Goal: Transaction & Acquisition: Purchase product/service

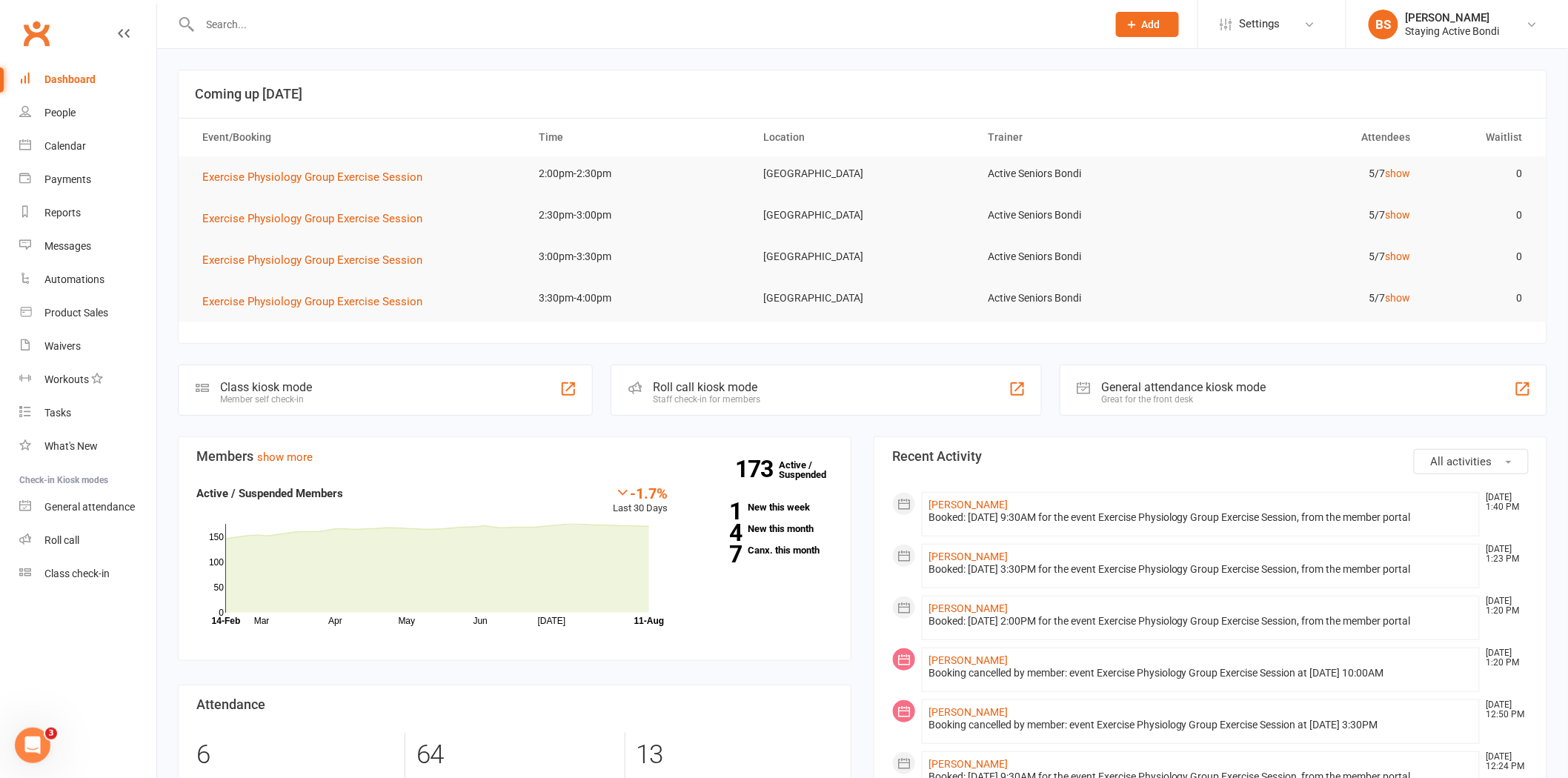
click at [226, 23] on input "text" at bounding box center [646, 24] width 901 height 21
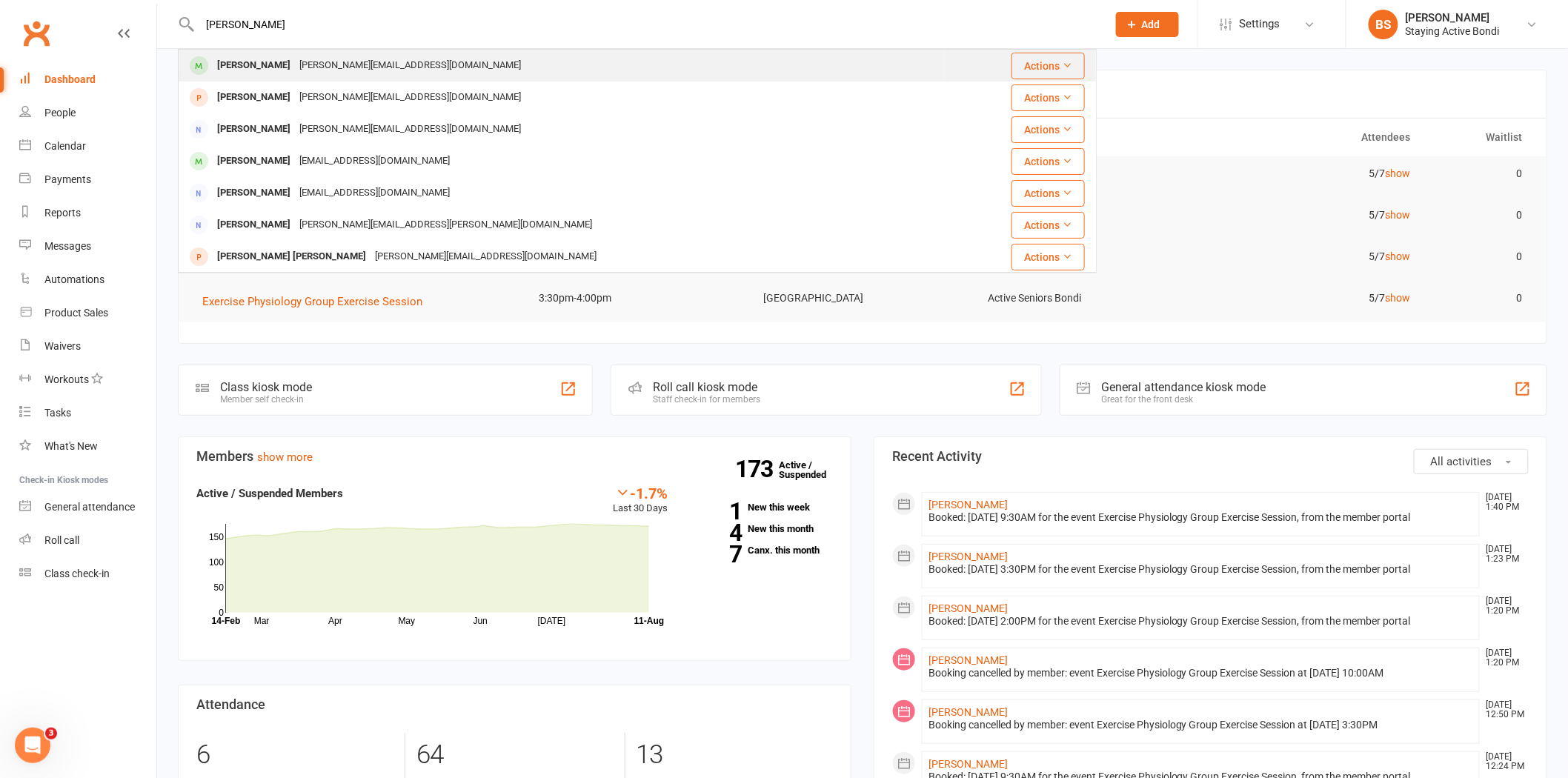
type input "janny li"
click at [295, 64] on div "jennyliqin@bigpond.com.au" at bounding box center [410, 66] width 230 height 22
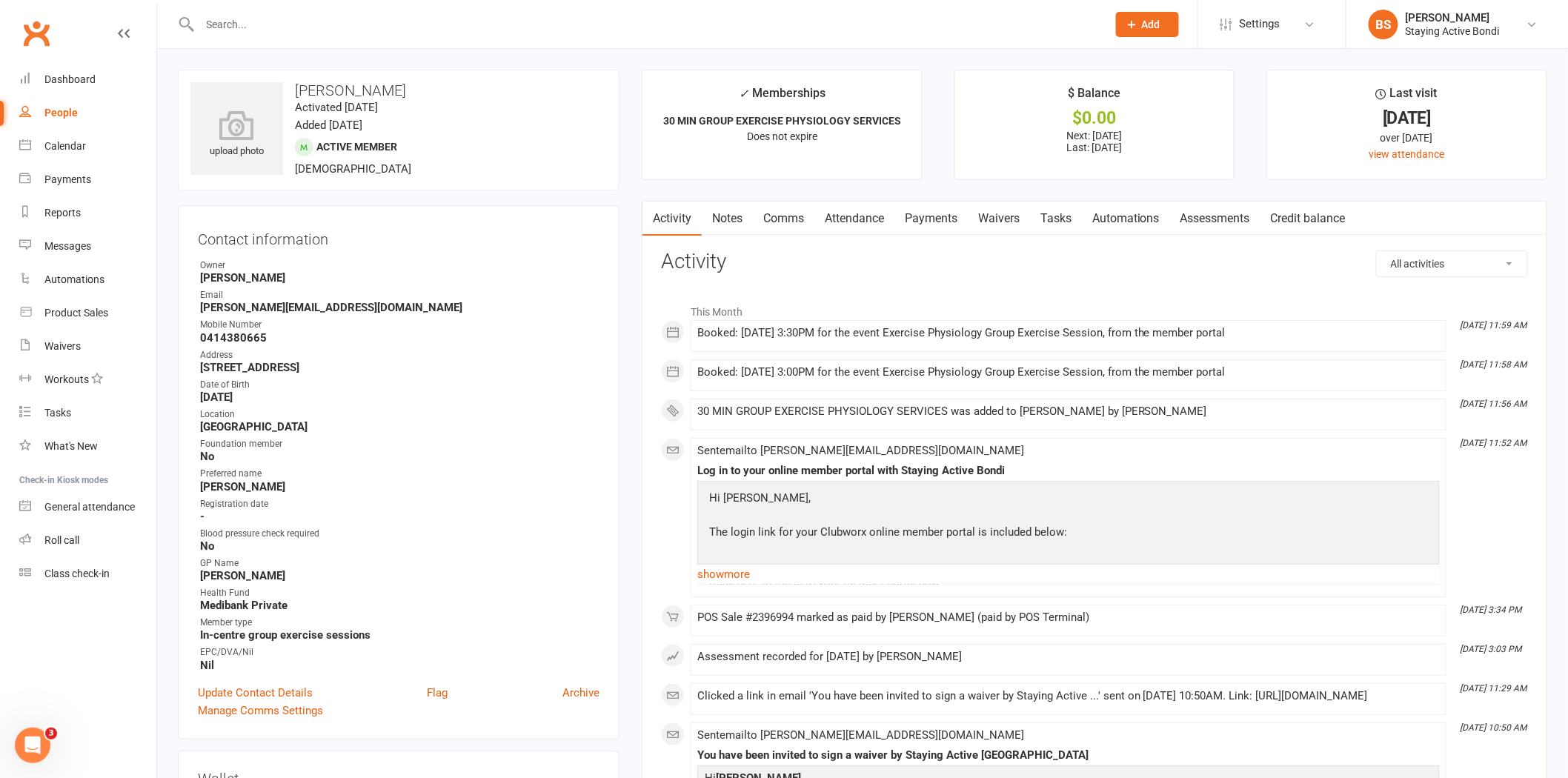
click at [939, 212] on link "Payments" at bounding box center [930, 219] width 73 height 34
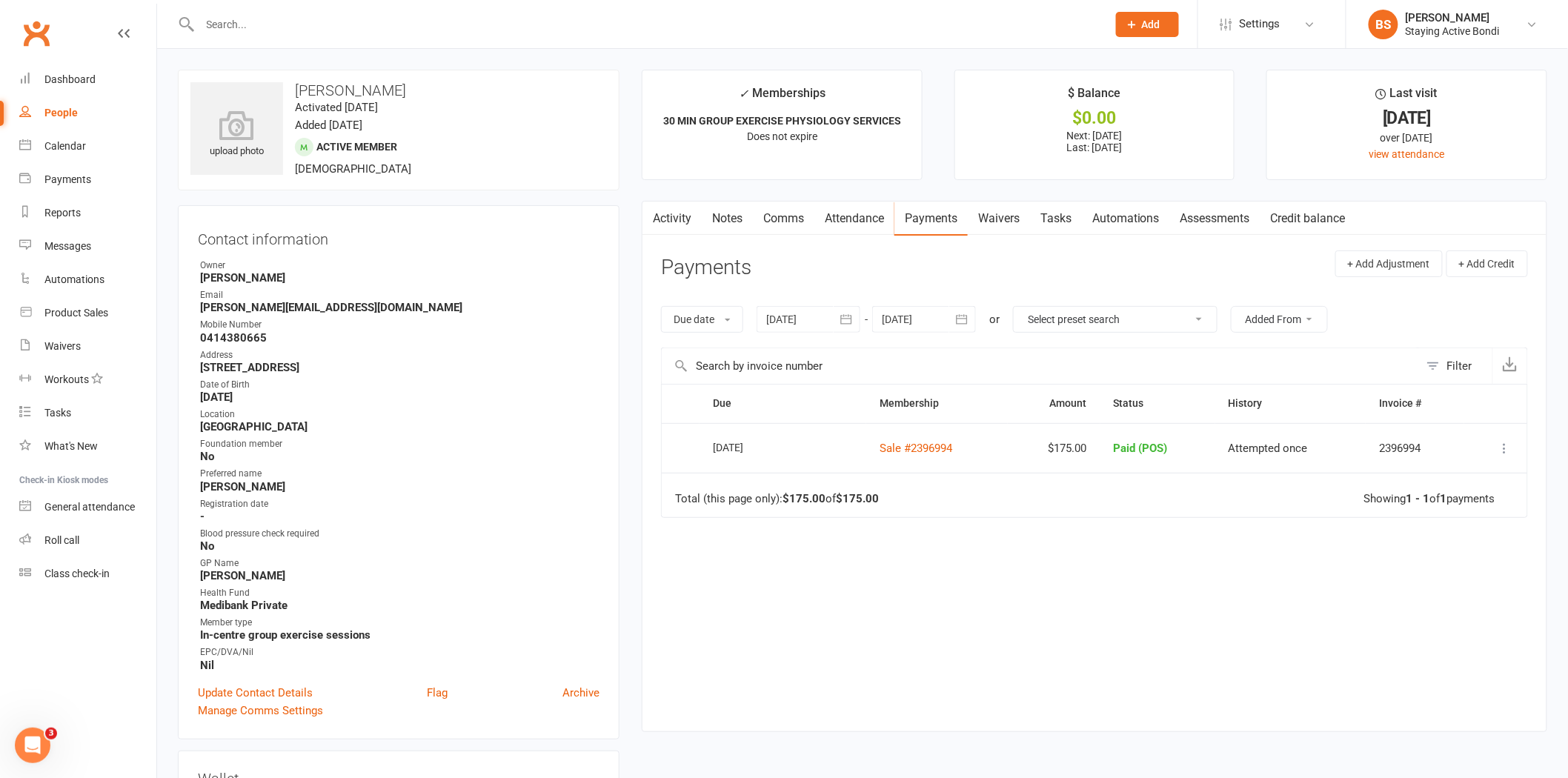
click at [780, 312] on div at bounding box center [808, 319] width 104 height 26
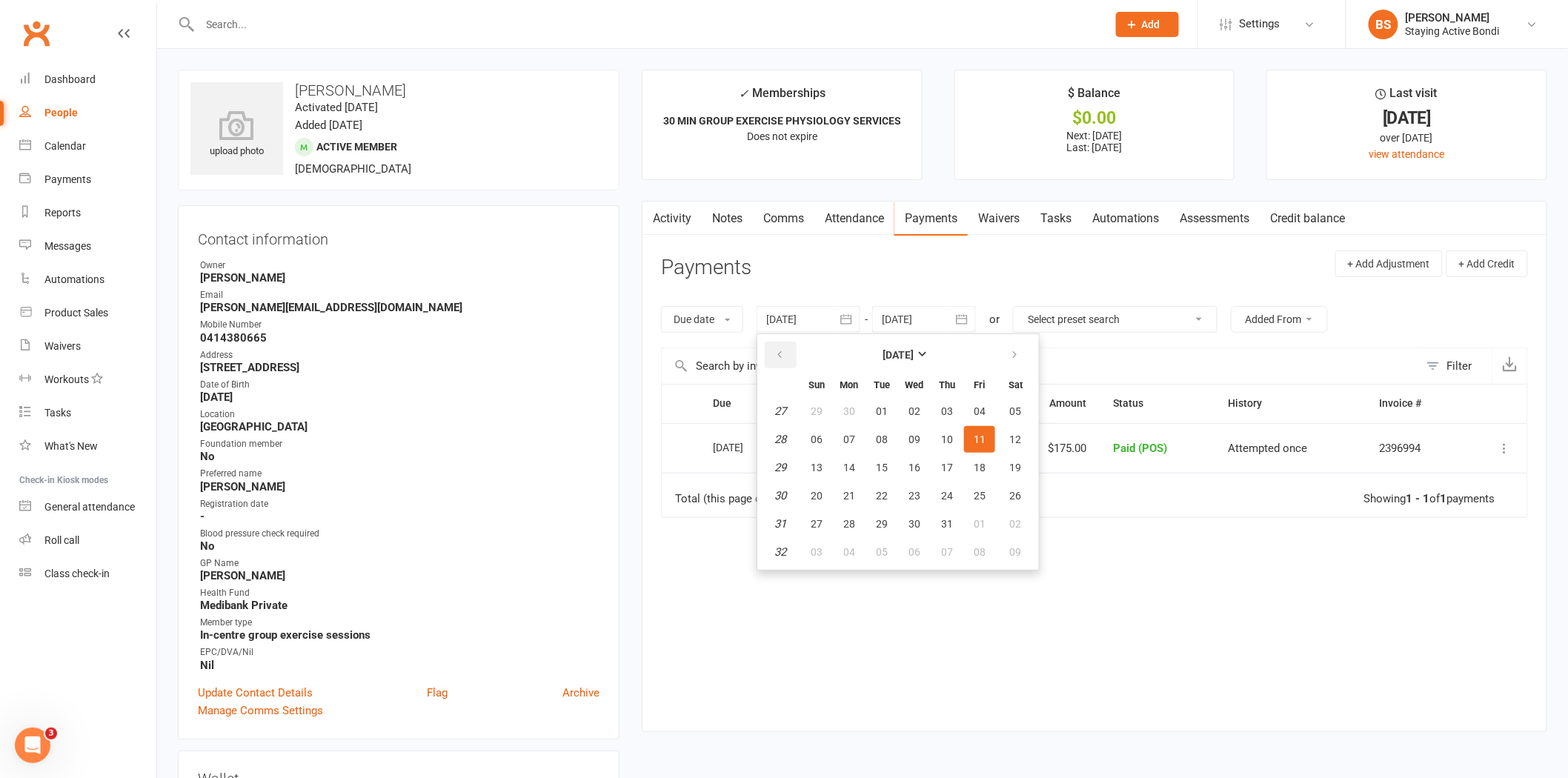
click at [773, 350] on button "button" at bounding box center [780, 354] width 32 height 26
click at [774, 351] on button "button" at bounding box center [780, 354] width 32 height 26
click at [812, 434] on span "06" at bounding box center [816, 439] width 12 height 12
type input "06 Apr 2025"
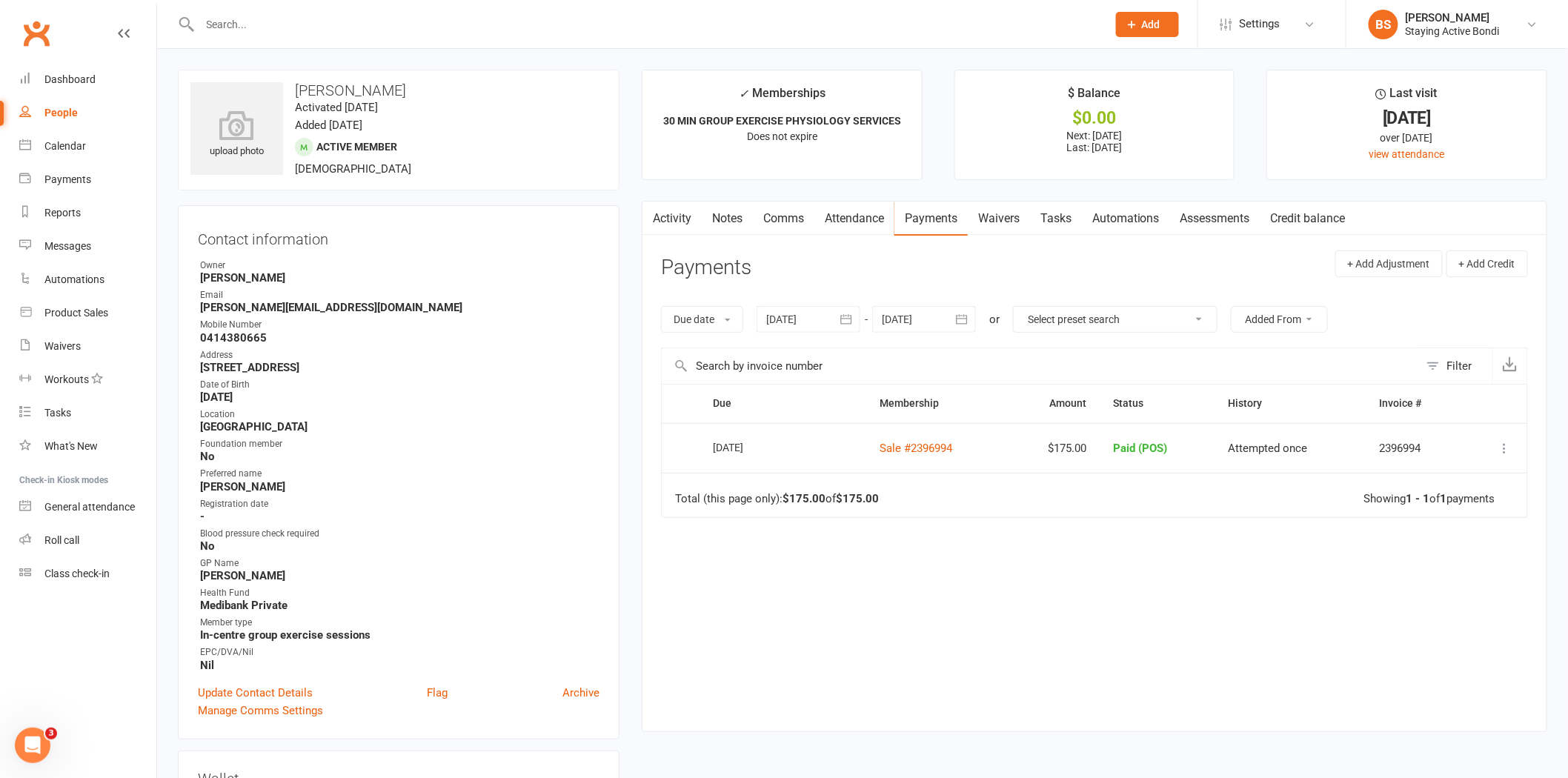
drag, startPoint x: 835, startPoint y: 539, endPoint x: 863, endPoint y: 523, distance: 32.2
click at [836, 539] on div "Due Contact Membership Amount Status History Invoice # Select this 04 Aug 2025 …" at bounding box center [1094, 546] width 867 height 324
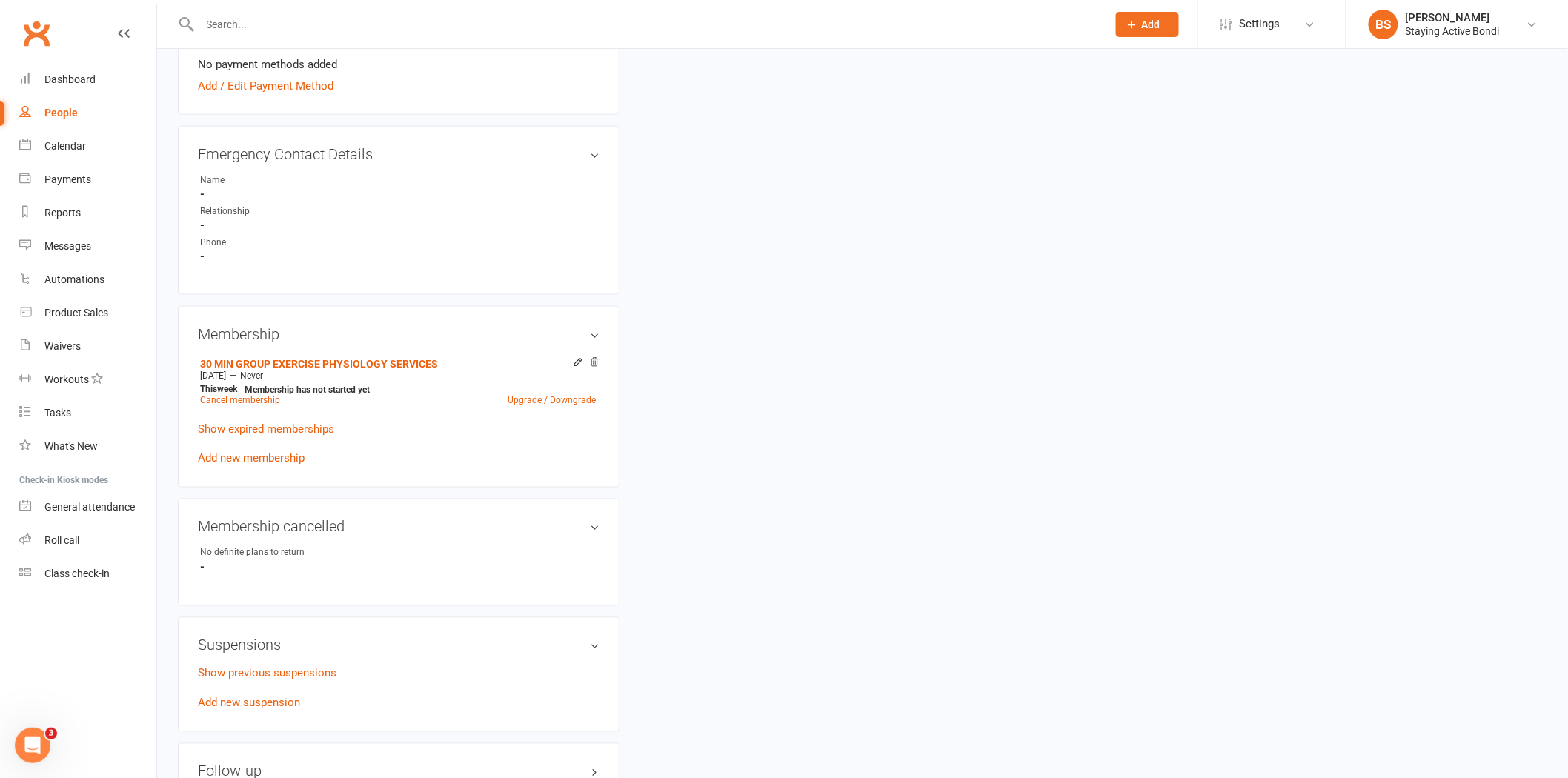
scroll to position [987, 0]
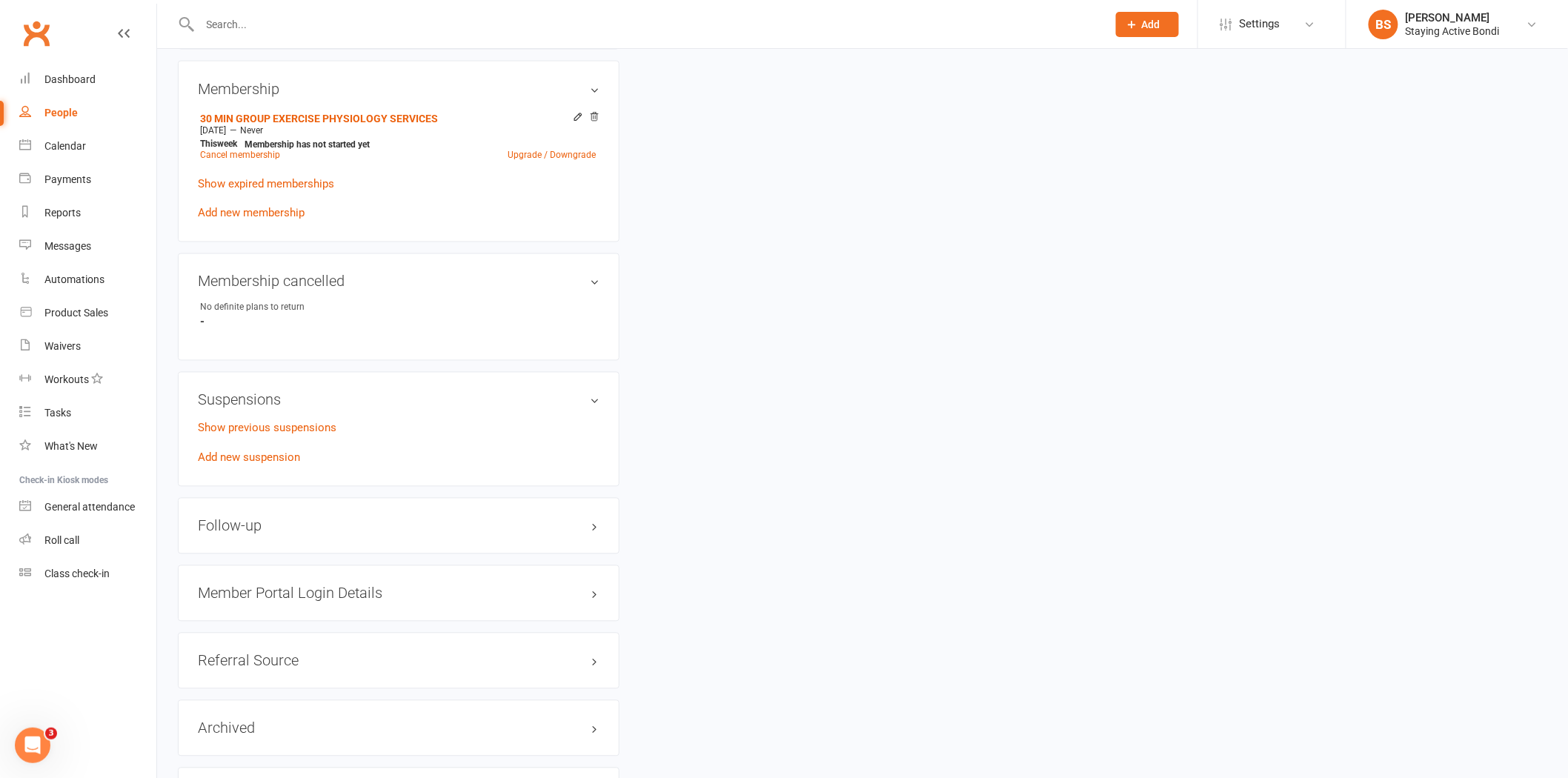
click at [1291, 276] on div "upload photo Qin Li Activated 19 April, 2021 Added 19 April, 2021 Active member…" at bounding box center [862, 9] width 1391 height 1856
click at [397, 33] on input "text" at bounding box center [646, 24] width 901 height 21
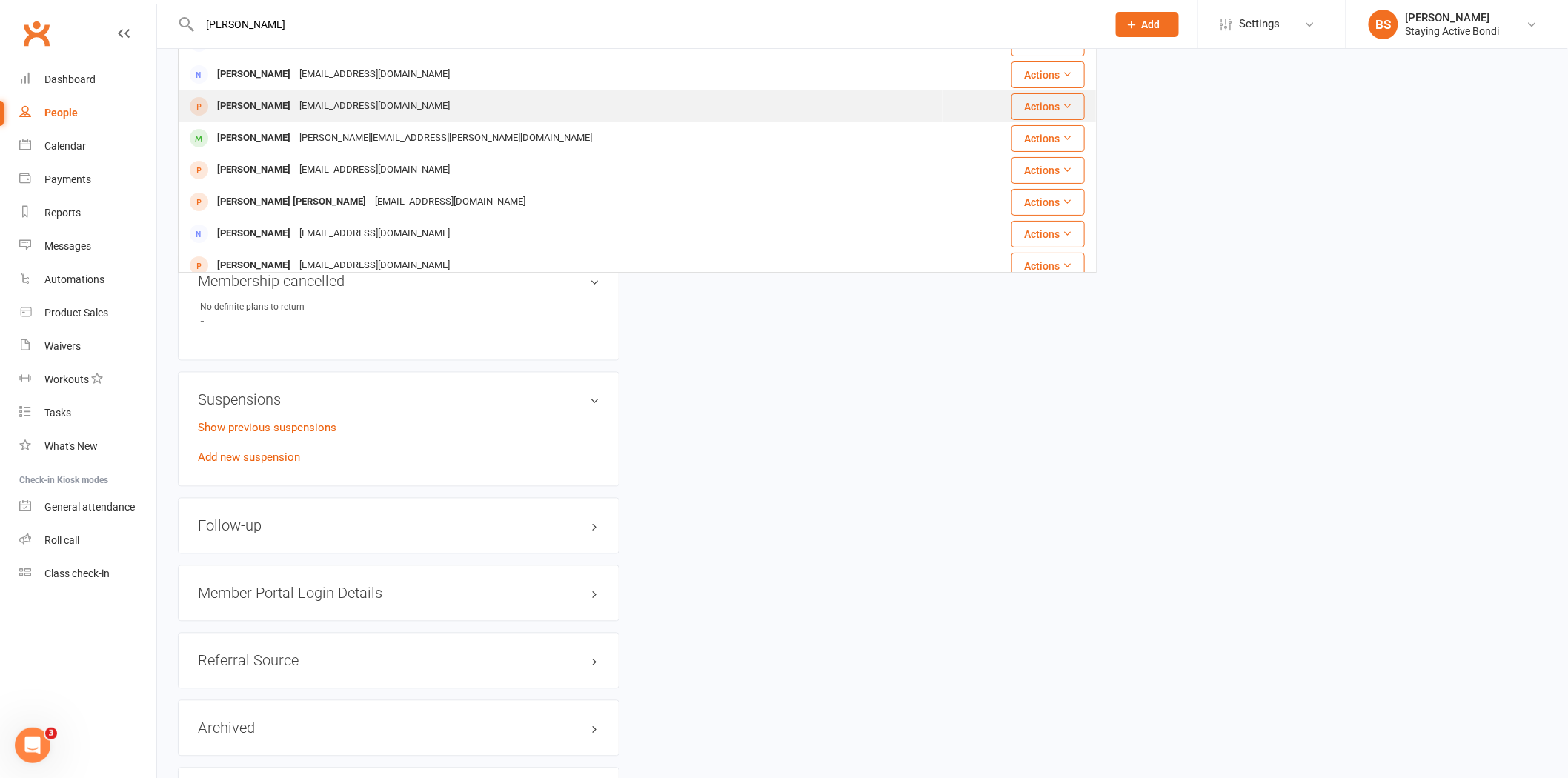
scroll to position [32, 0]
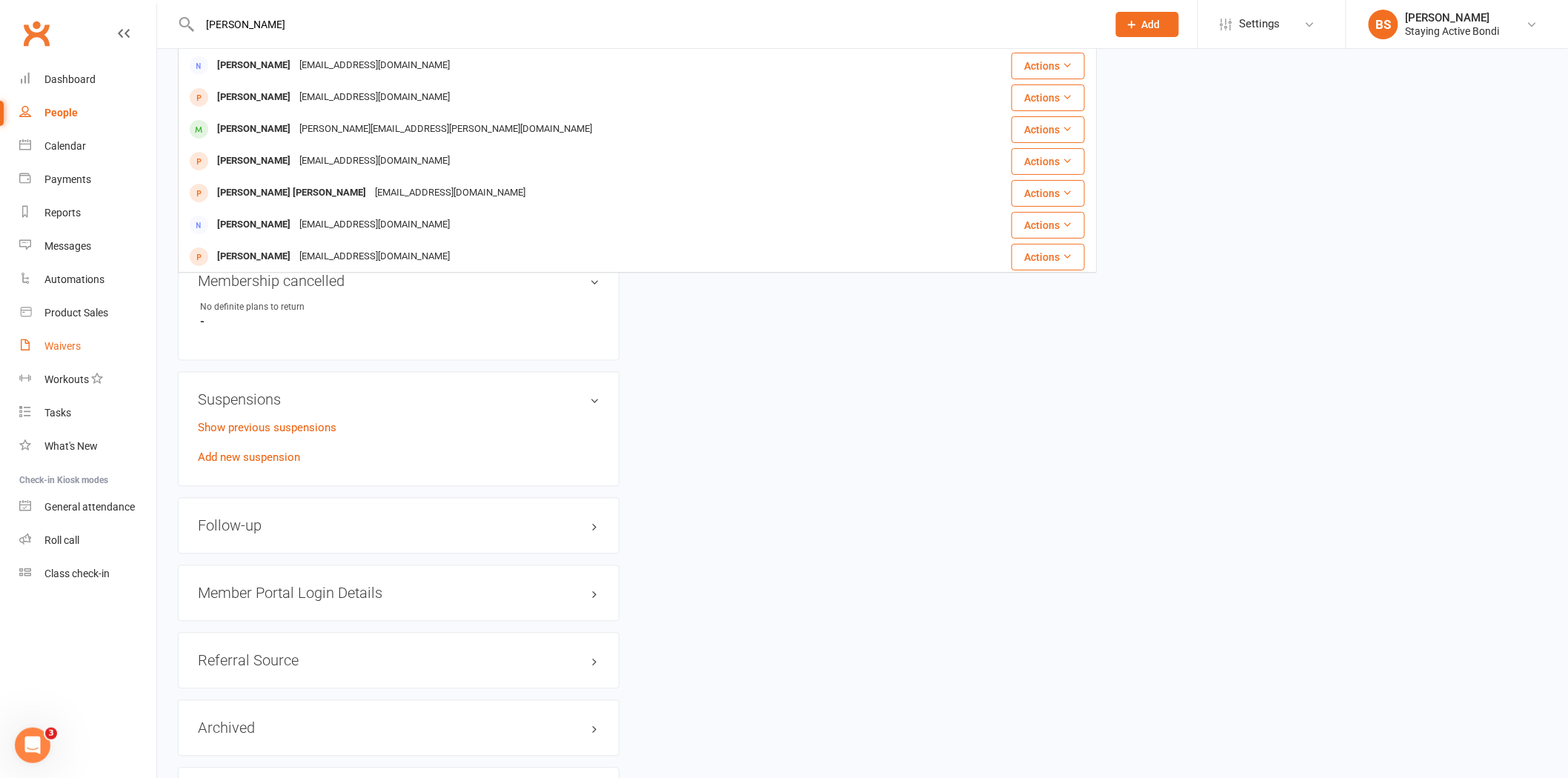
type input "joanna"
click at [57, 348] on div "Waivers" at bounding box center [63, 345] width 36 height 12
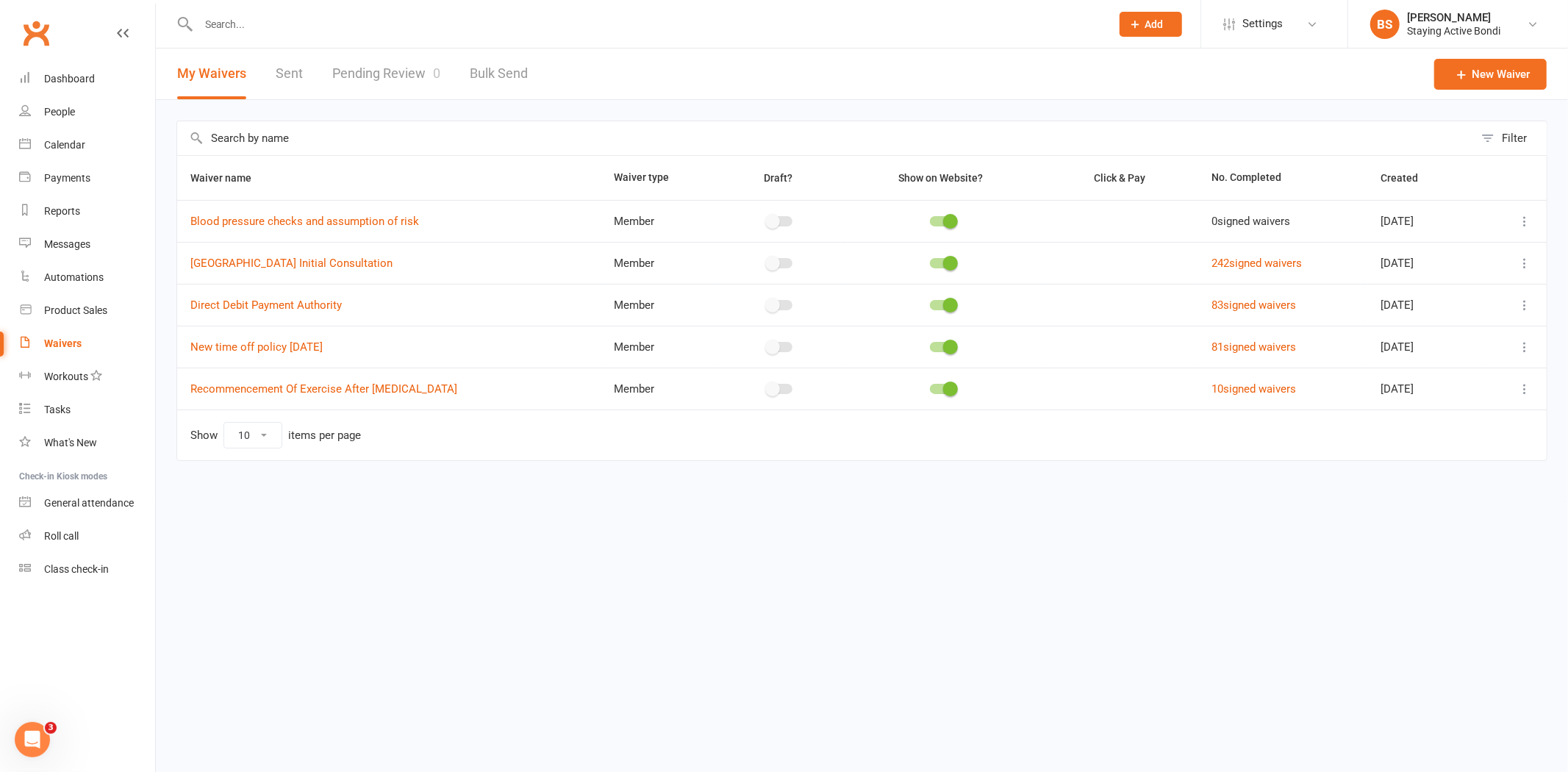
click at [370, 75] on link "Pending Review 0" at bounding box center [386, 74] width 108 height 50
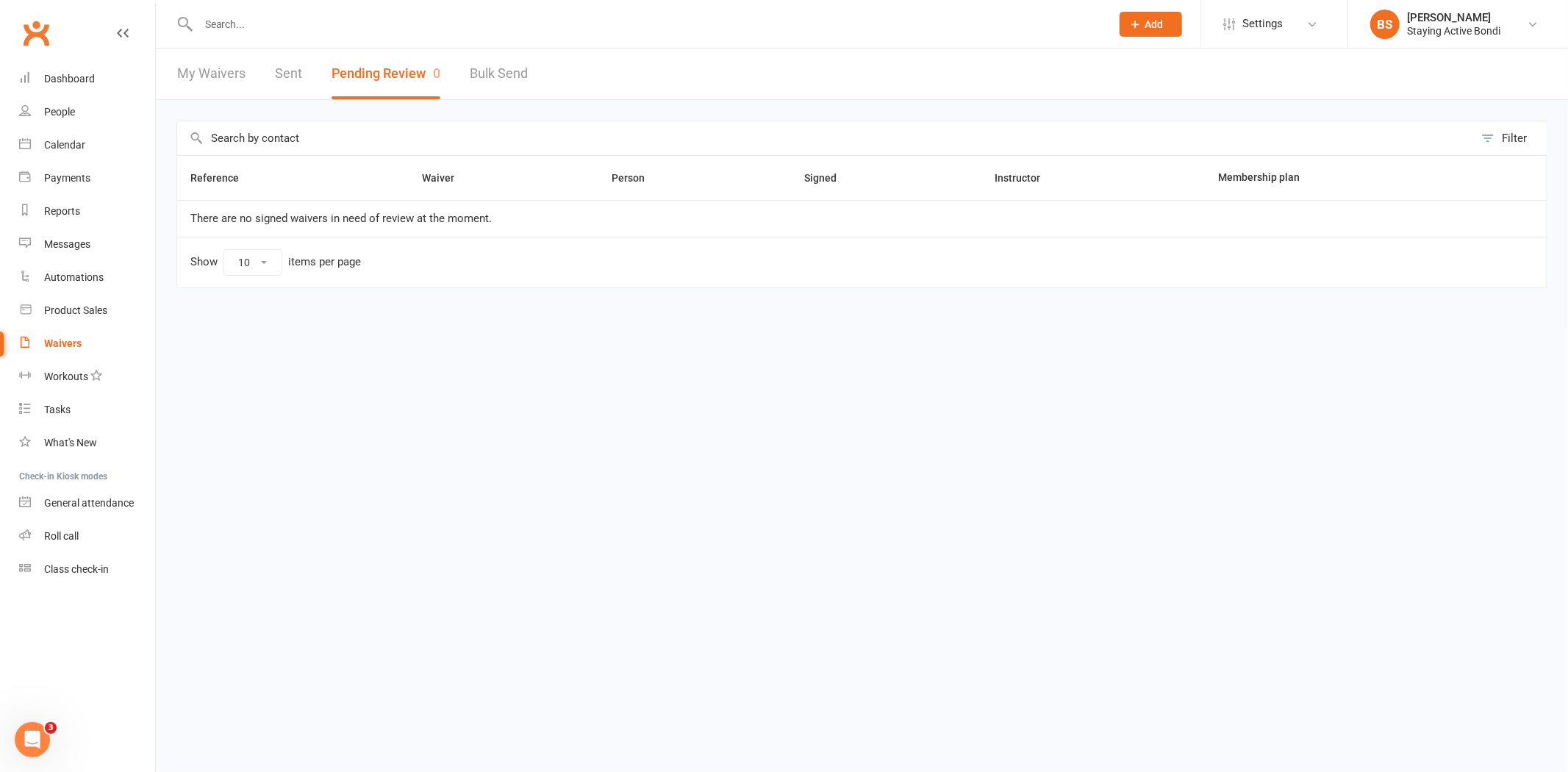
click at [513, 22] on input "text" at bounding box center [647, 24] width 907 height 21
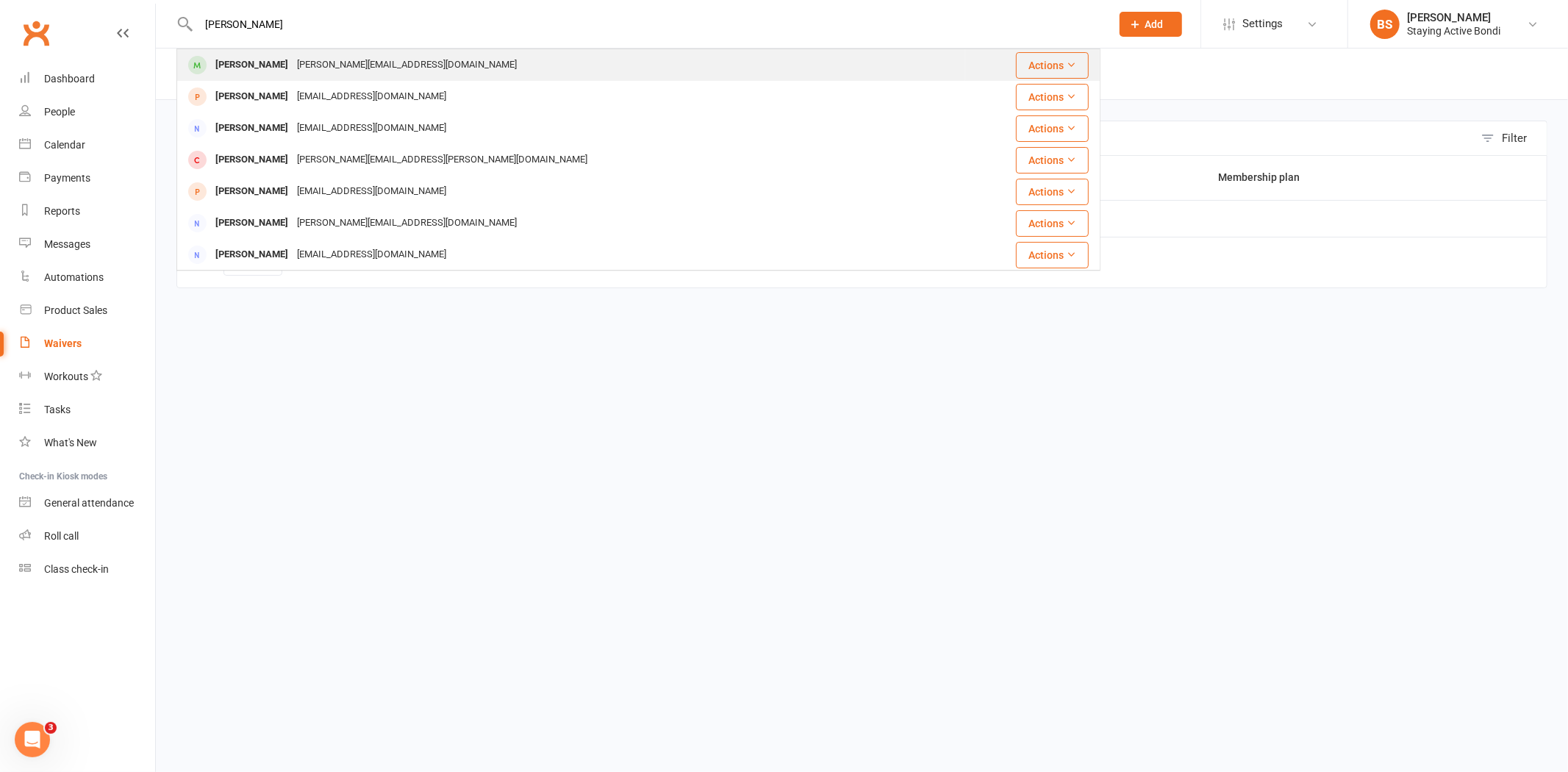
type input "carolyn cox"
click at [291, 67] on div "Carolyn Anne Cox" at bounding box center [252, 66] width 82 height 22
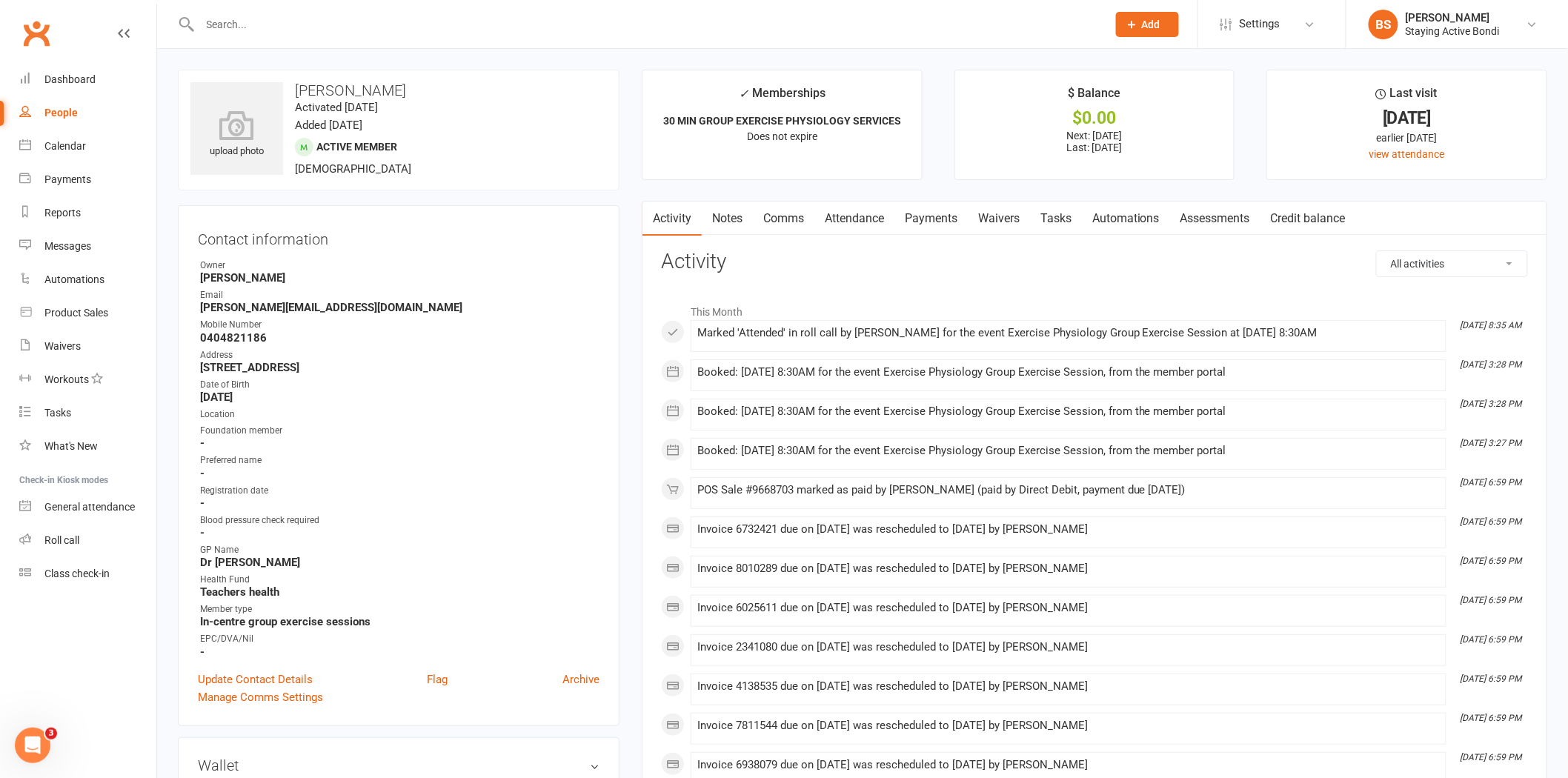
drag, startPoint x: 727, startPoint y: 215, endPoint x: 739, endPoint y: 228, distance: 17.7
click at [730, 215] on link "Notes" at bounding box center [727, 219] width 51 height 34
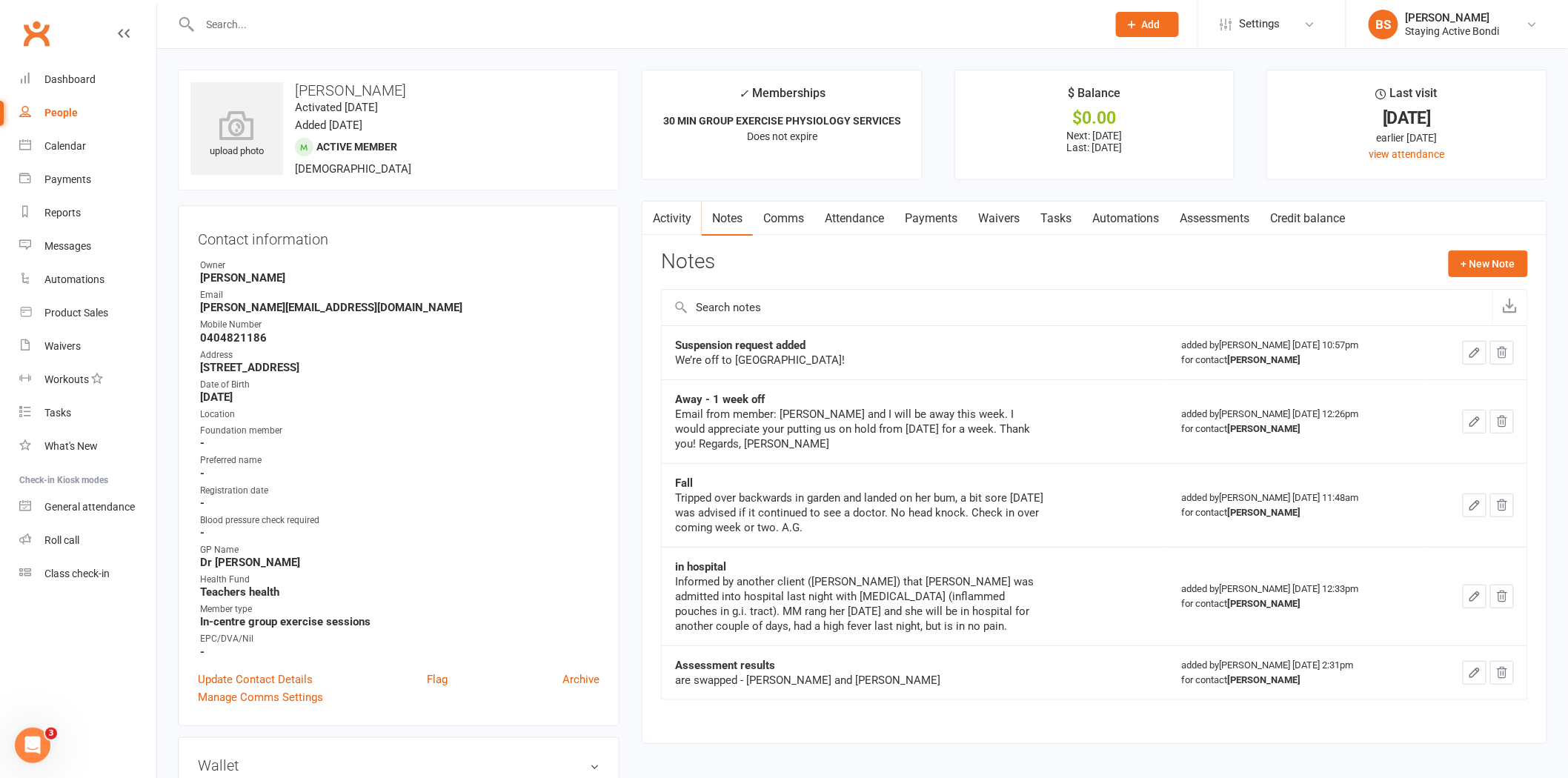
click at [1224, 216] on link "Assessments" at bounding box center [1216, 219] width 91 height 34
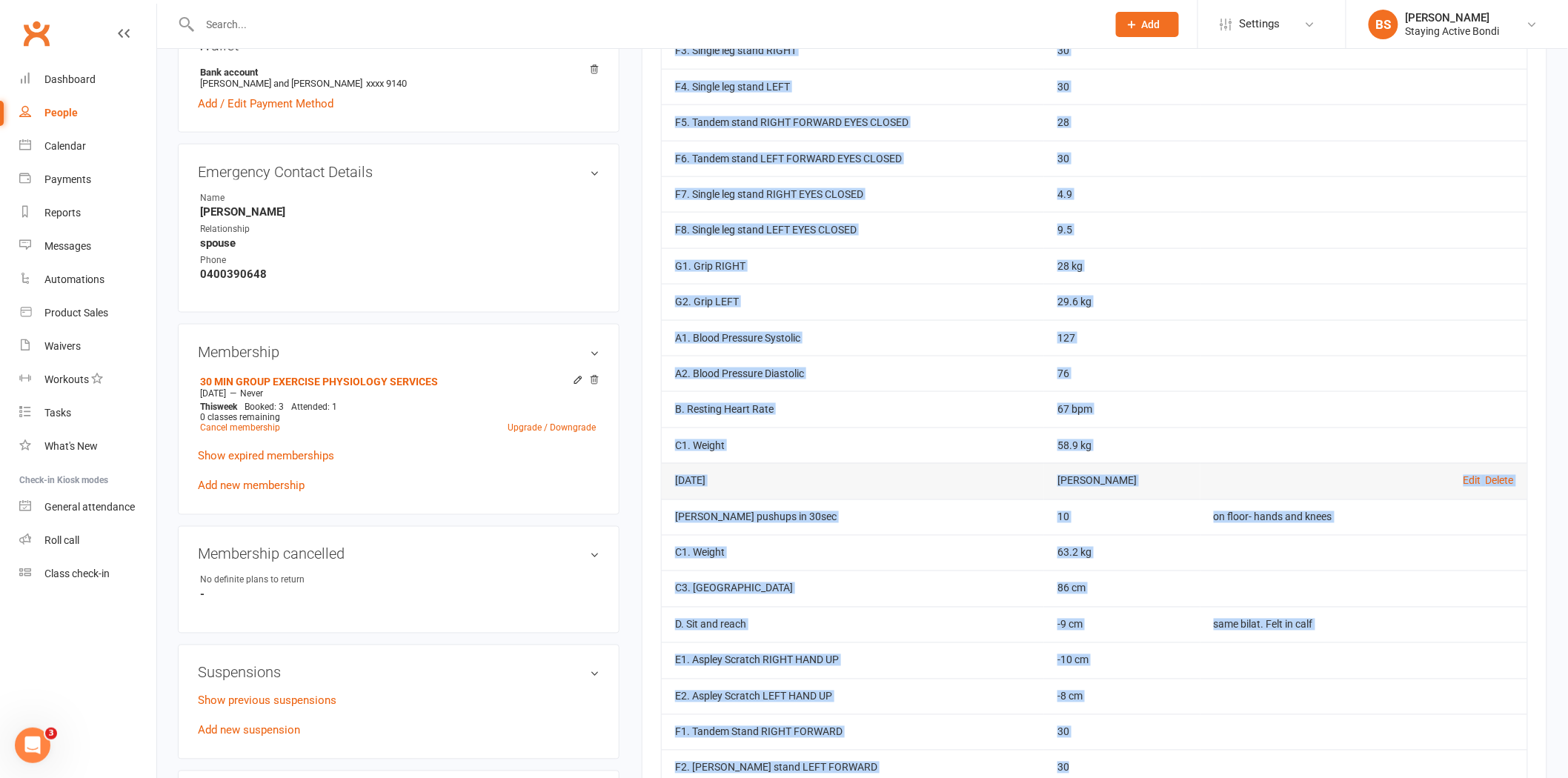
scroll to position [725, 0]
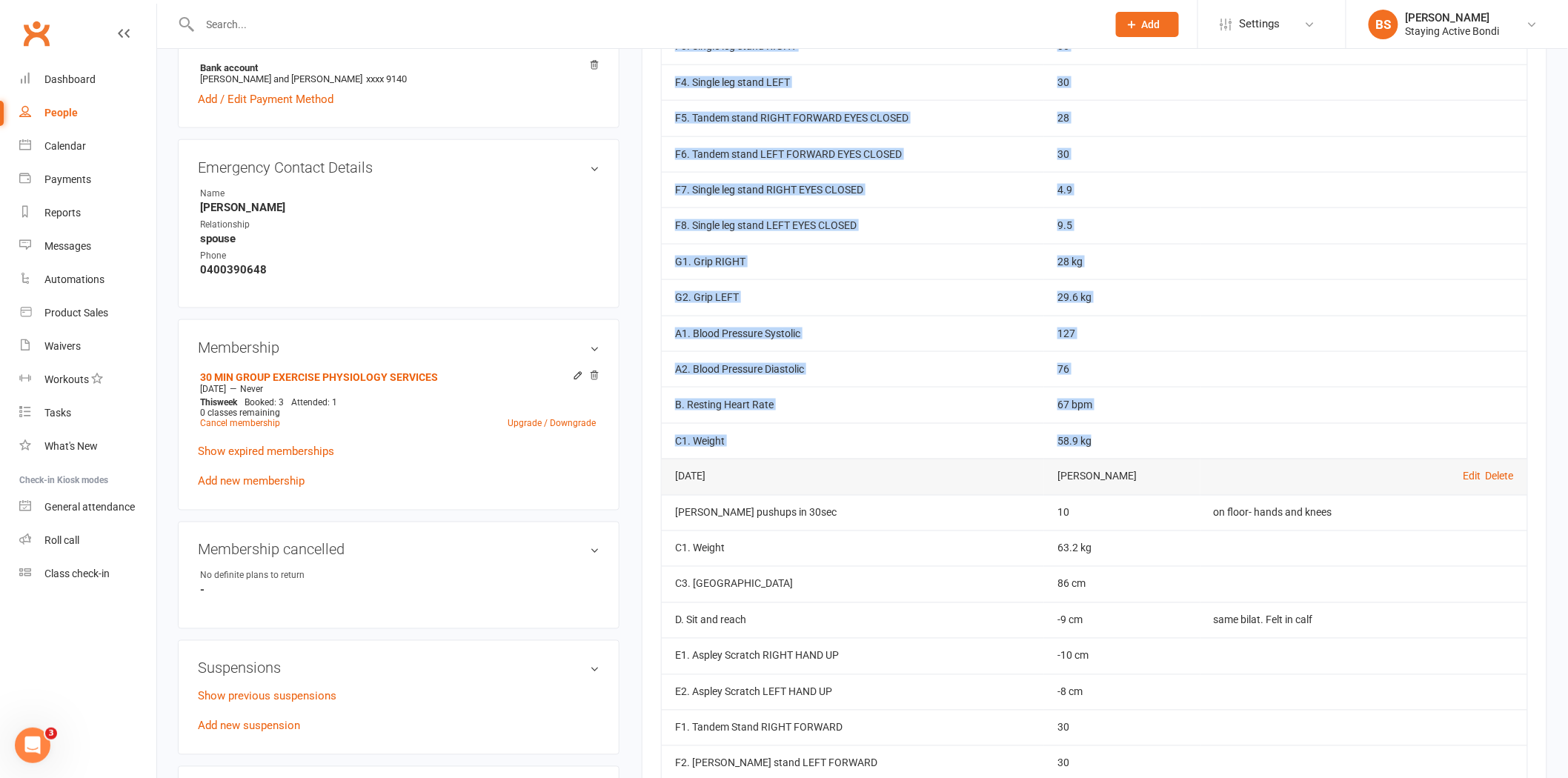
drag, startPoint x: 670, startPoint y: 96, endPoint x: 1176, endPoint y: 441, distance: 612.4
click at [1176, 441] on tbody "Feb 18, 2025 Bree Sommer Edit Delete I1. 30sec sit to stand 14.5 SINGLE LEG on …" at bounding box center [1095, 100] width 866 height 717
copy tbody "I1. 30sec sit to stand 14.5 SINGLE LEG on black box 24inch + 1 x blue foam squa…"
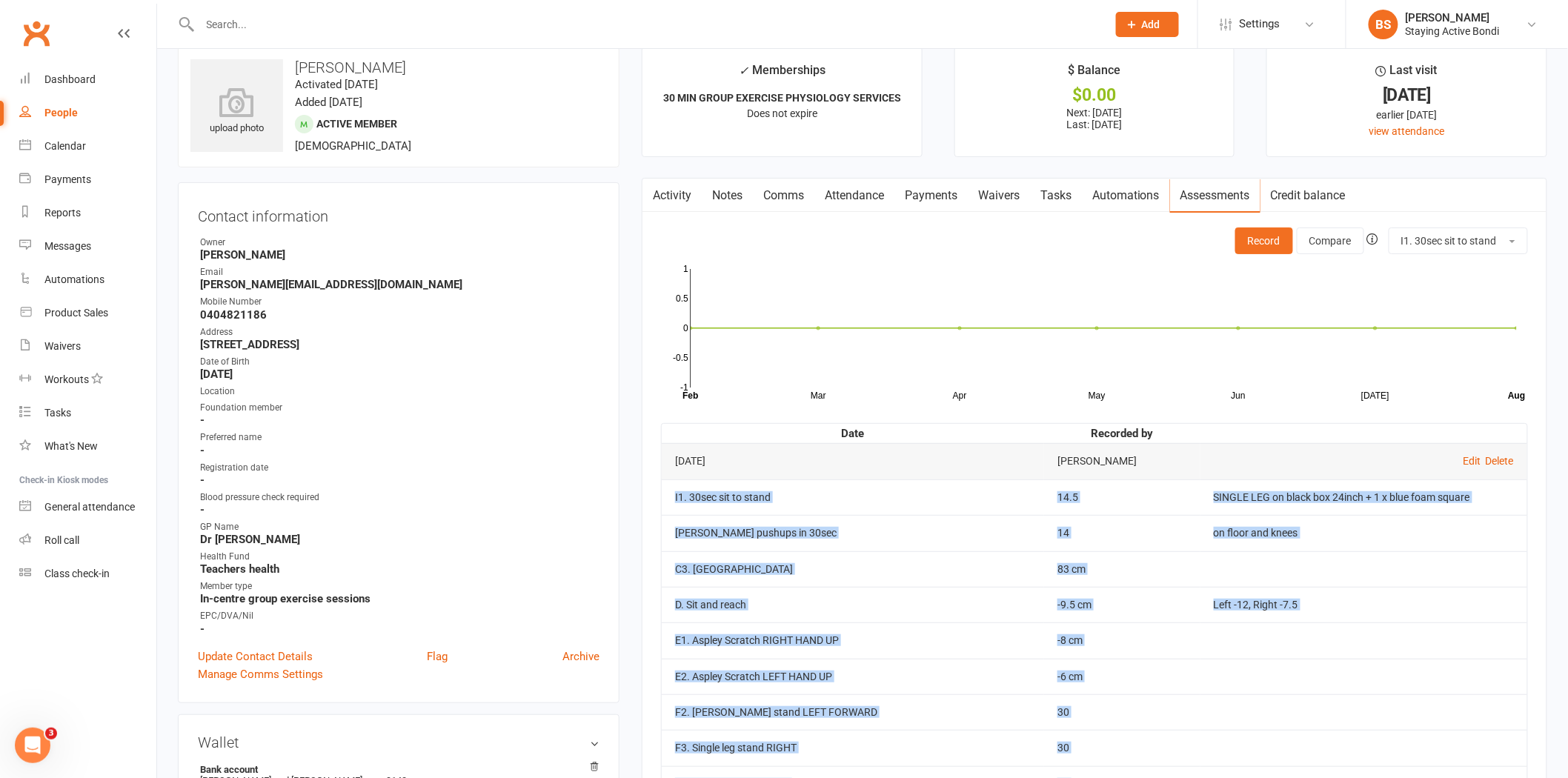
scroll to position [0, 0]
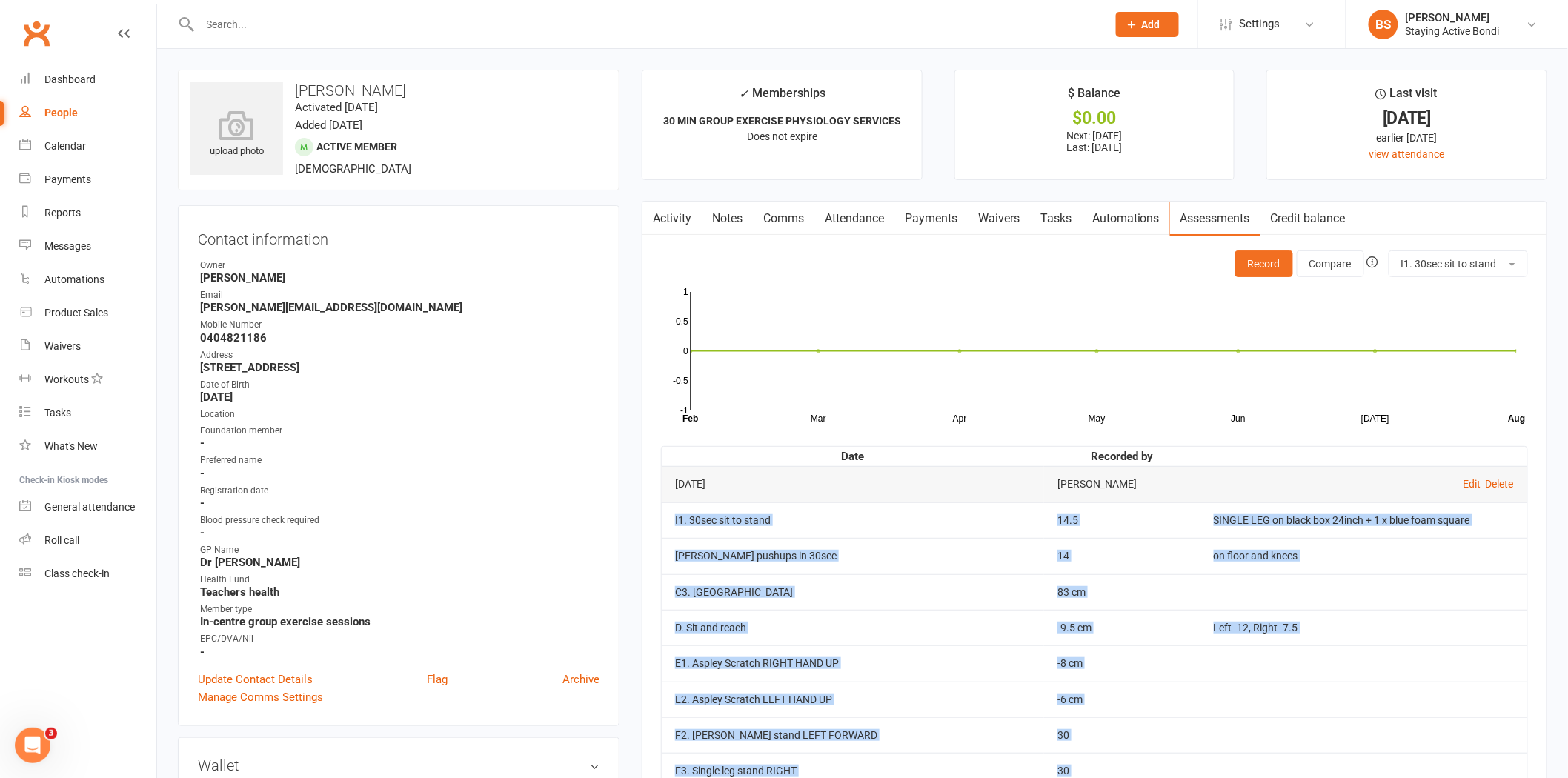
click at [560, 24] on input "text" at bounding box center [646, 24] width 901 height 21
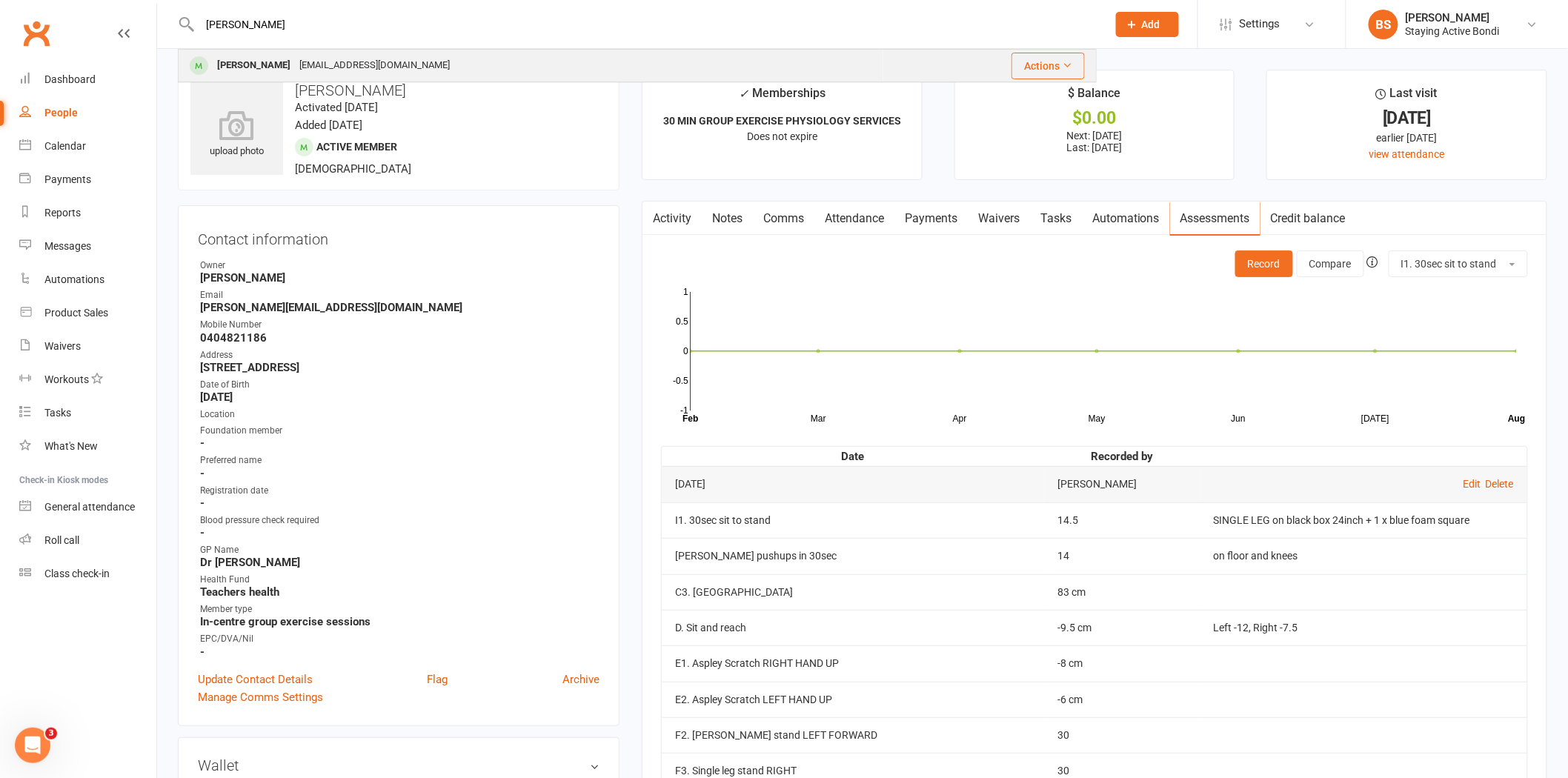
type input "malcolm"
click at [434, 63] on div "Malcolm Miller malmiller666@gmail.com" at bounding box center [531, 66] width 703 height 31
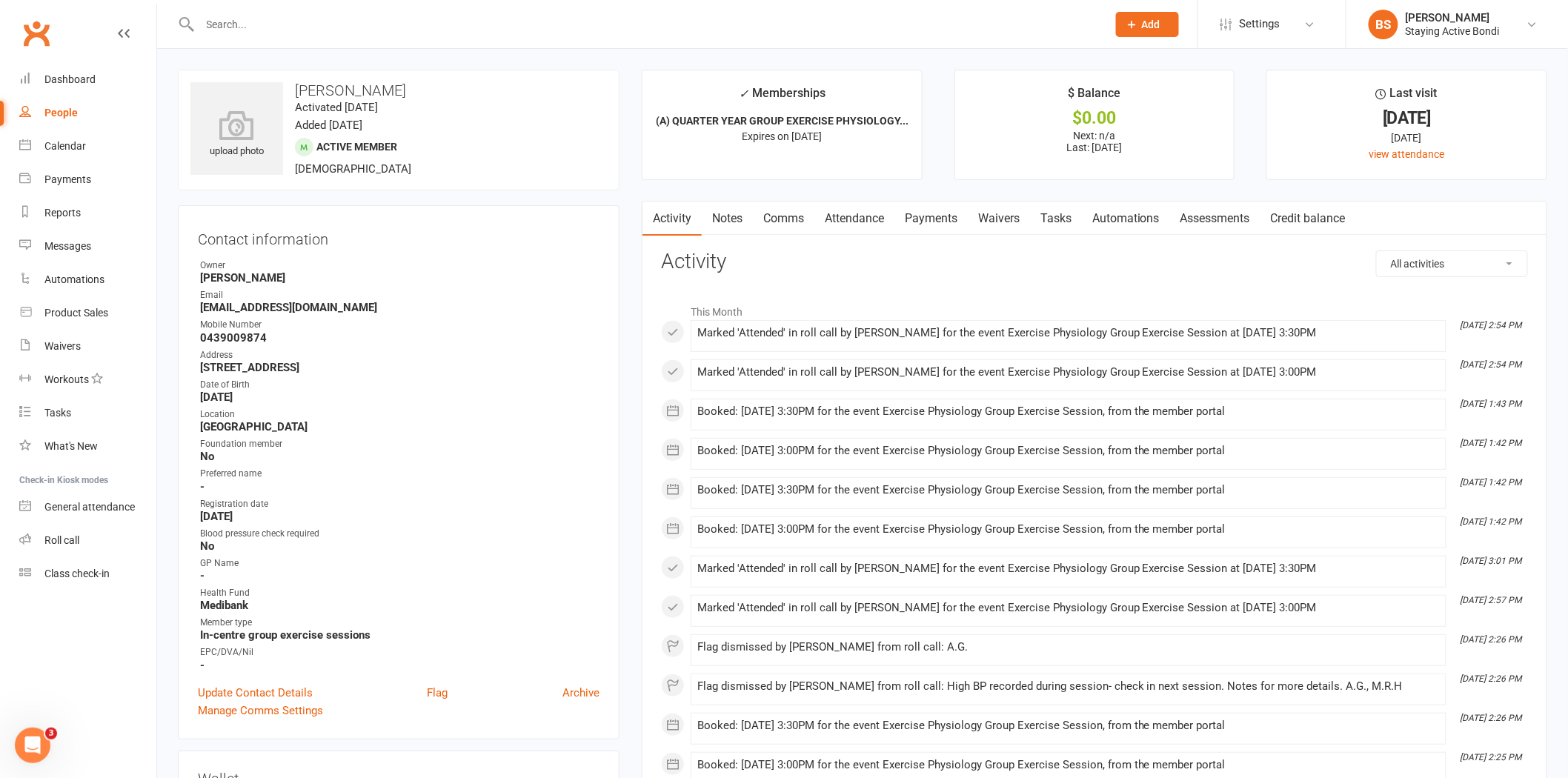
click at [1216, 218] on link "Assessments" at bounding box center [1216, 219] width 91 height 34
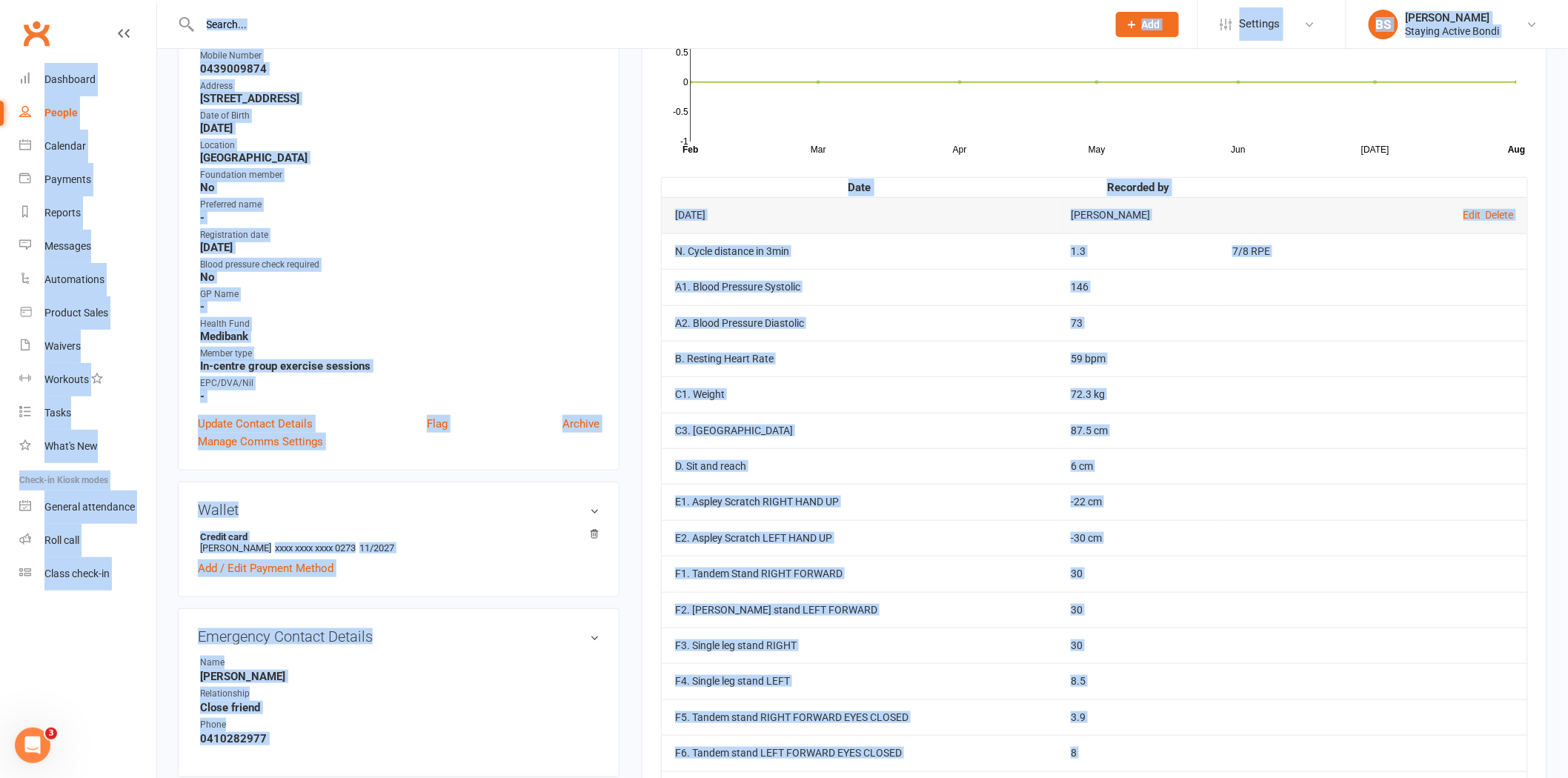
scroll to position [209, 0]
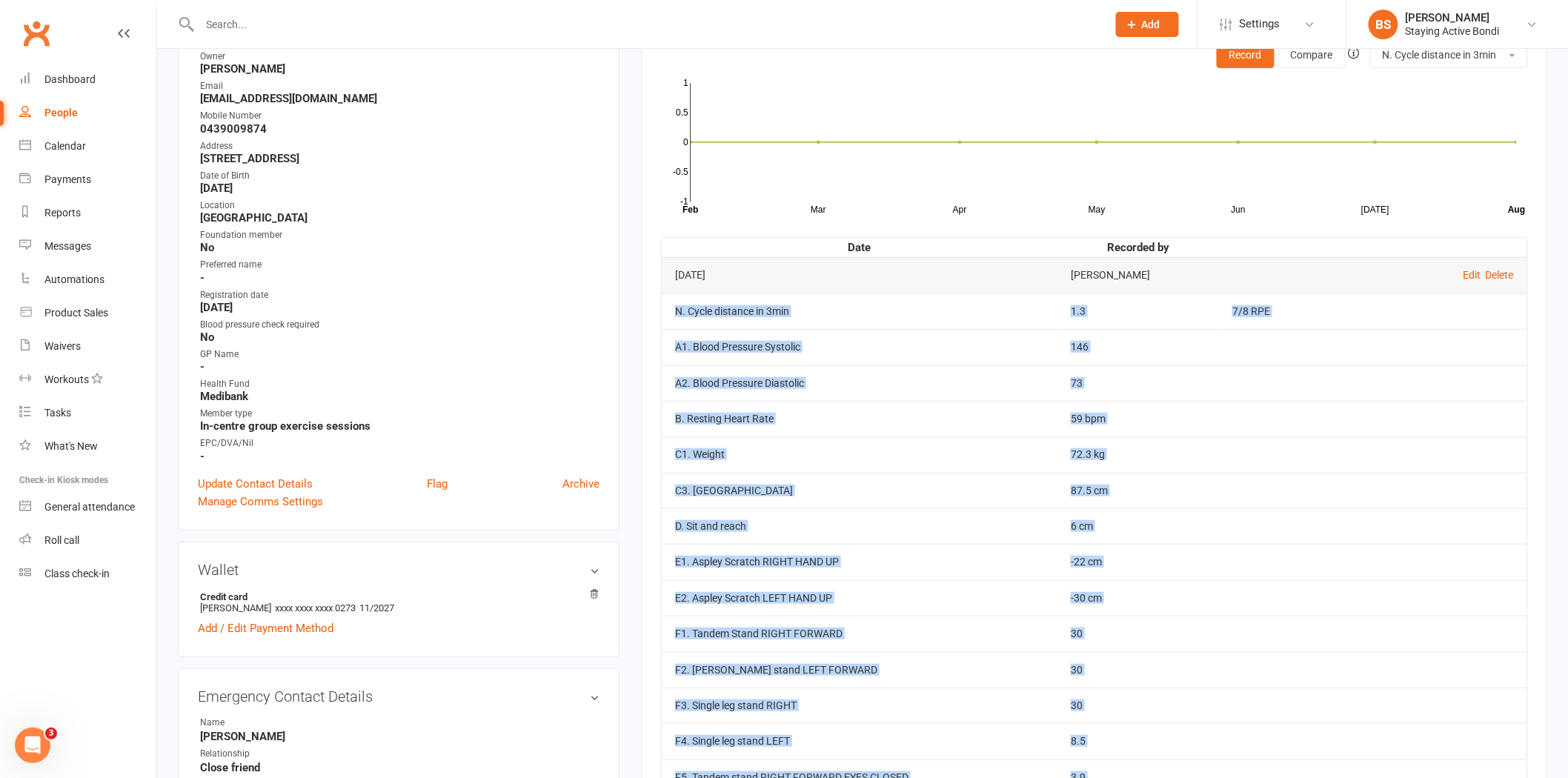
drag, startPoint x: 1111, startPoint y: 672, endPoint x: 671, endPoint y: 304, distance: 573.6
click at [671, 304] on tbody "Nov 13, 2024 Bree Sommer Edit Delete N. Cycle distance in 3min 1.3 7/8 RPE A1. …" at bounding box center [1095, 616] width 866 height 717
copy tbody "N. Cycle distance in 3min 1.3 7/8 RPE A1. Blood Pressure Systolic 146 A2. Blood…"
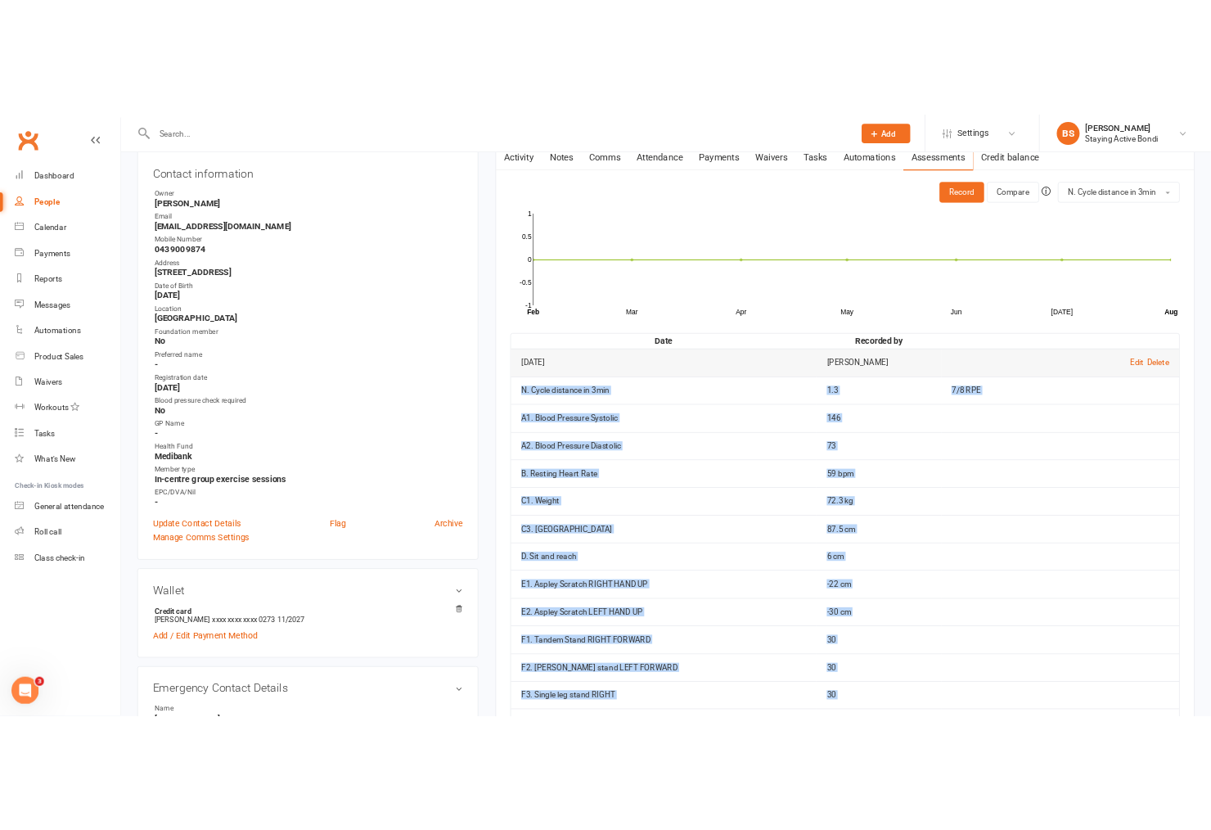
scroll to position [140, 0]
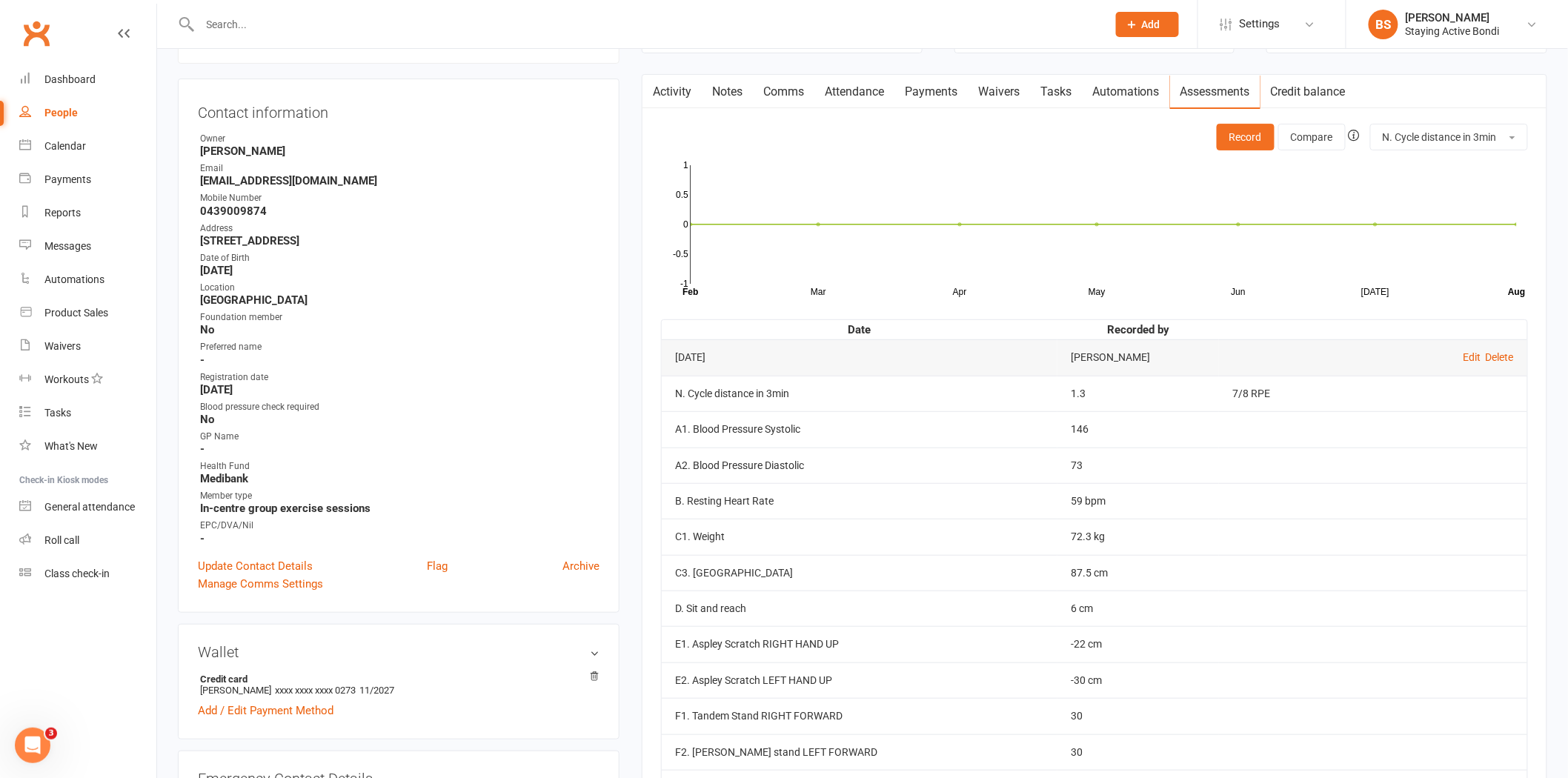
click at [601, 279] on div "Contact information Owner Maria Matuszek Email malmiller666@gmail.com Mobile Nu…" at bounding box center [399, 346] width 442 height 534
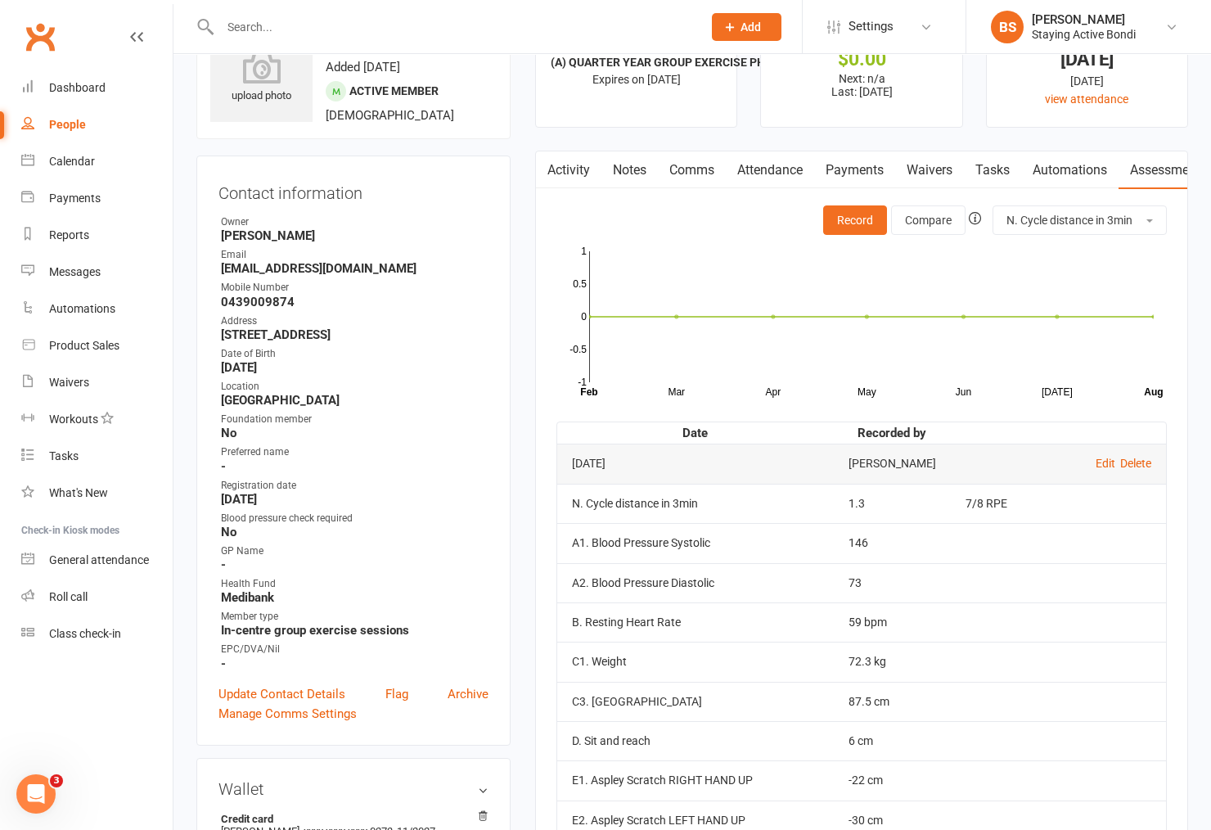
scroll to position [0, 0]
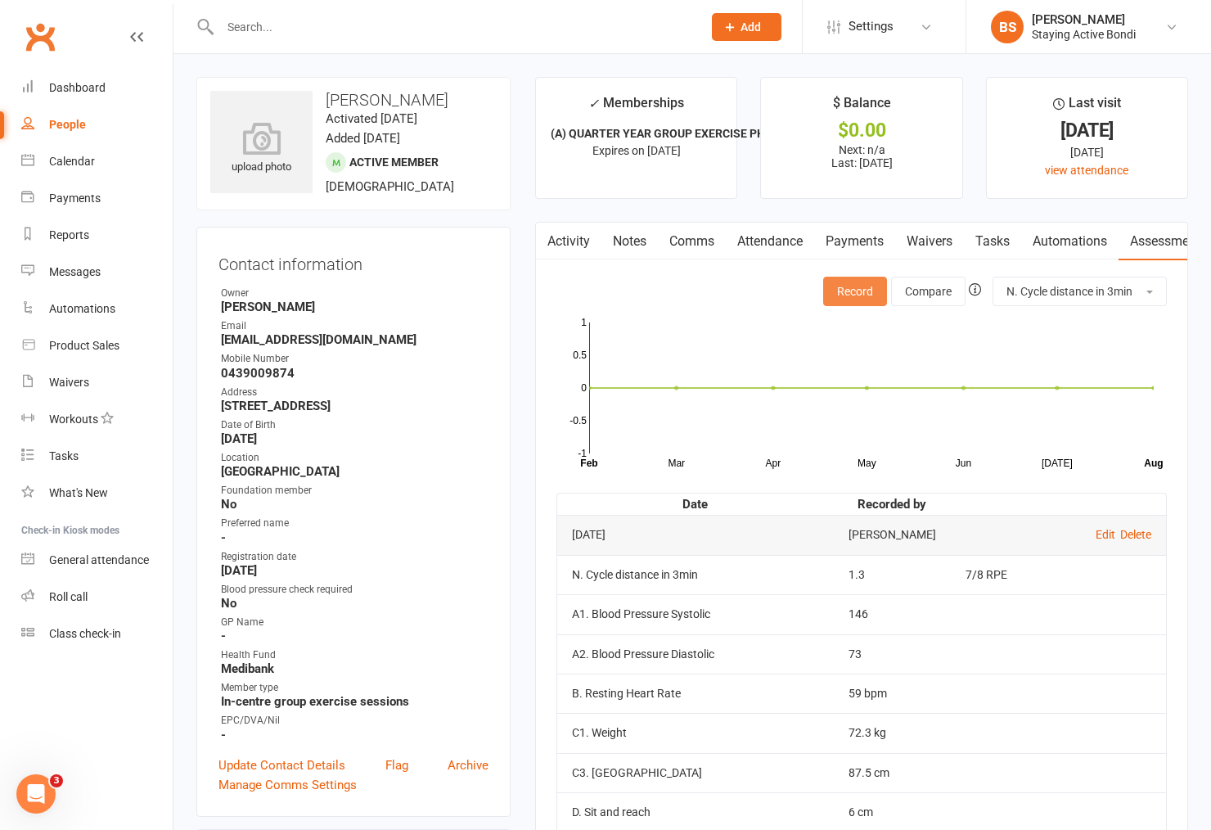
click at [848, 285] on button "Record" at bounding box center [855, 291] width 64 height 29
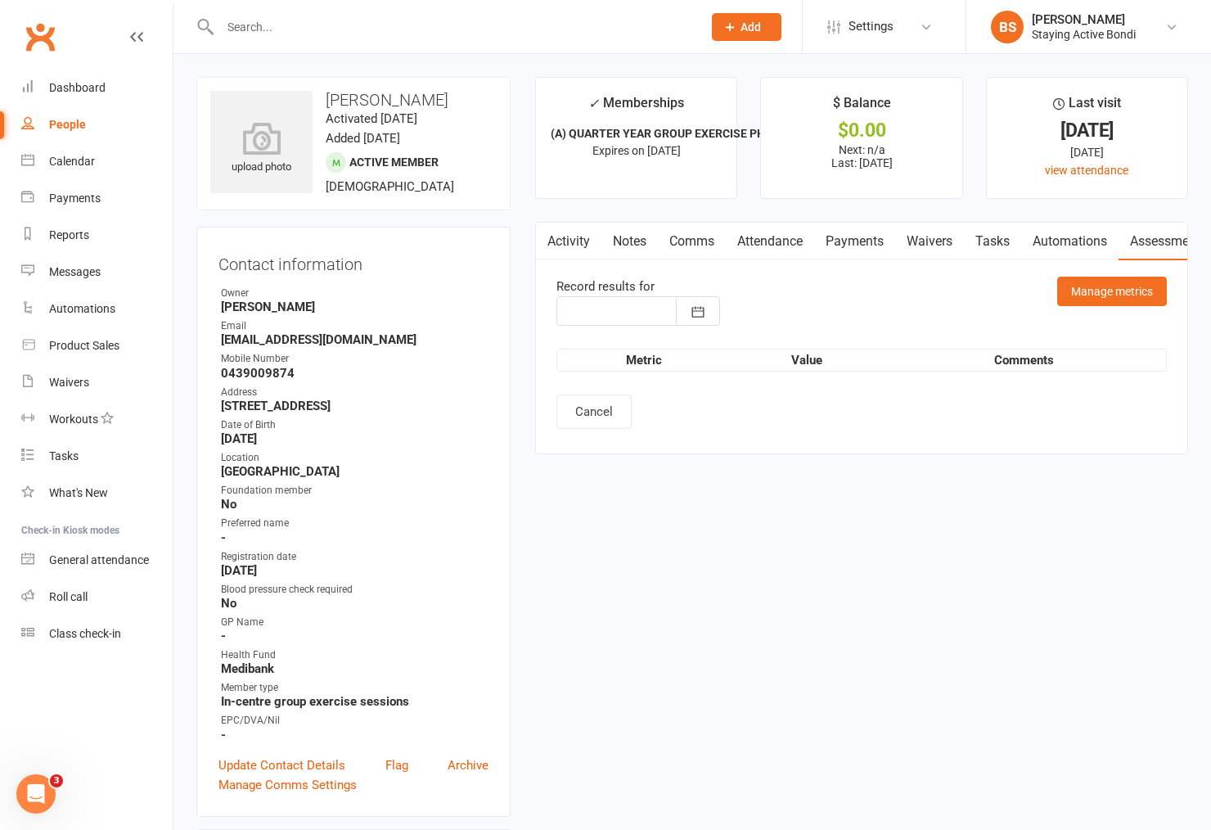
type input "[DATE]"
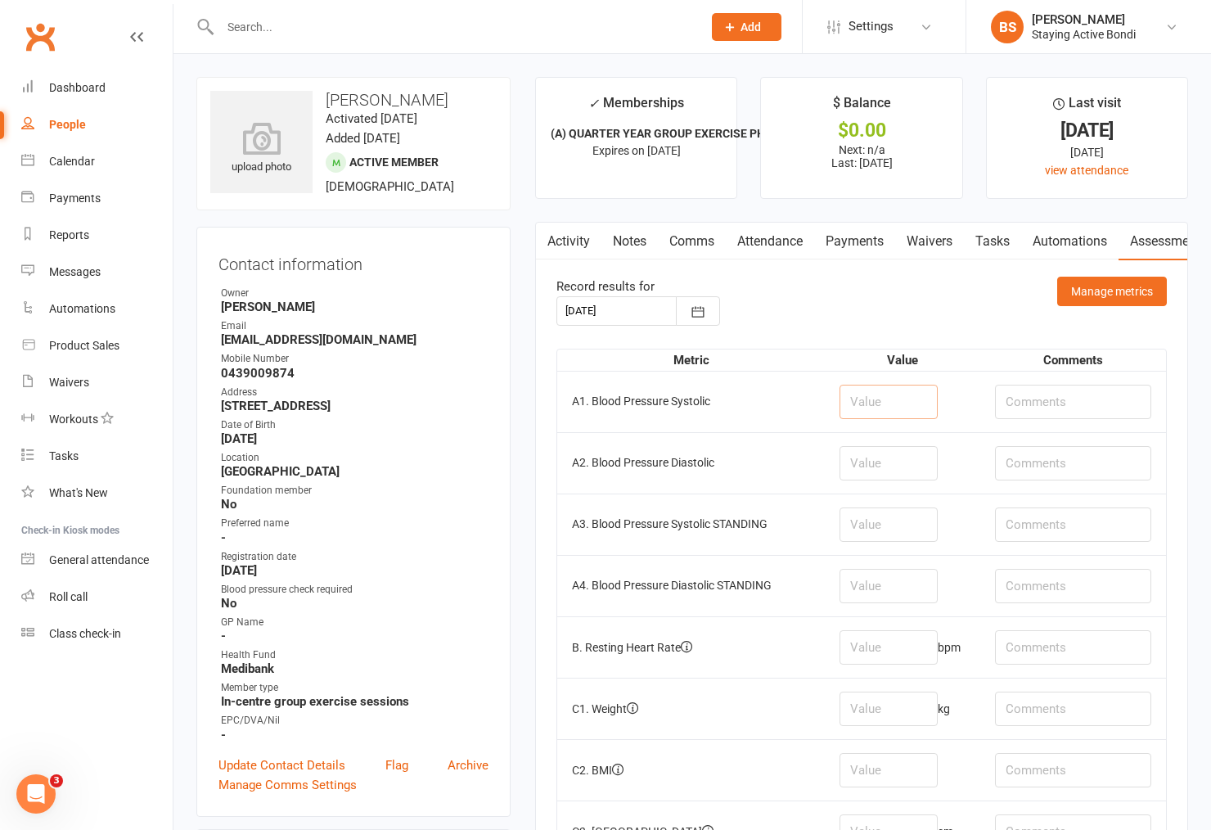
click at [861, 398] on input "number" at bounding box center [888, 401] width 98 height 34
click at [898, 407] on input "number" at bounding box center [888, 401] width 98 height 34
click at [869, 391] on input "number" at bounding box center [888, 401] width 98 height 34
type input "155"
click at [885, 455] on input "number" at bounding box center [888, 463] width 98 height 34
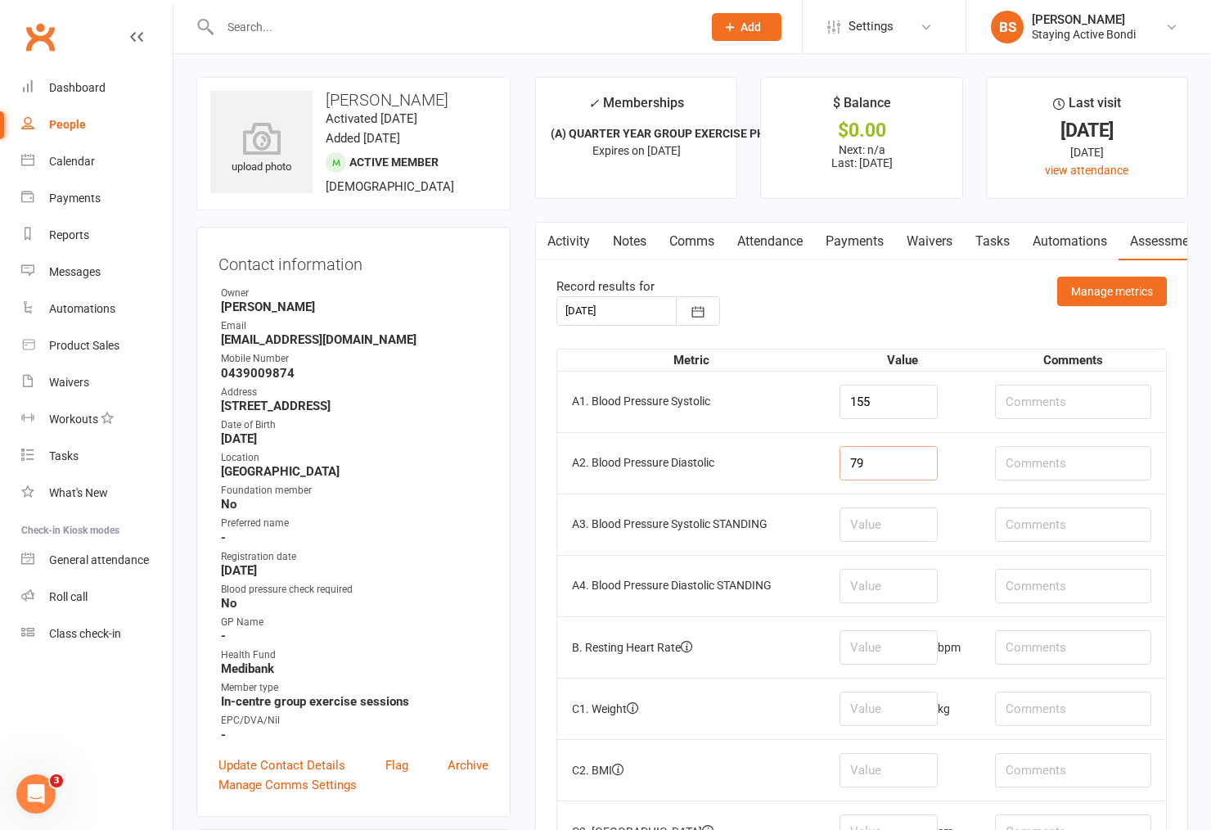
type input "79"
click at [898, 517] on input "number" at bounding box center [888, 524] width 98 height 34
click at [902, 587] on input "number" at bounding box center [888, 586] width 98 height 34
click at [897, 519] on input "number" at bounding box center [888, 524] width 98 height 34
click at [905, 650] on input "number" at bounding box center [888, 647] width 98 height 34
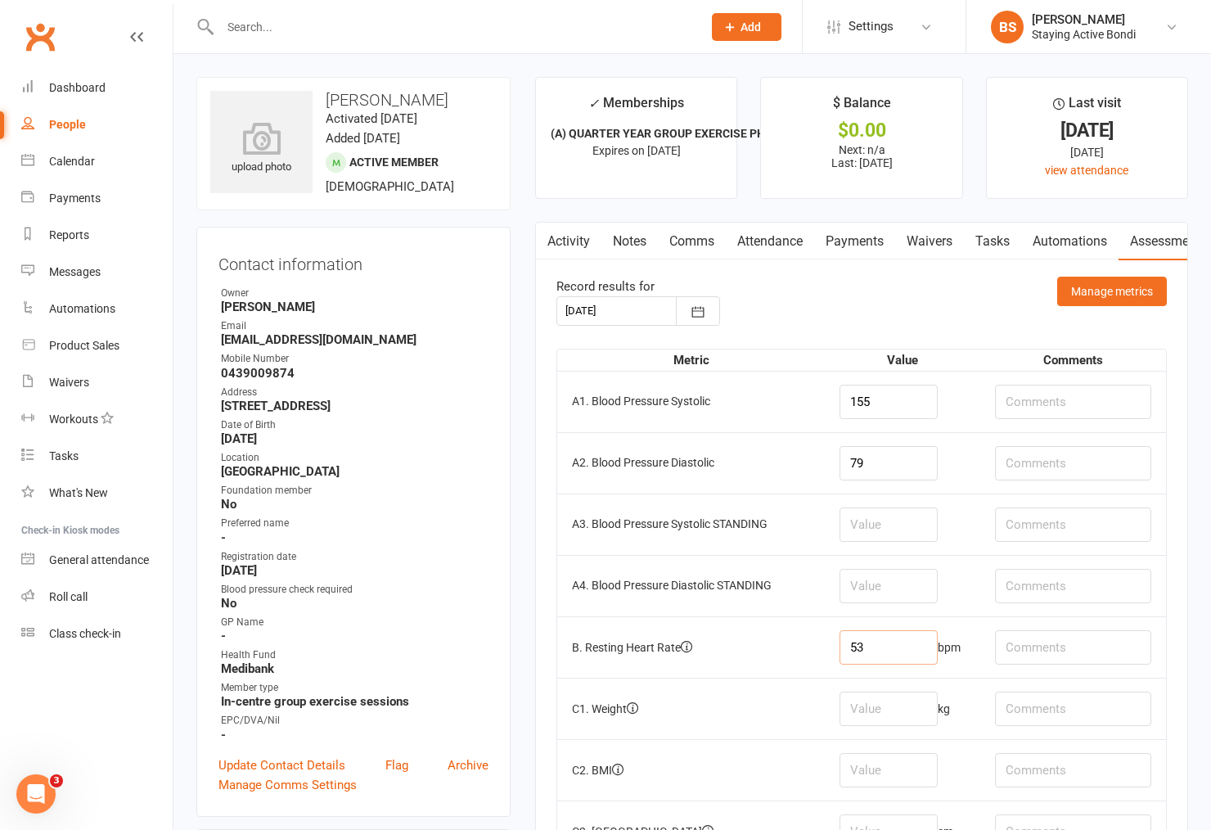
type input "53"
click at [893, 723] on input "number" at bounding box center [888, 708] width 98 height 34
click at [898, 526] on input "number" at bounding box center [888, 524] width 98 height 34
click at [911, 573] on input "number" at bounding box center [888, 586] width 98 height 34
click at [896, 535] on input "number" at bounding box center [888, 524] width 98 height 34
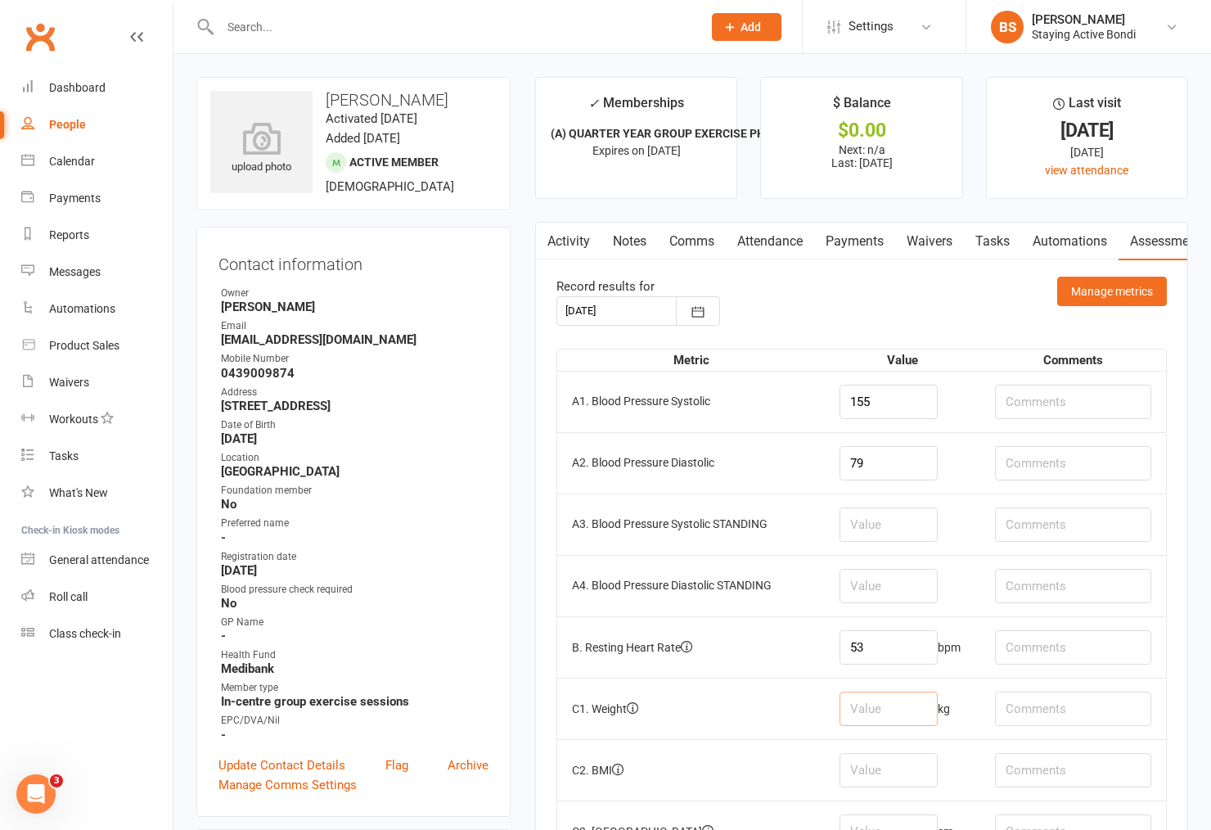
click at [852, 704] on input "number" at bounding box center [888, 708] width 98 height 34
drag, startPoint x: 887, startPoint y: 399, endPoint x: 839, endPoint y: 398, distance: 47.5
click at [839, 398] on td "155" at bounding box center [902, 401] width 155 height 61
type input "152"
drag, startPoint x: 879, startPoint y: 468, endPoint x: 846, endPoint y: 461, distance: 33.4
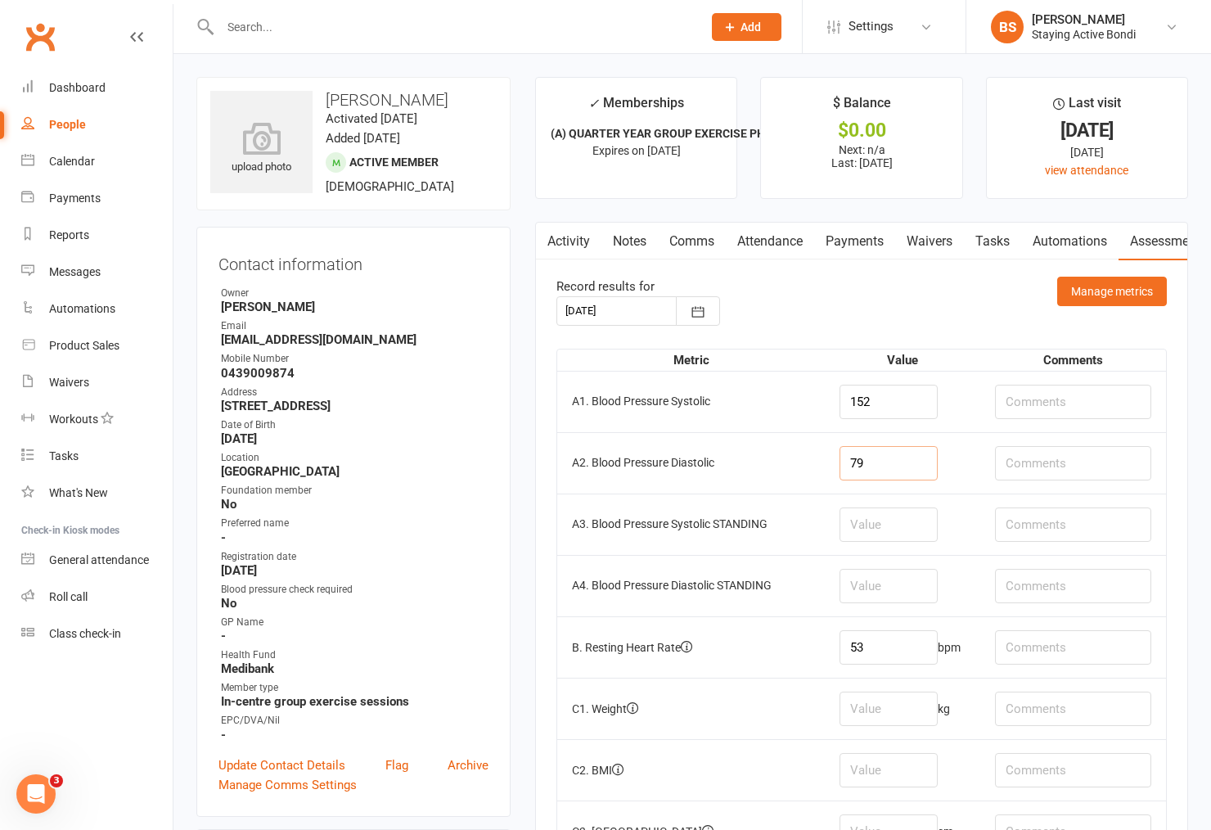
click at [846, 461] on input "79" at bounding box center [888, 463] width 98 height 34
type input "76"
click at [884, 516] on input "number" at bounding box center [888, 524] width 98 height 34
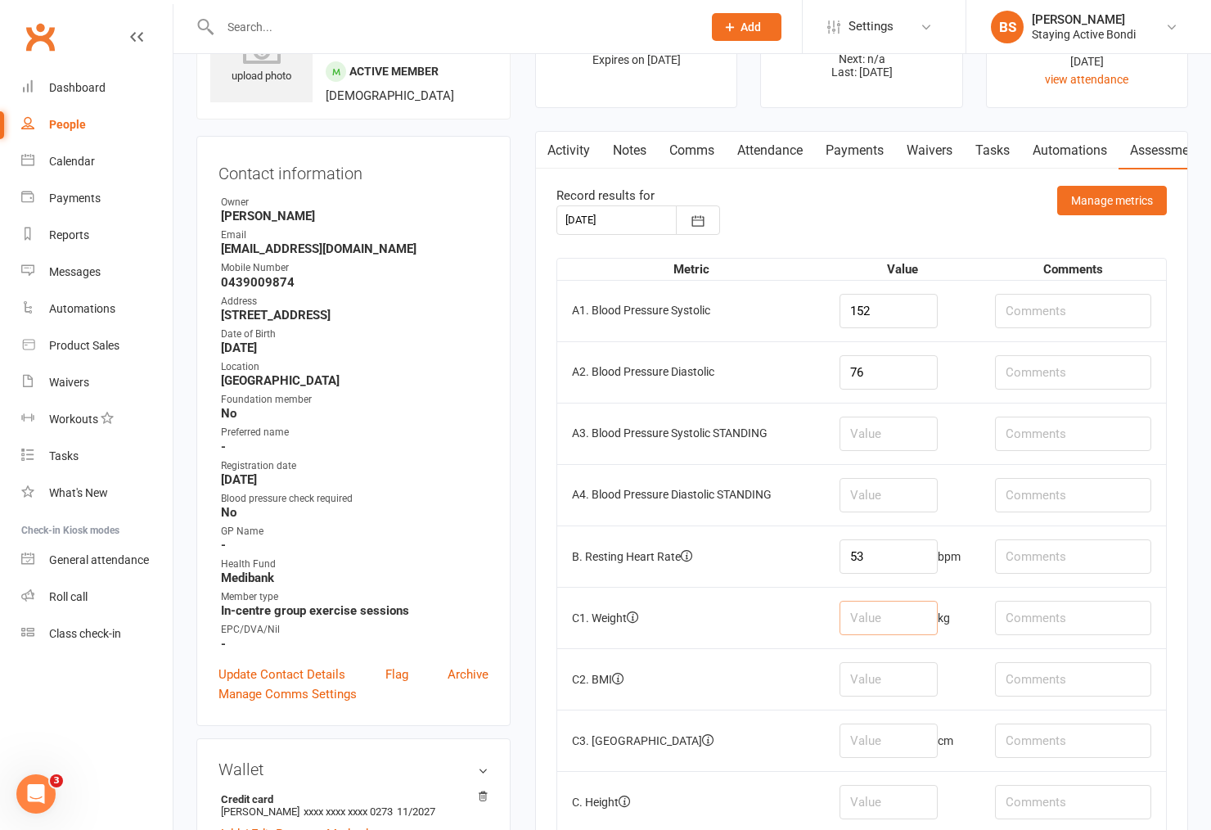
click at [892, 615] on input "number" at bounding box center [888, 617] width 98 height 34
click at [886, 627] on input "number" at bounding box center [888, 617] width 98 height 34
click at [882, 626] on input "number" at bounding box center [888, 617] width 98 height 34
click at [878, 497] on input "number" at bounding box center [888, 495] width 98 height 34
click at [866, 585] on td "53 bpm" at bounding box center [902, 555] width 155 height 61
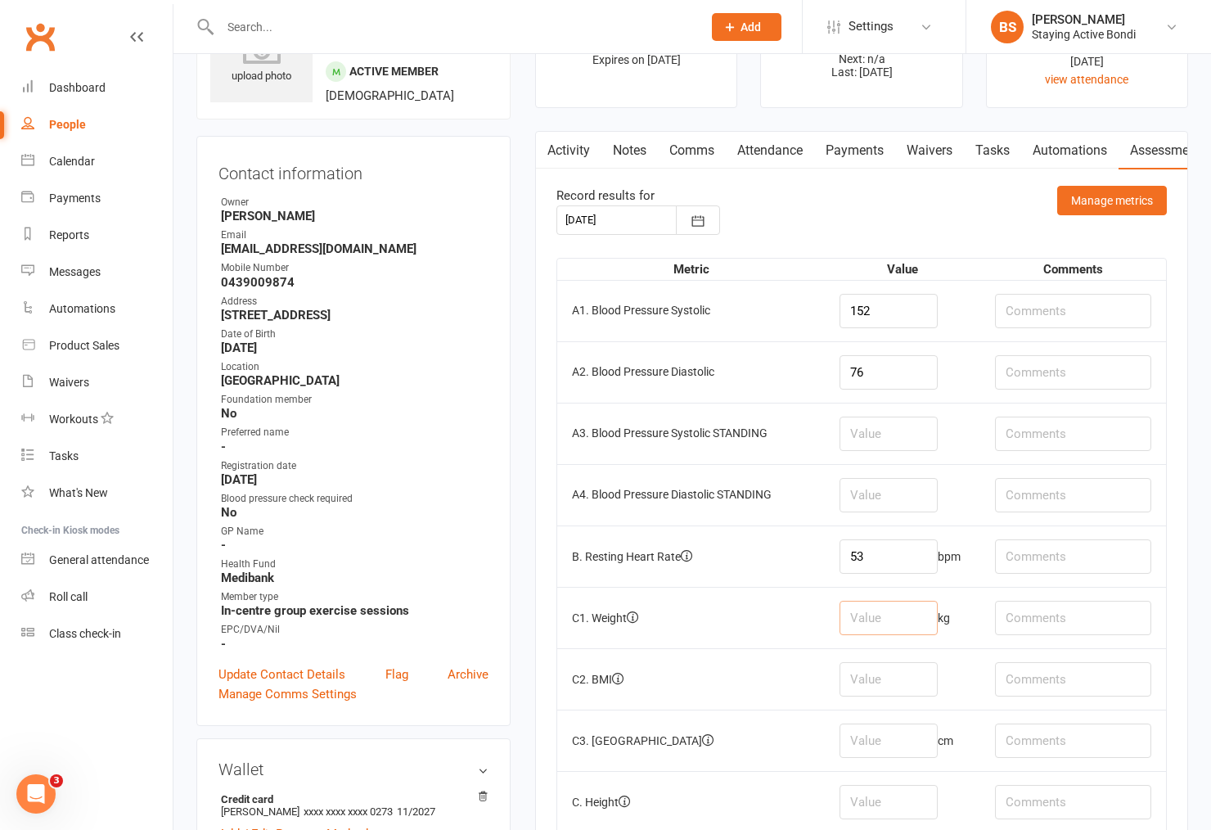
click at [866, 614] on input "number" at bounding box center [888, 617] width 98 height 34
type input "72.5"
click at [884, 656] on td at bounding box center [902, 678] width 155 height 61
click at [902, 615] on input "72.5" at bounding box center [888, 617] width 98 height 34
click at [897, 655] on td at bounding box center [902, 678] width 155 height 61
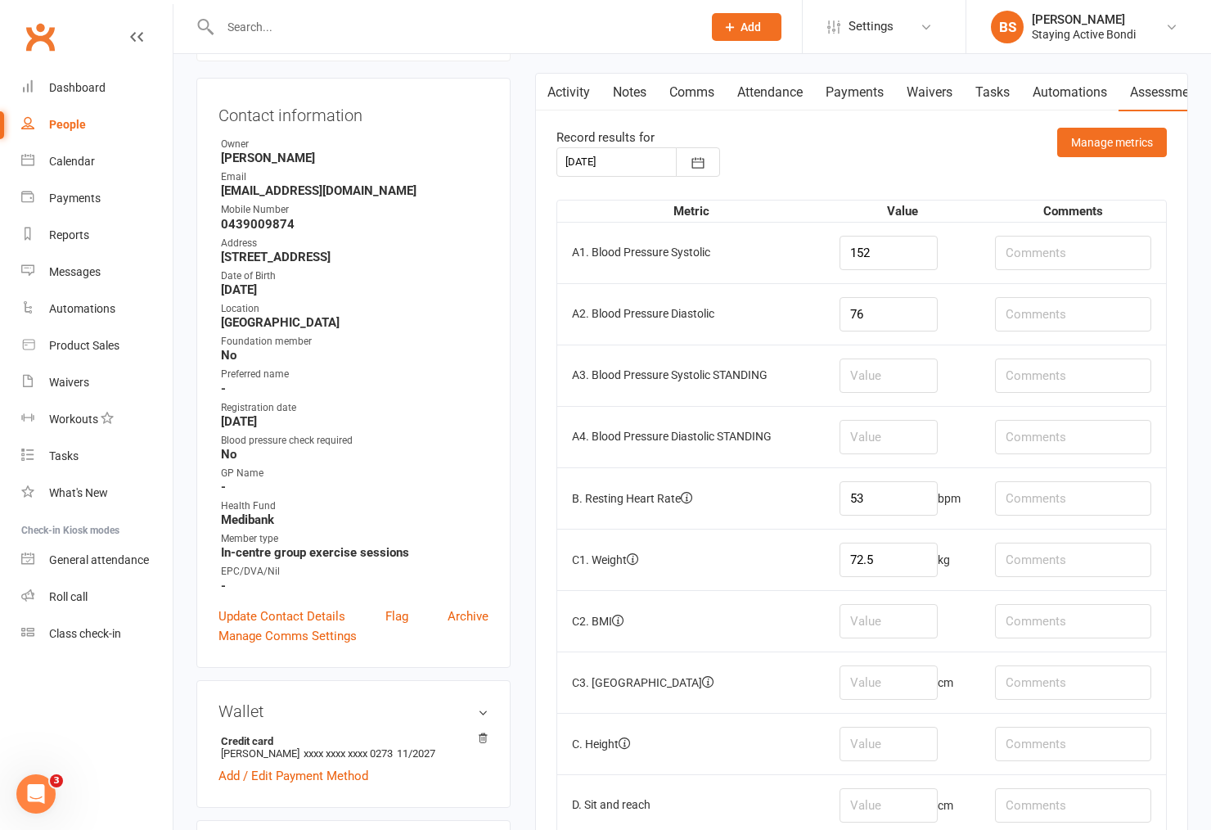
scroll to position [182, 0]
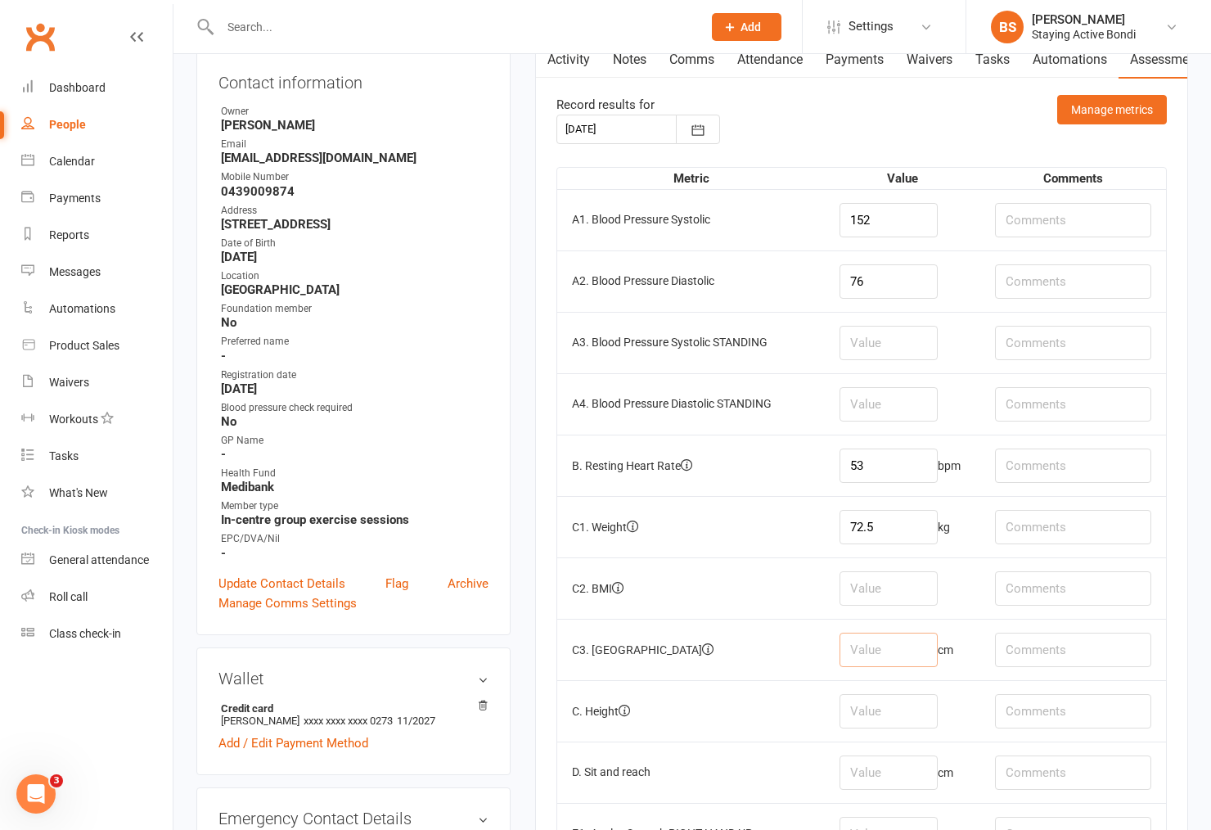
click at [885, 650] on input "number" at bounding box center [888, 649] width 98 height 34
type input "89"
click at [919, 765] on input "number" at bounding box center [888, 772] width 98 height 34
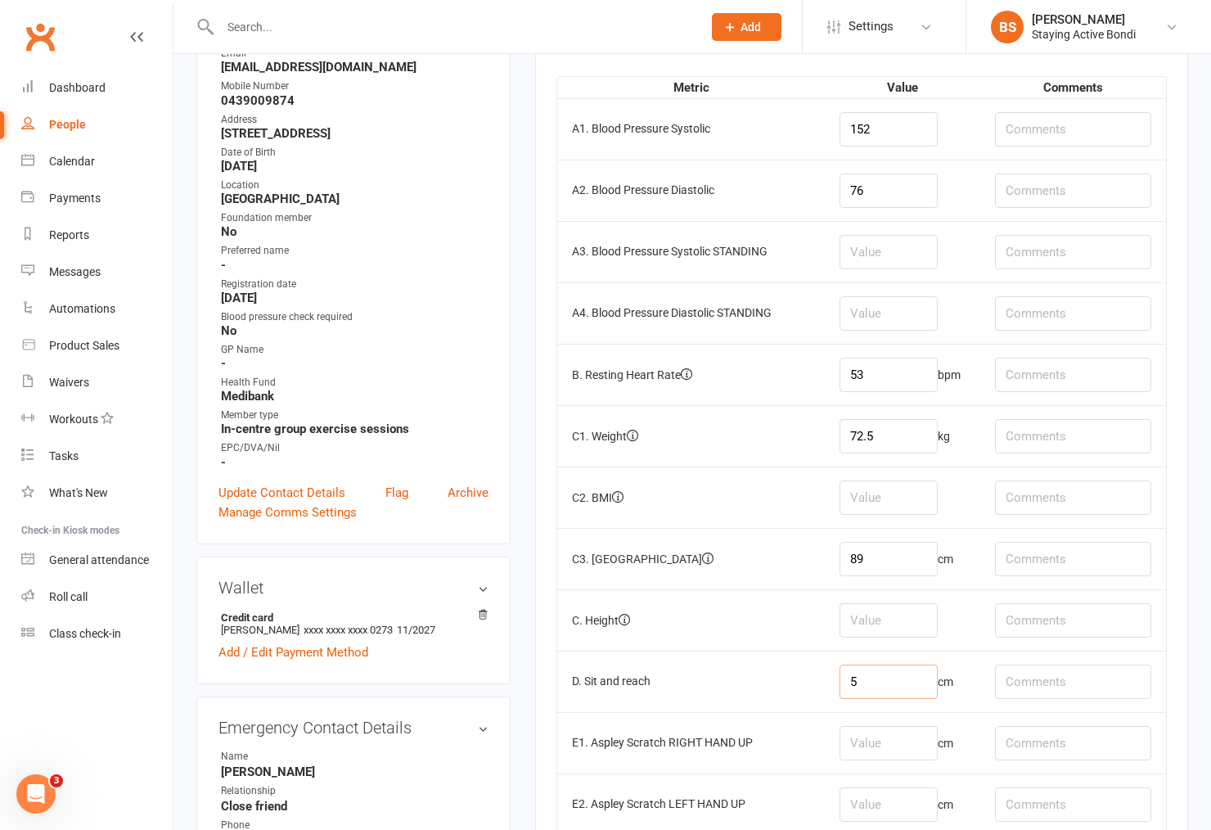
type input "5"
click at [1012, 686] on input "text" at bounding box center [1073, 681] width 156 height 34
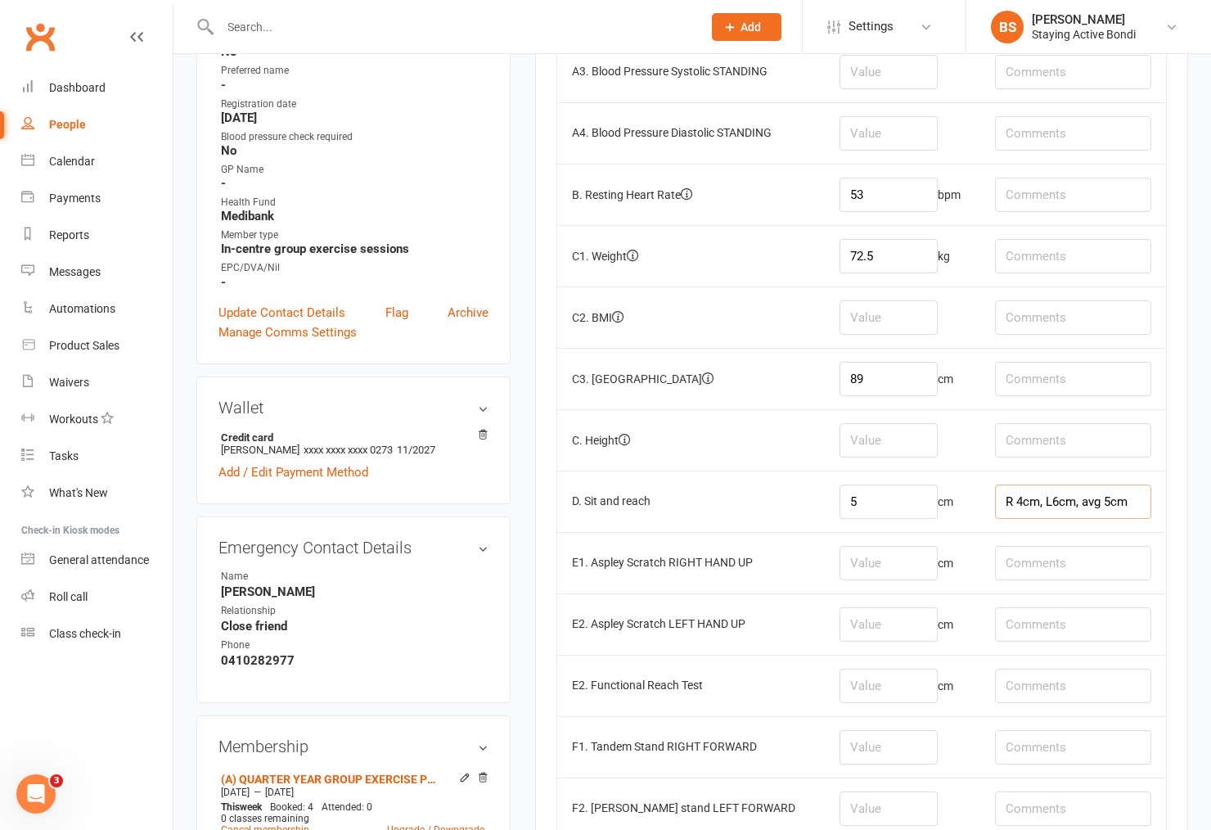
scroll to position [454, 0]
type input "R 4cm, L6cm, avg 5cm"
click at [902, 564] on input "number" at bounding box center [888, 561] width 98 height 34
type input "-12"
click at [890, 617] on input "number" at bounding box center [888, 622] width 98 height 34
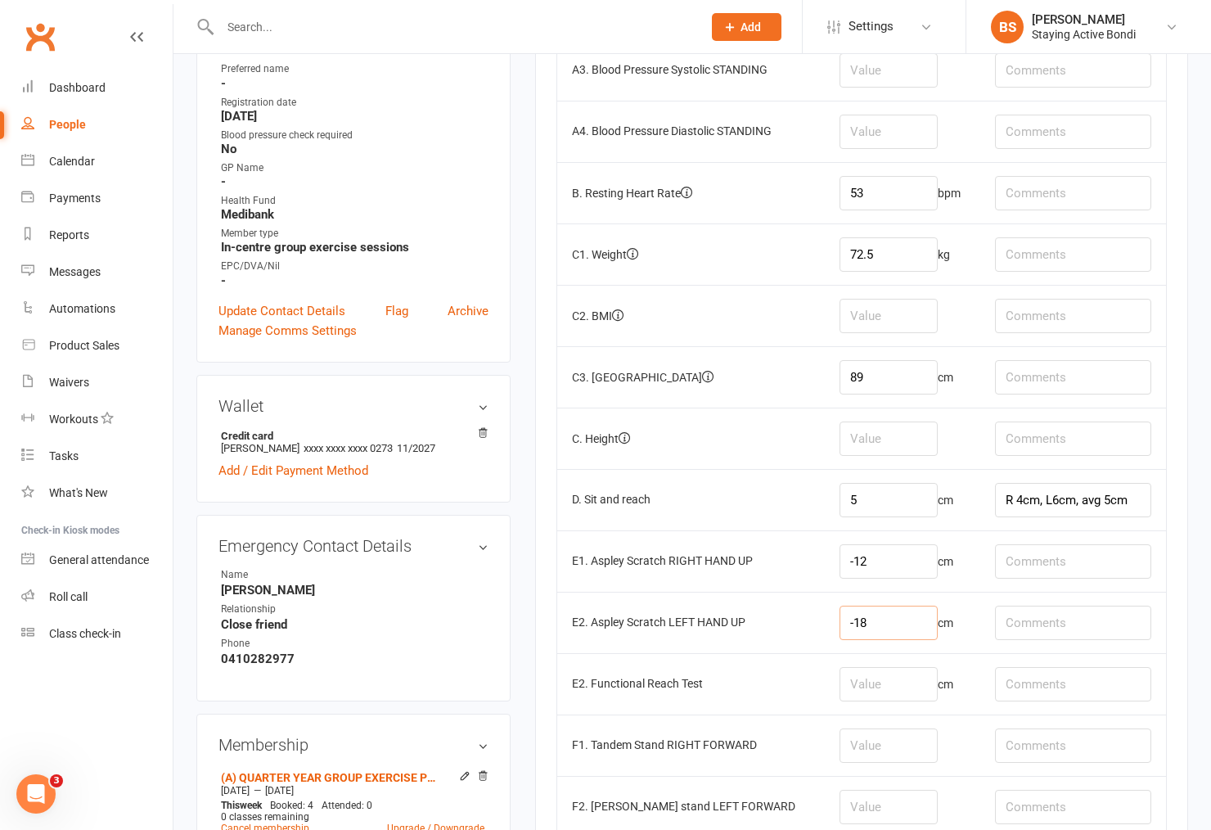
type input "-18"
click at [900, 684] on input "number" at bounding box center [888, 684] width 98 height 34
click at [884, 605] on td "-18 cm" at bounding box center [902, 621] width 155 height 61
click at [857, 681] on input "number" at bounding box center [888, 684] width 98 height 34
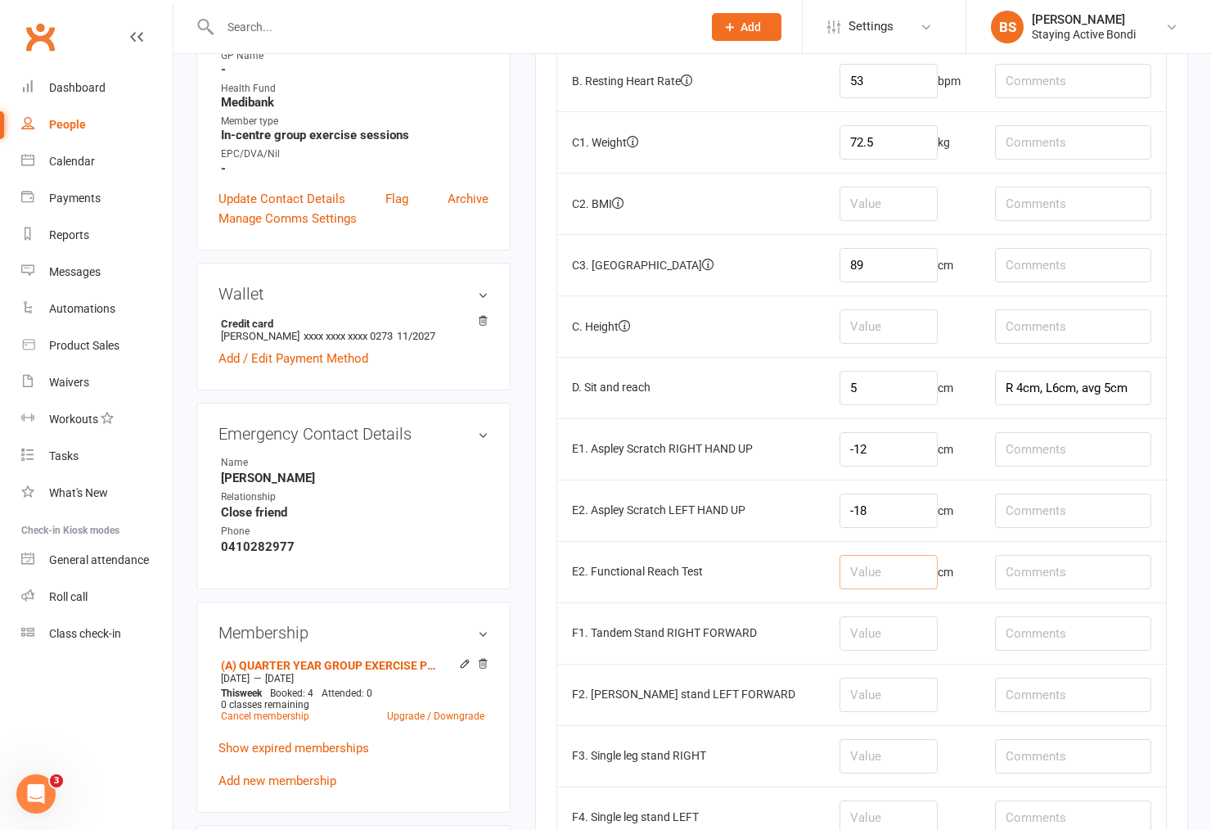
scroll to position [636, 0]
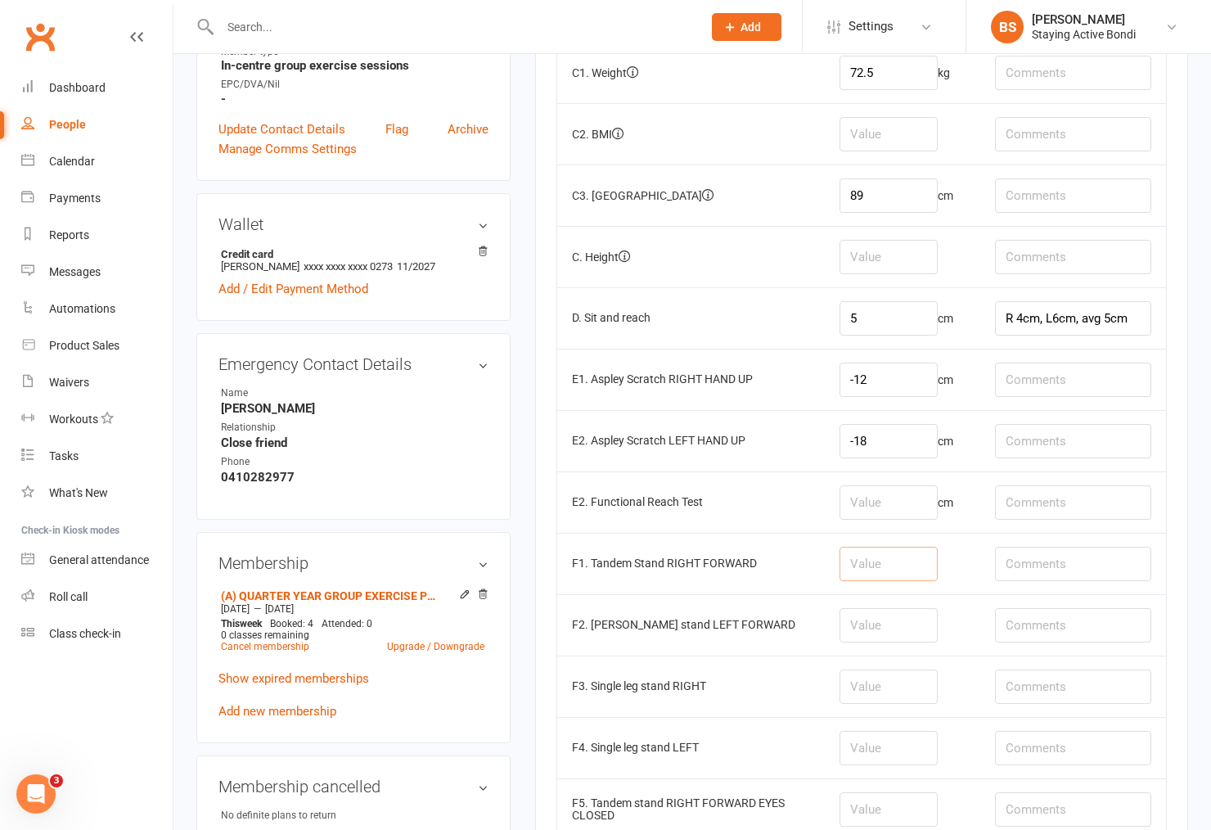
click at [877, 573] on input "number" at bounding box center [888, 563] width 98 height 34
type input "30"
click at [877, 617] on input "number" at bounding box center [888, 625] width 98 height 34
click at [895, 636] on input "number" at bounding box center [888, 625] width 98 height 34
type input "30"
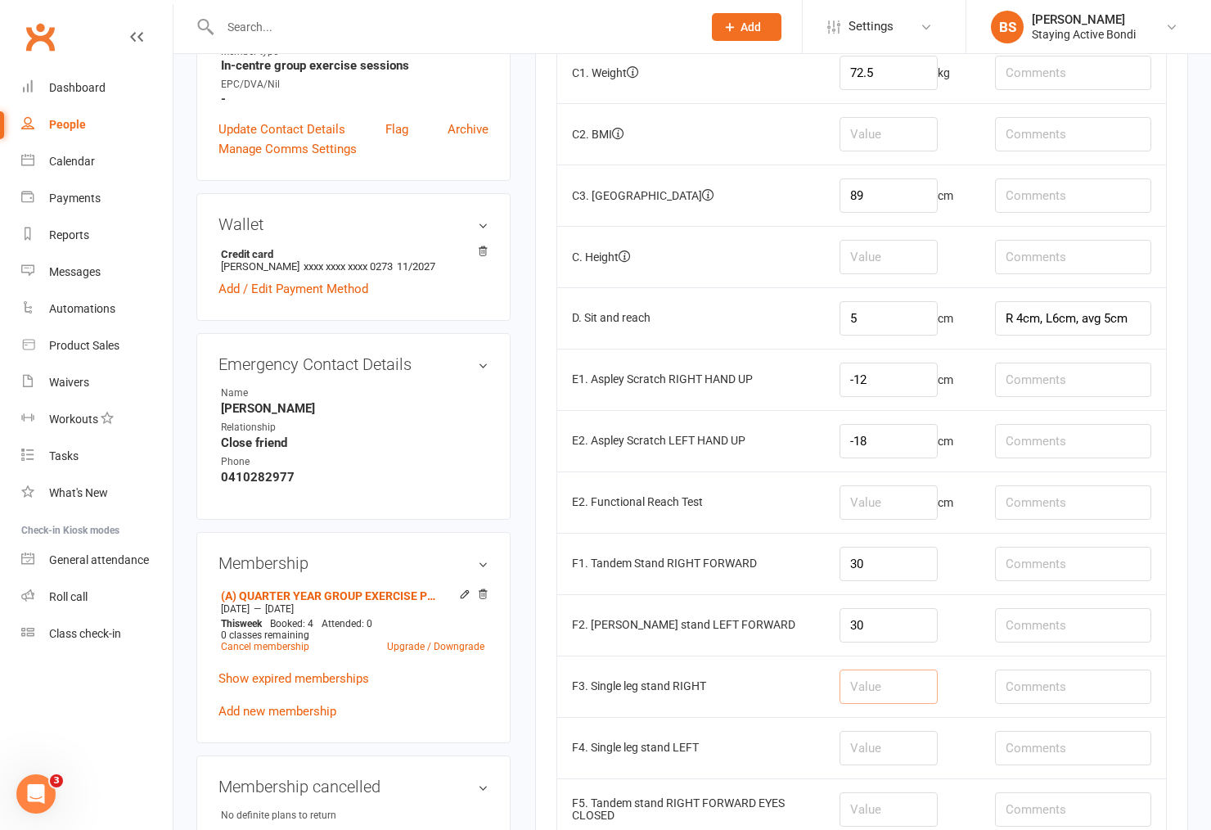
click at [878, 673] on input "number" at bounding box center [888, 686] width 98 height 34
click at [879, 675] on input "17.1" at bounding box center [888, 686] width 98 height 34
type input "17.1"
click at [888, 756] on input "number" at bounding box center [888, 748] width 98 height 34
type input "30"
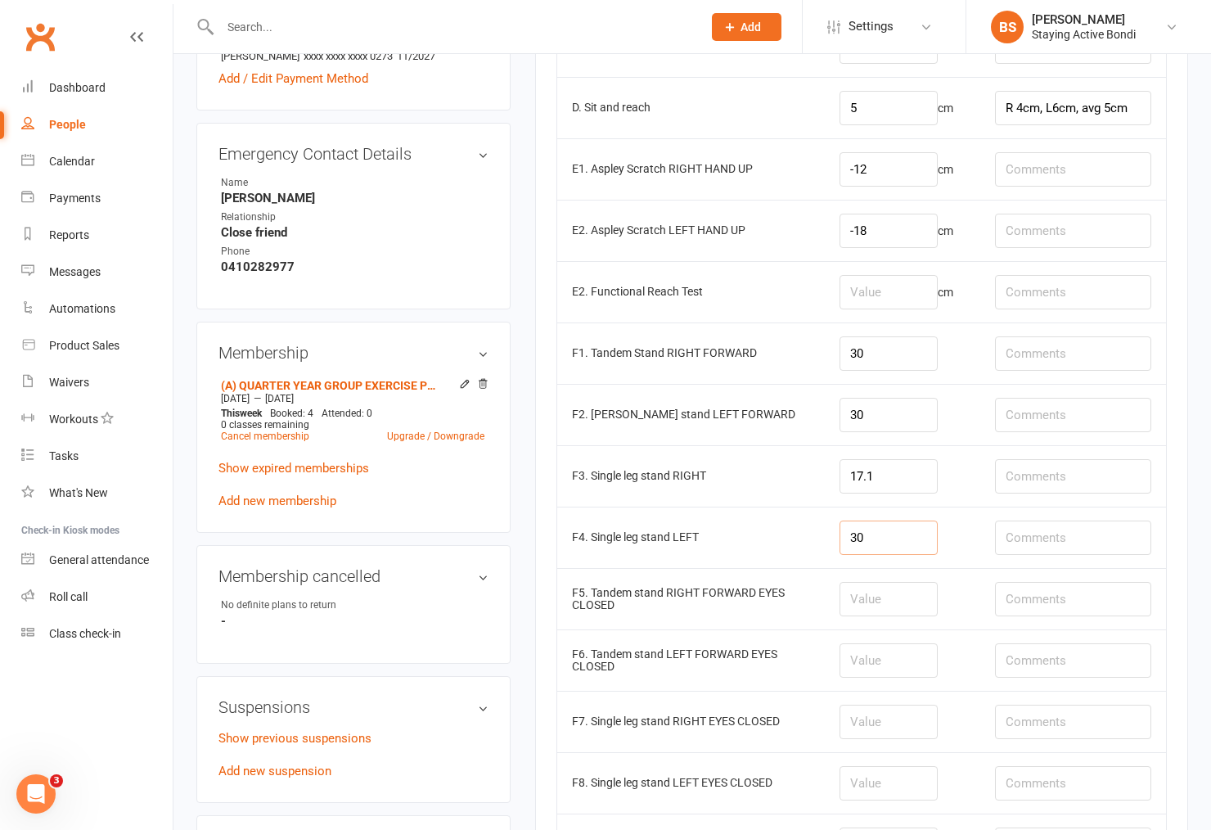
scroll to position [909, 0]
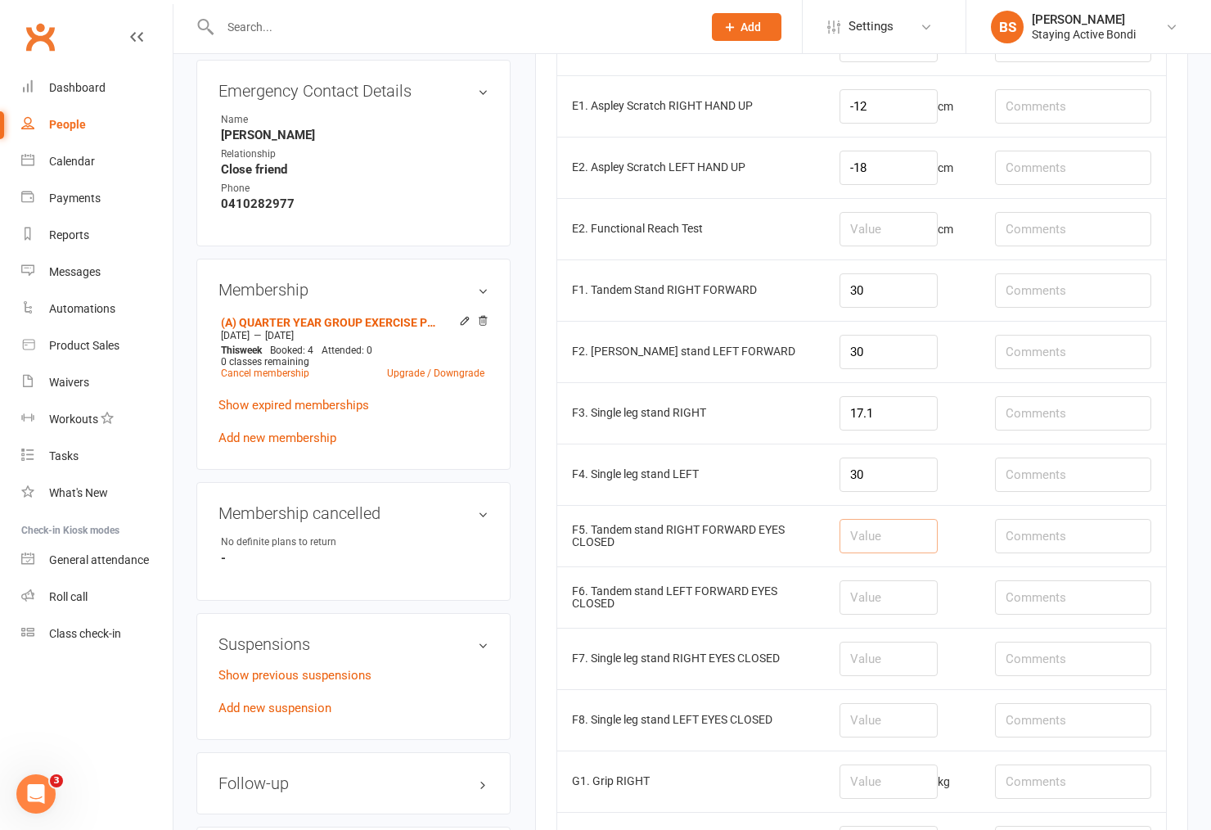
click at [900, 533] on input "number" at bounding box center [888, 536] width 98 height 34
type input "30"
click at [853, 611] on input "number" at bounding box center [888, 597] width 98 height 34
type input "17.3"
click at [880, 660] on input "number" at bounding box center [888, 658] width 98 height 34
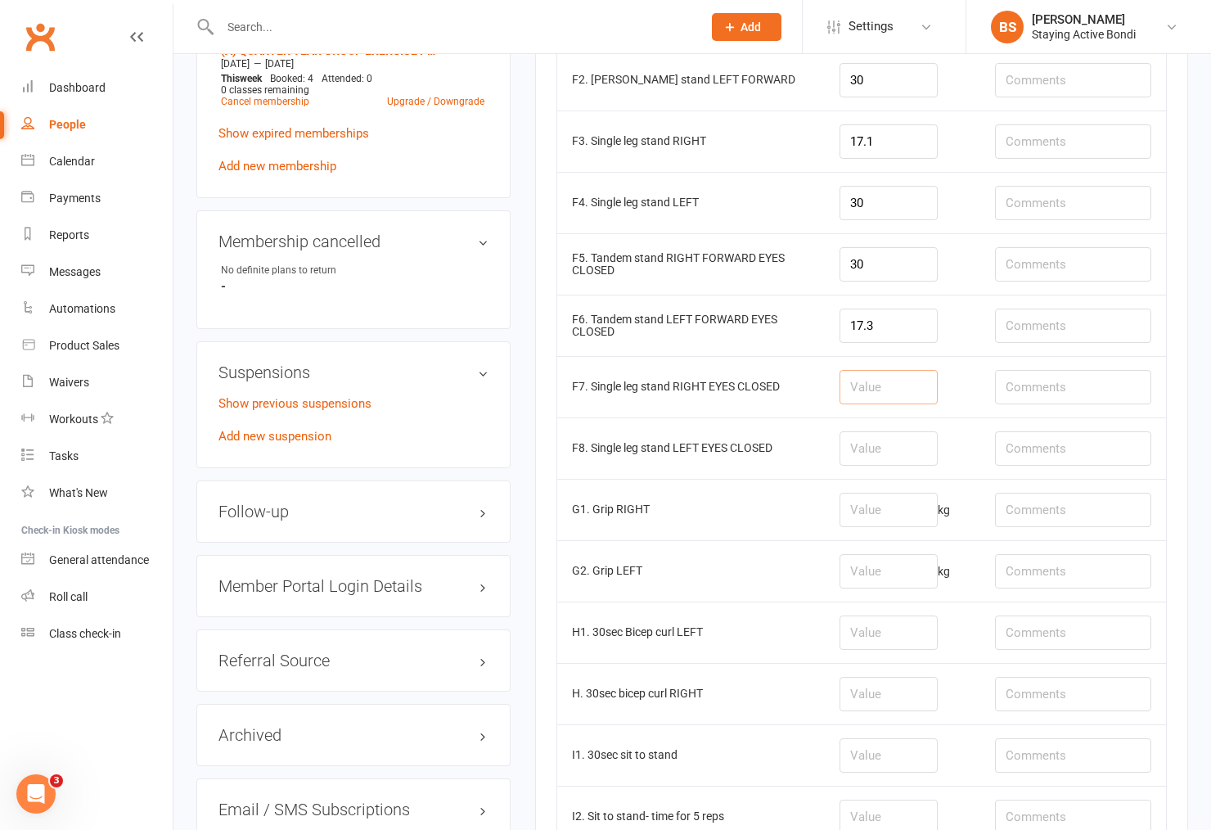
scroll to position [1181, 0]
click at [865, 503] on input "number" at bounding box center [888, 509] width 98 height 34
click at [870, 506] on input "number" at bounding box center [888, 509] width 98 height 34
click at [896, 504] on input "number" at bounding box center [888, 509] width 98 height 34
drag, startPoint x: 887, startPoint y: 513, endPoint x: 912, endPoint y: 579, distance: 71.0
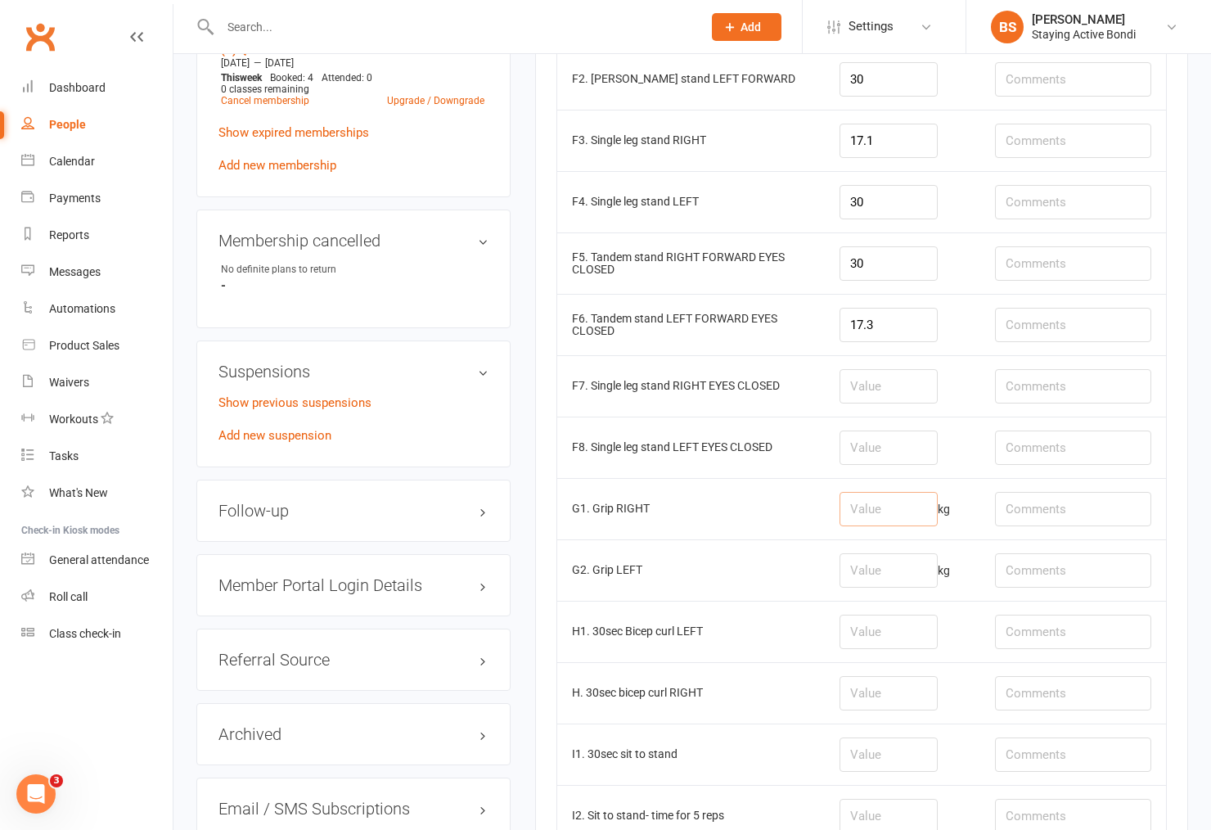
click at [888, 512] on input "number" at bounding box center [888, 509] width 98 height 34
click at [911, 514] on input "number" at bounding box center [888, 509] width 98 height 34
type input "23.9"
click at [896, 573] on input "number" at bounding box center [888, 570] width 98 height 34
type input "25.1"
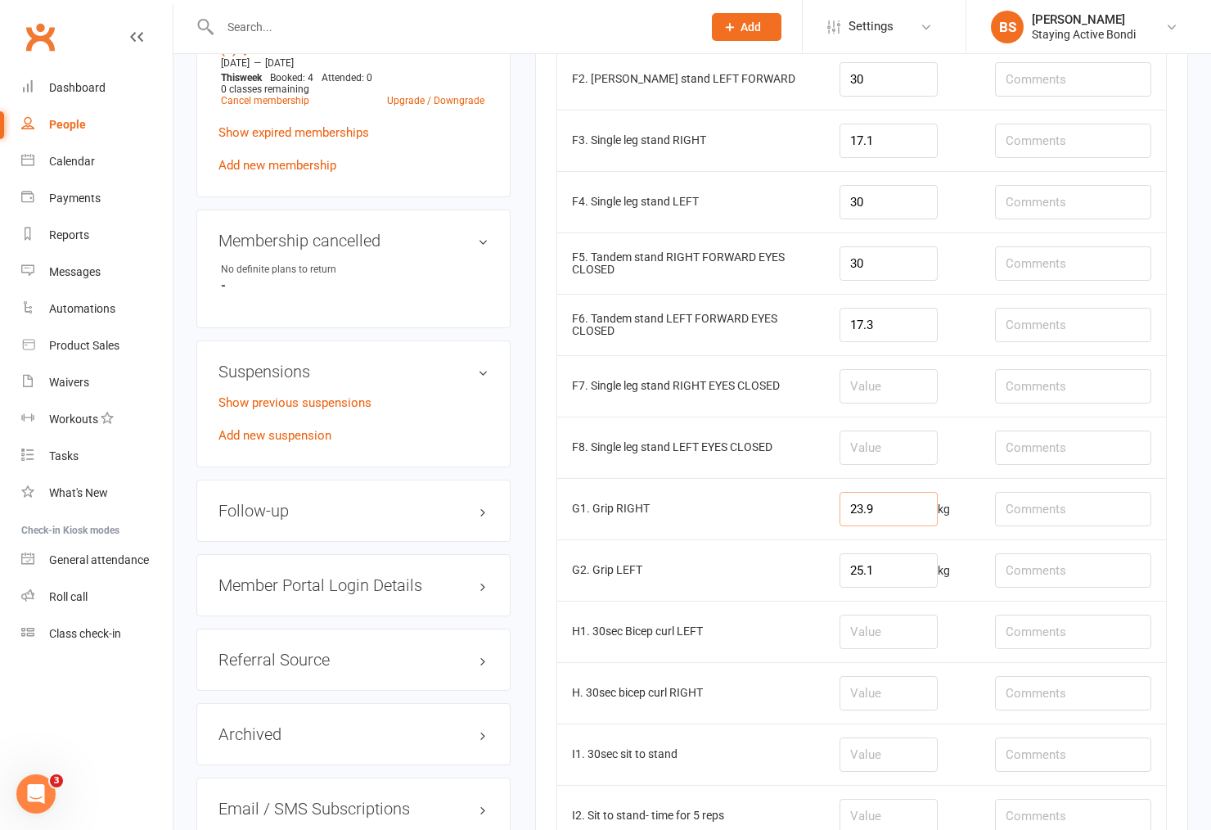
click at [912, 511] on input "23.9" at bounding box center [888, 509] width 98 height 34
click at [893, 505] on input "23.9" at bounding box center [888, 509] width 98 height 34
drag, startPoint x: 890, startPoint y: 509, endPoint x: 849, endPoint y: 508, distance: 40.9
click at [849, 508] on input "23.9" at bounding box center [888, 509] width 98 height 34
type input "25.1"
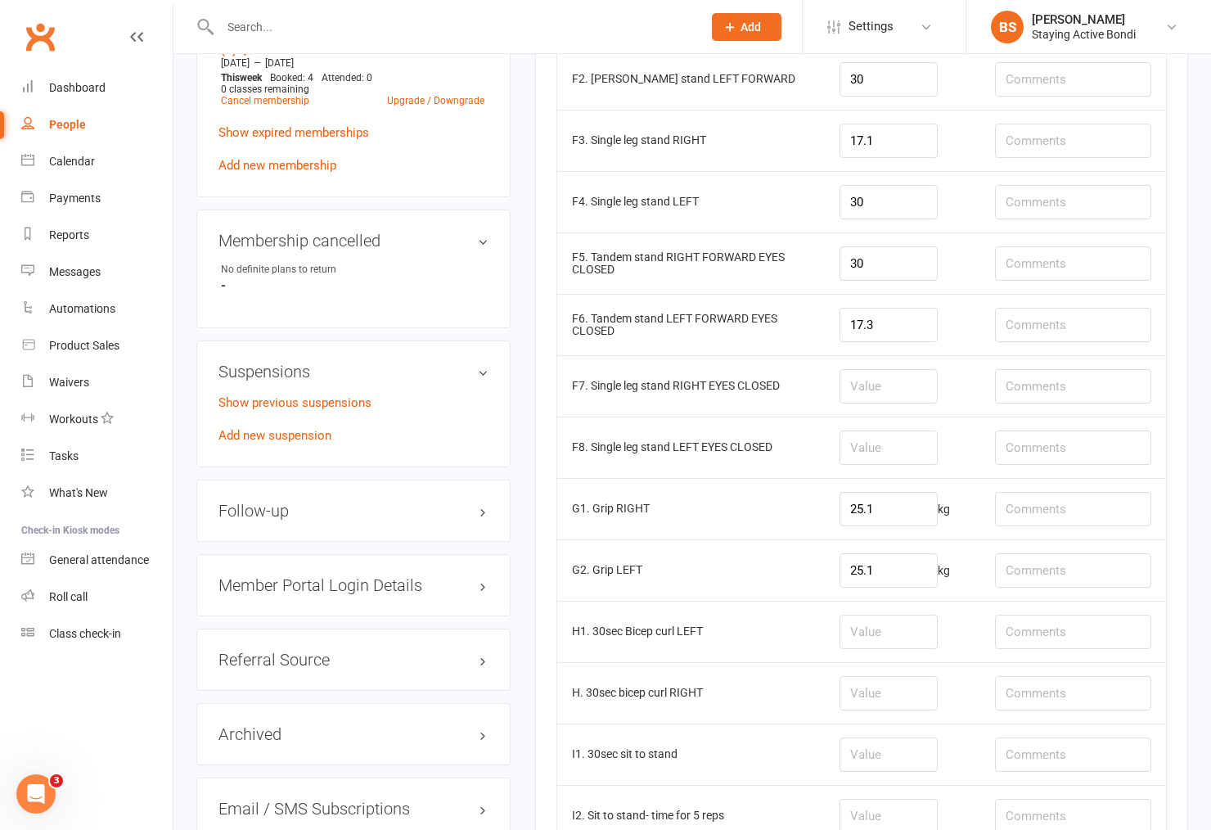
click at [916, 599] on td "25.1 kg" at bounding box center [902, 569] width 155 height 61
click at [915, 575] on input "25.1" at bounding box center [888, 570] width 98 height 34
type input "22.4"
drag, startPoint x: 915, startPoint y: 640, endPoint x: 914, endPoint y: 650, distance: 10.7
click at [914, 639] on input "number" at bounding box center [888, 631] width 98 height 34
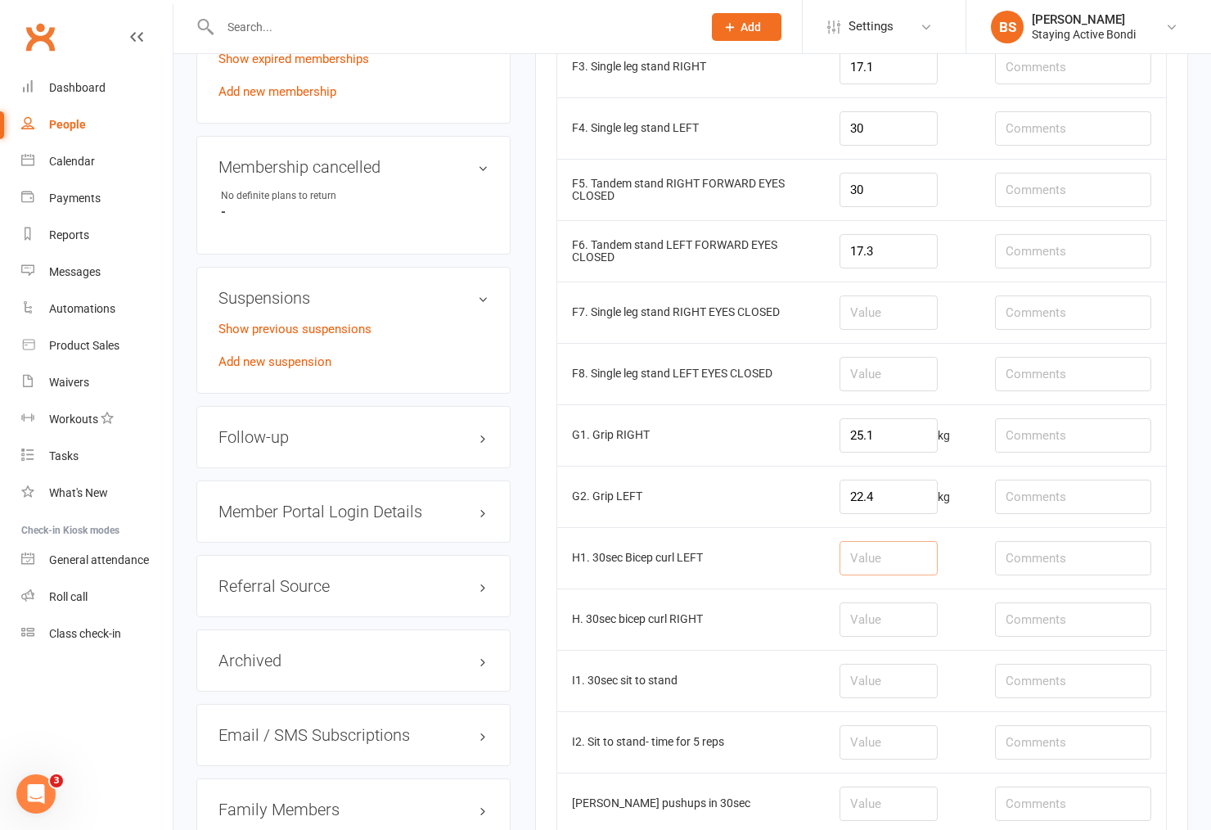
scroll to position [1272, 0]
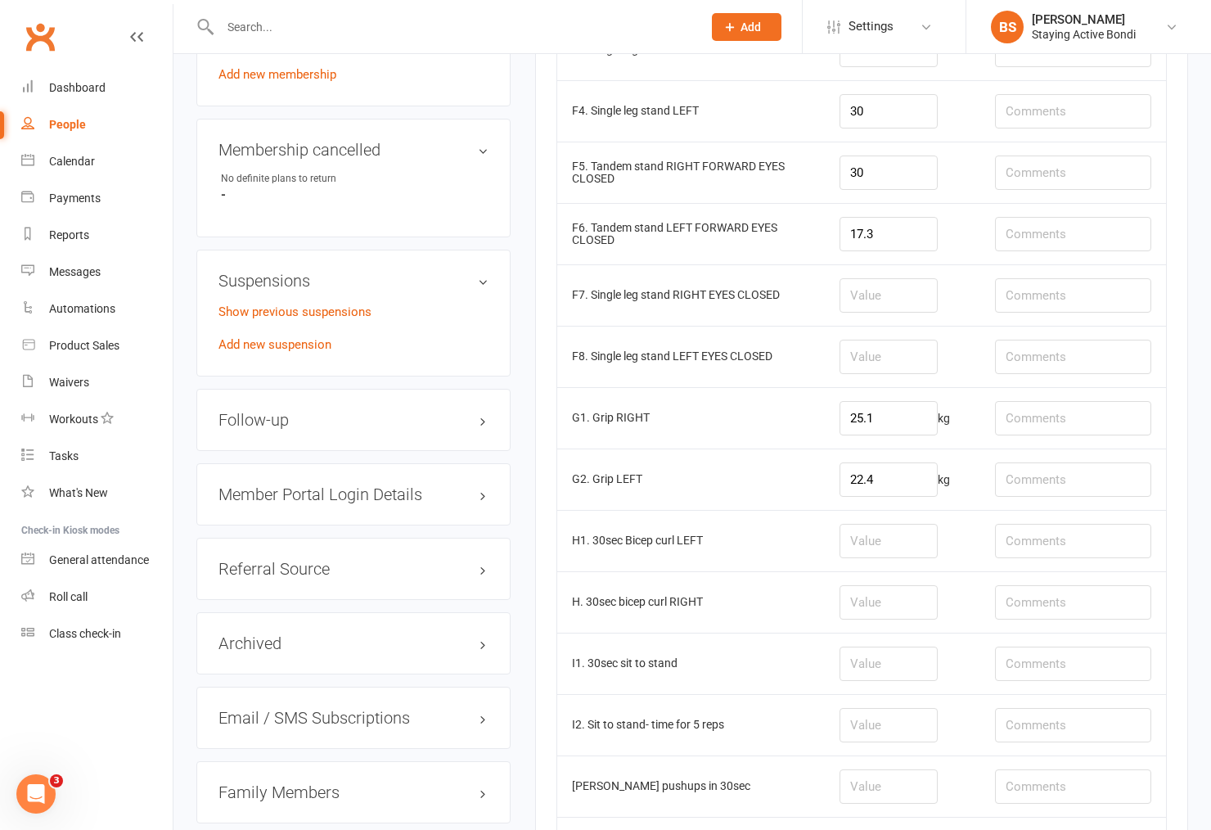
click at [873, 583] on td at bounding box center [902, 601] width 155 height 61
click at [867, 651] on input "number" at bounding box center [888, 663] width 98 height 34
click at [892, 530] on input "number" at bounding box center [888, 541] width 98 height 34
click at [878, 646] on td at bounding box center [902, 662] width 155 height 61
click at [878, 661] on input "number" at bounding box center [888, 663] width 98 height 34
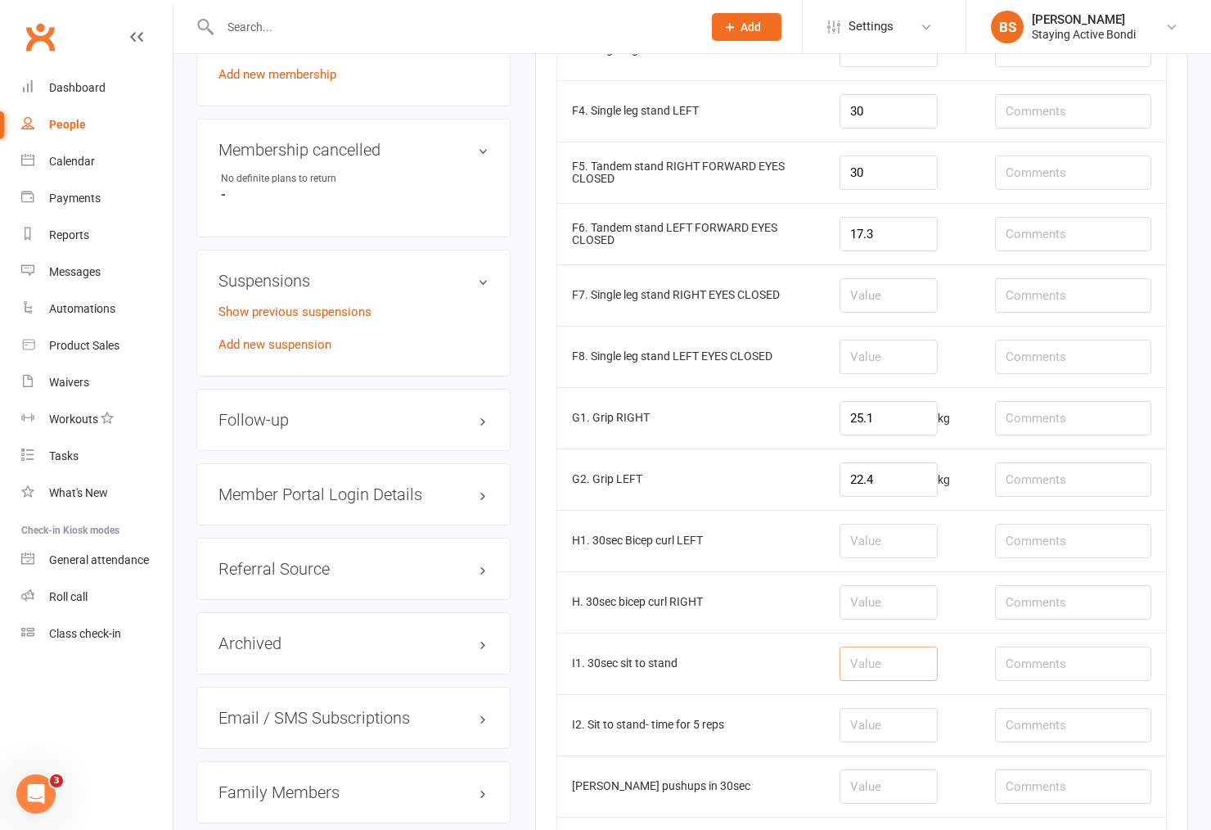
click at [905, 669] on input "number" at bounding box center [888, 663] width 98 height 34
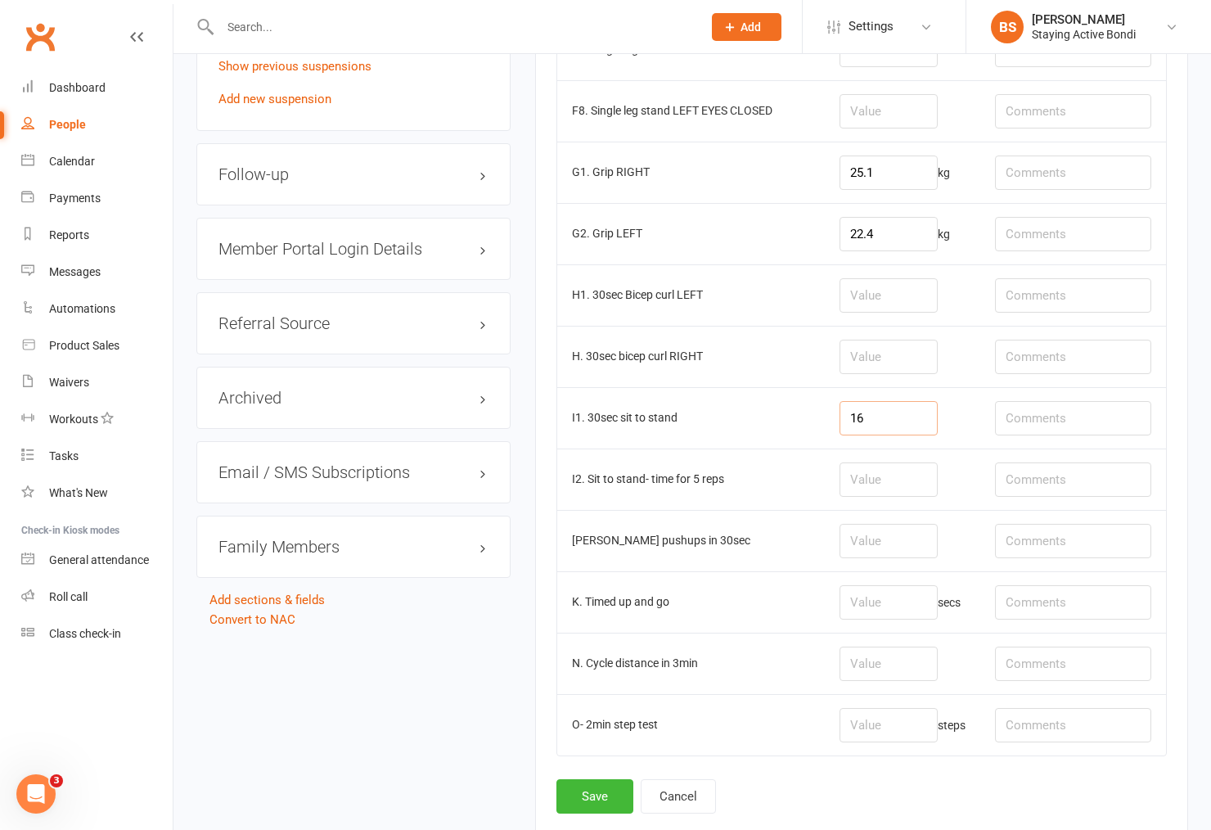
scroll to position [1545, 0]
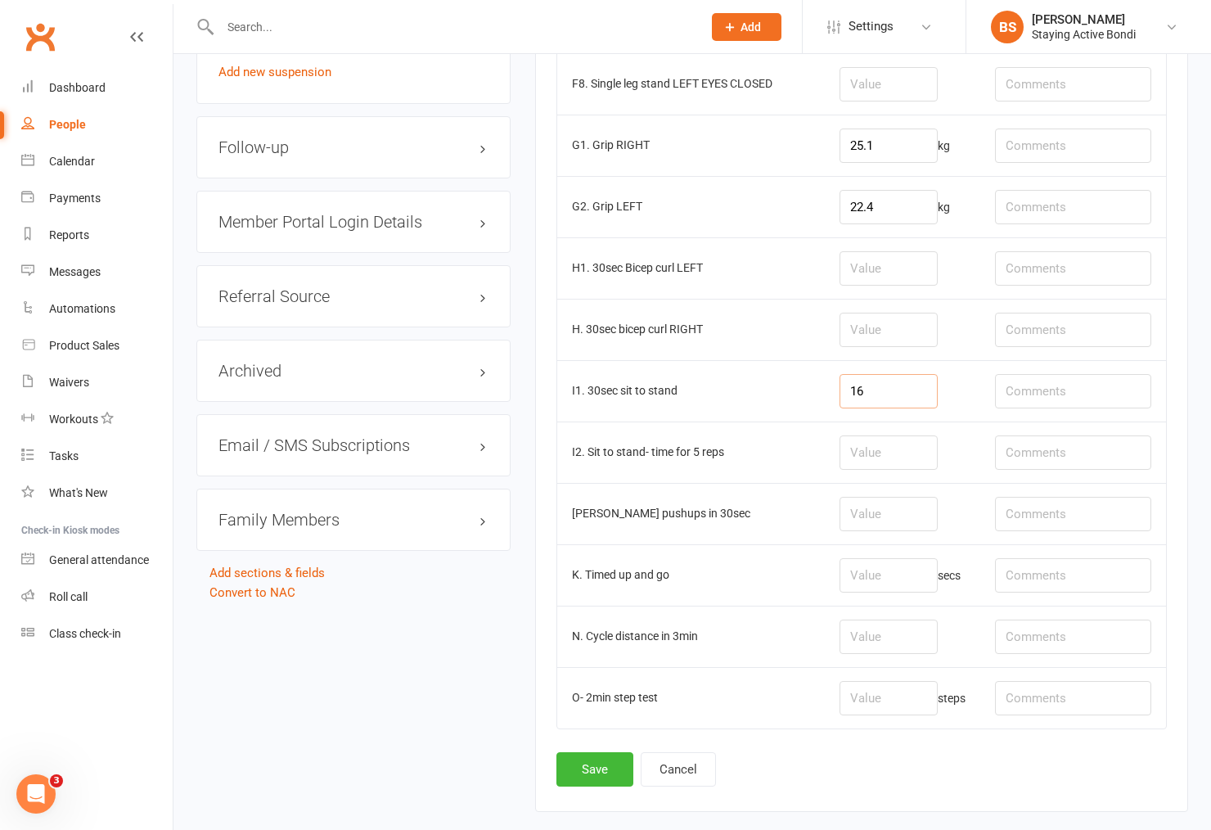
type input "16"
click at [852, 438] on td at bounding box center [902, 451] width 155 height 61
click at [876, 514] on input "number" at bounding box center [888, 514] width 98 height 34
click at [895, 483] on td at bounding box center [902, 451] width 155 height 61
click at [871, 541] on td at bounding box center [902, 513] width 155 height 61
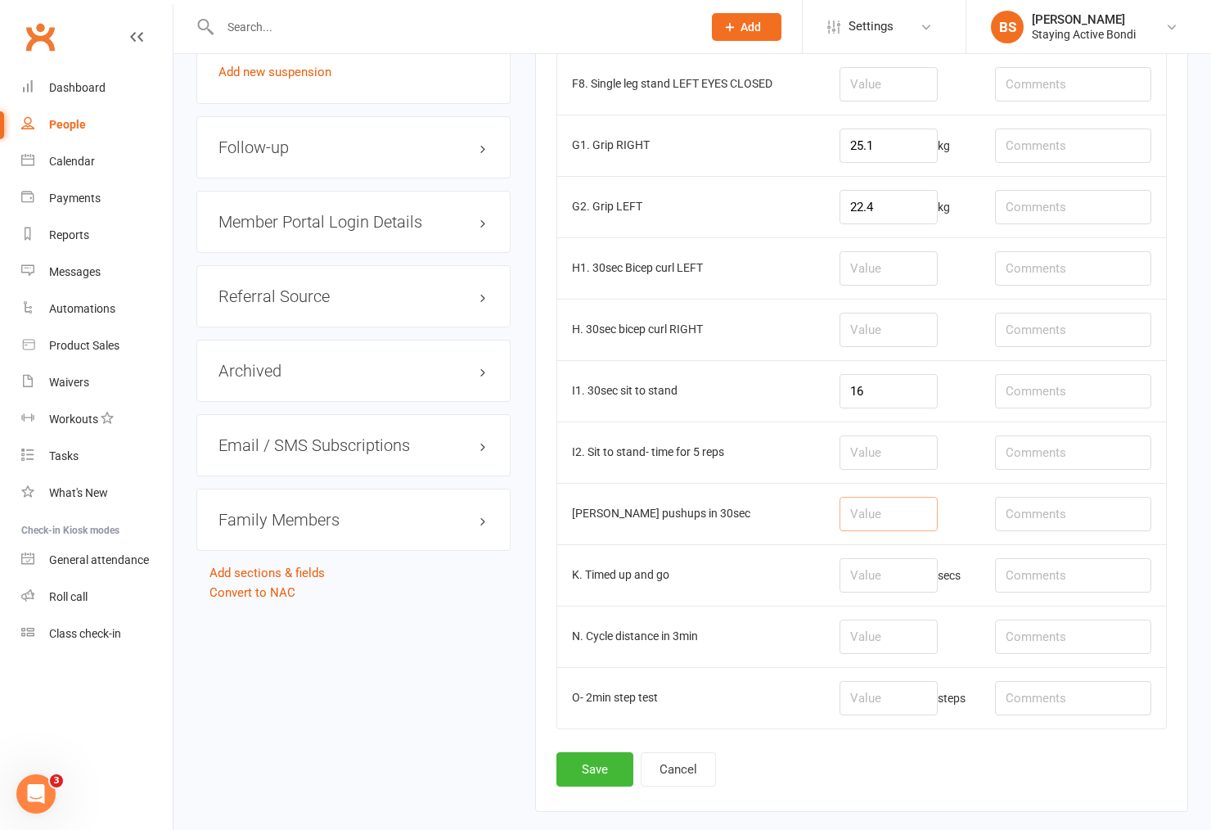
click at [895, 505] on input "number" at bounding box center [888, 514] width 98 height 34
type input "17"
click at [857, 601] on td "secs" at bounding box center [902, 574] width 155 height 61
click at [887, 568] on input "number" at bounding box center [888, 575] width 98 height 34
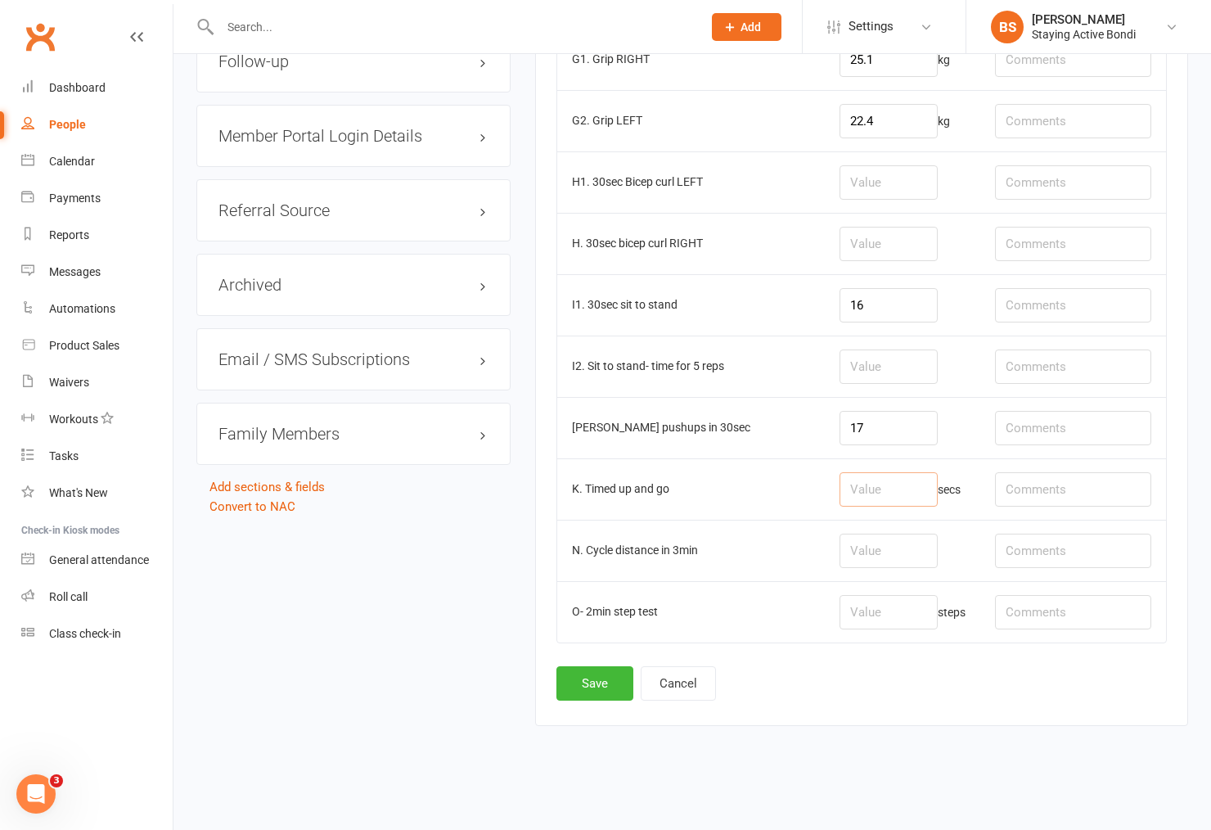
scroll to position [1638, 0]
click at [699, 569] on td "N. Cycle distance in 3min" at bounding box center [691, 549] width 268 height 61
click at [735, 420] on td "J. Wall pushups in 30sec" at bounding box center [691, 427] width 268 height 61
click at [591, 677] on button "Save" at bounding box center [594, 683] width 77 height 34
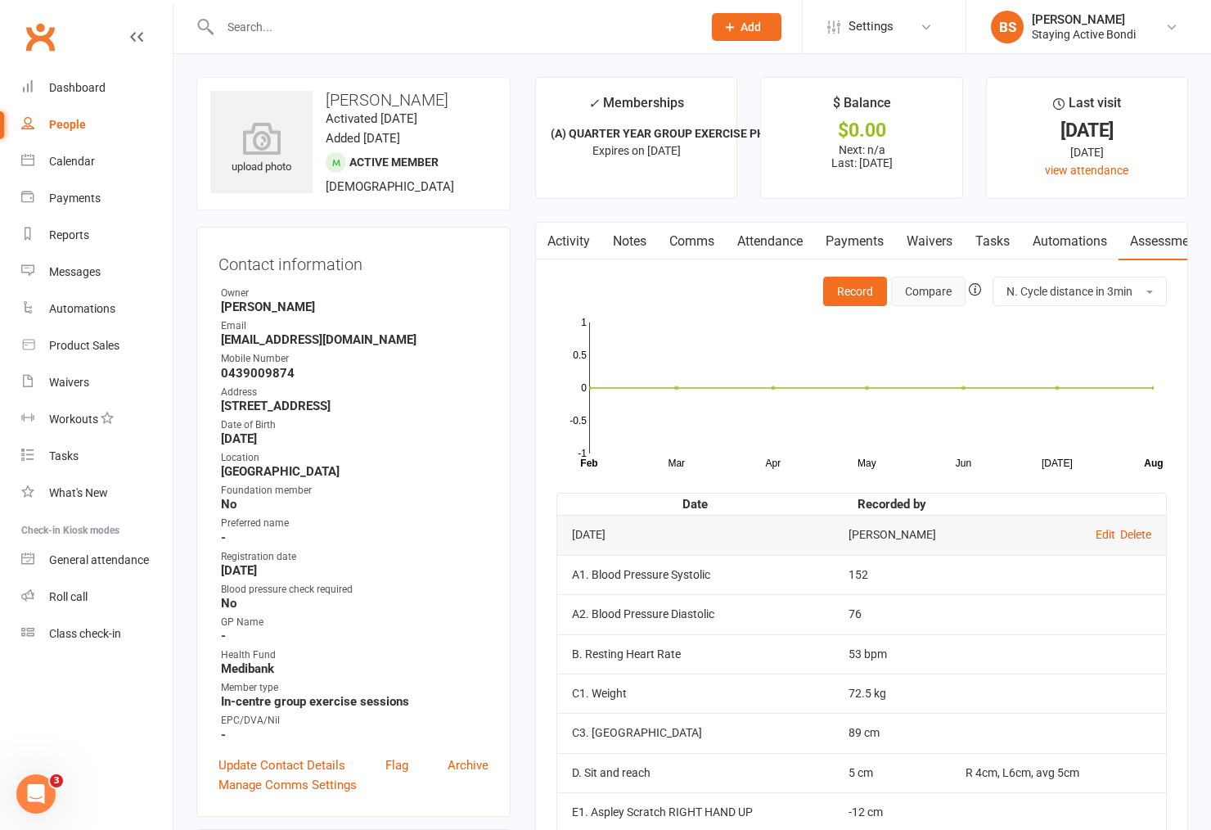
click at [921, 287] on button "Compare" at bounding box center [928, 291] width 74 height 29
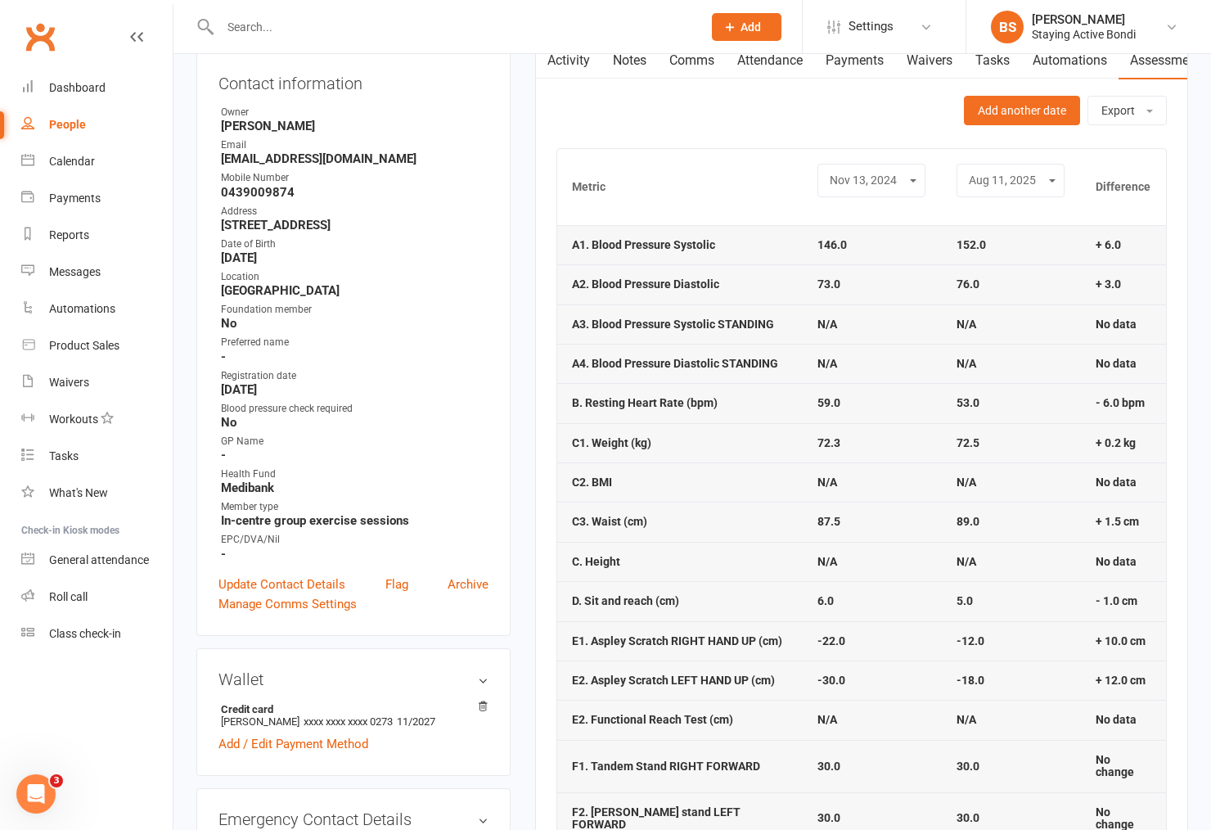
scroll to position [182, 0]
drag, startPoint x: 991, startPoint y: 524, endPoint x: 798, endPoint y: 521, distance: 192.3
click at [798, 521] on tr "C3. Waist (cm) 87.5 89.0 + 1.5 cm" at bounding box center [861, 520] width 609 height 39
click at [873, 510] on td "87.5" at bounding box center [872, 520] width 139 height 39
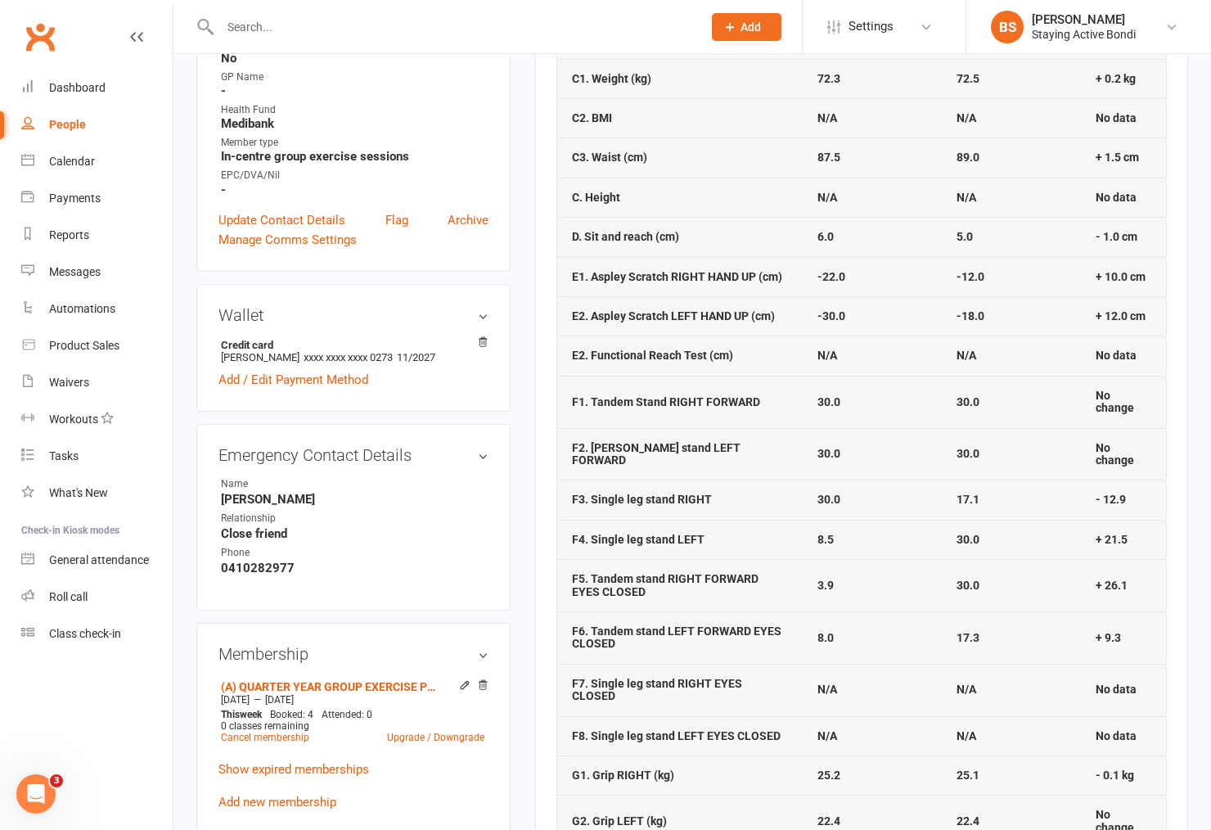
scroll to position [636, 0]
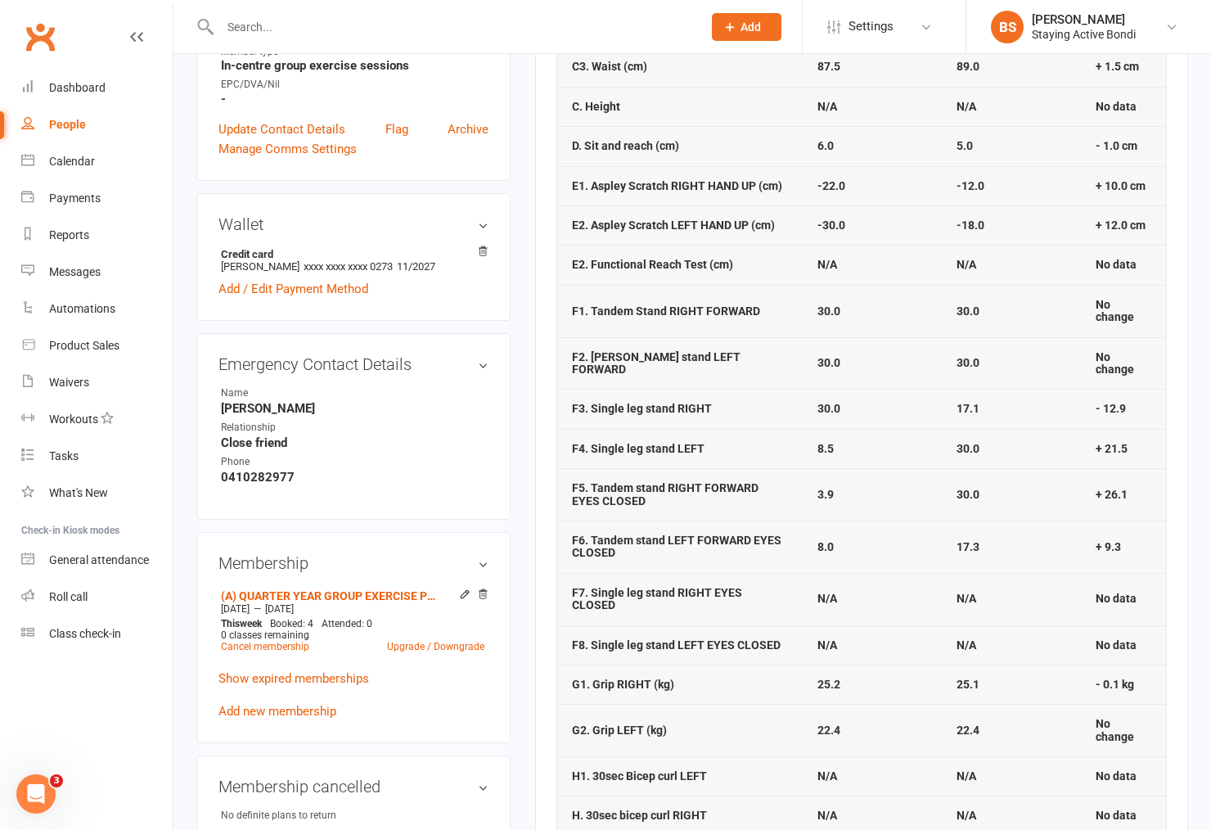
click at [983, 492] on td "30.0" at bounding box center [1011, 494] width 139 height 52
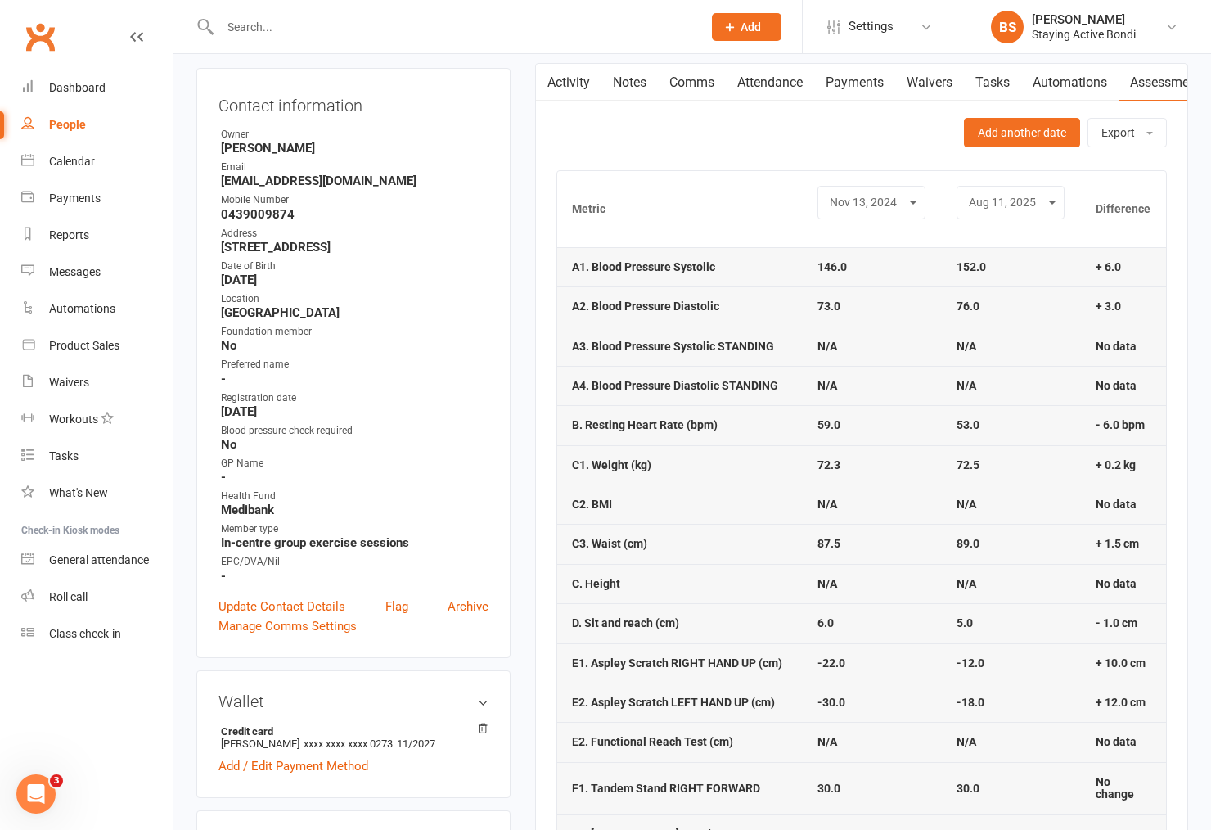
scroll to position [0, 0]
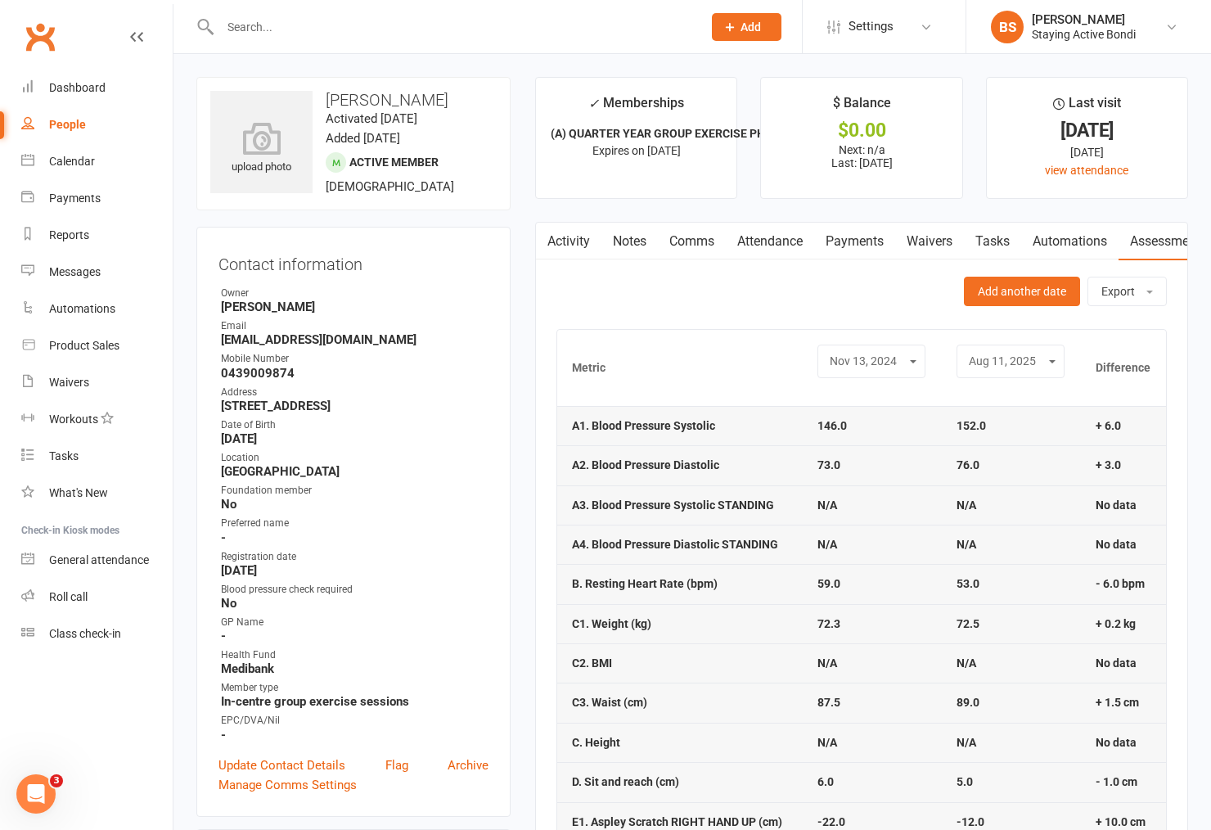
click at [690, 290] on div "Add another date Export Download CSV Email CSV" at bounding box center [861, 291] width 610 height 29
click at [609, 305] on div "Add another date Export Download CSV Email CSV" at bounding box center [861, 291] width 610 height 29
click at [86, 348] on div "Product Sales" at bounding box center [84, 345] width 70 height 13
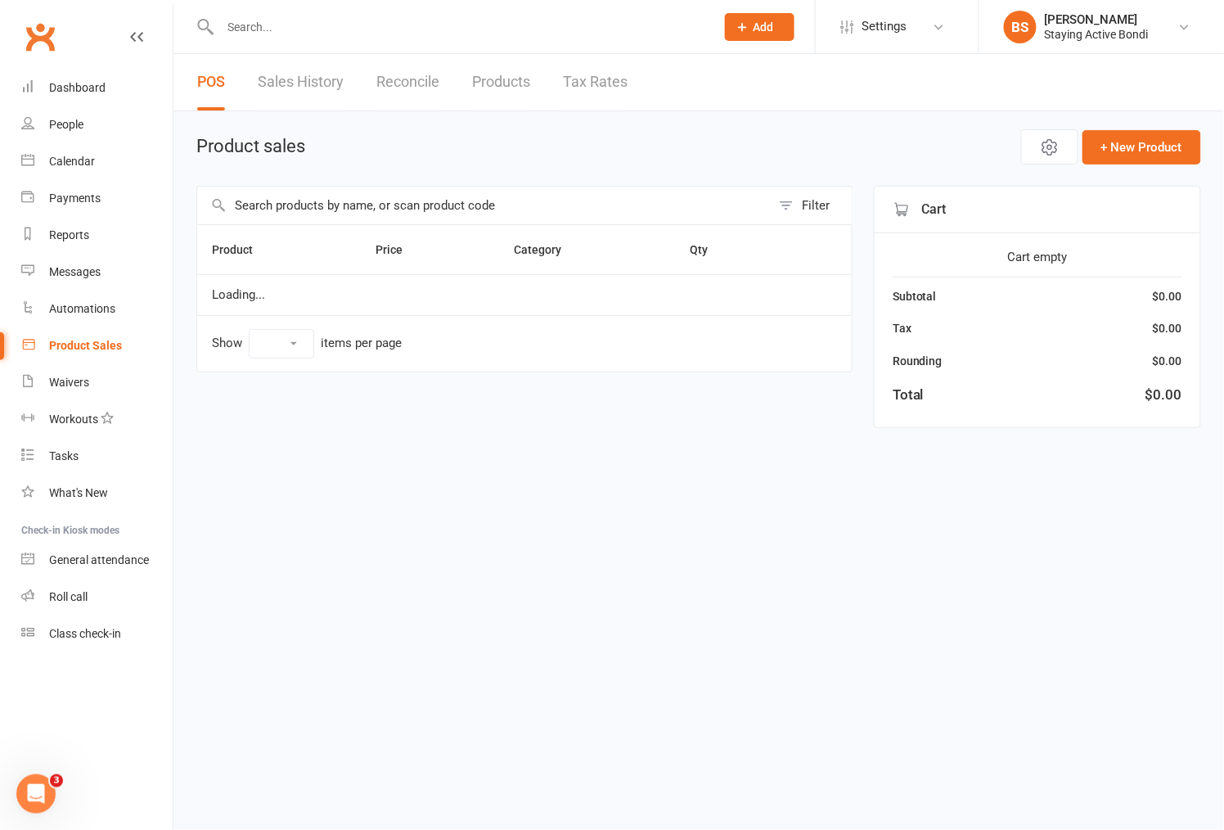
select select "10"
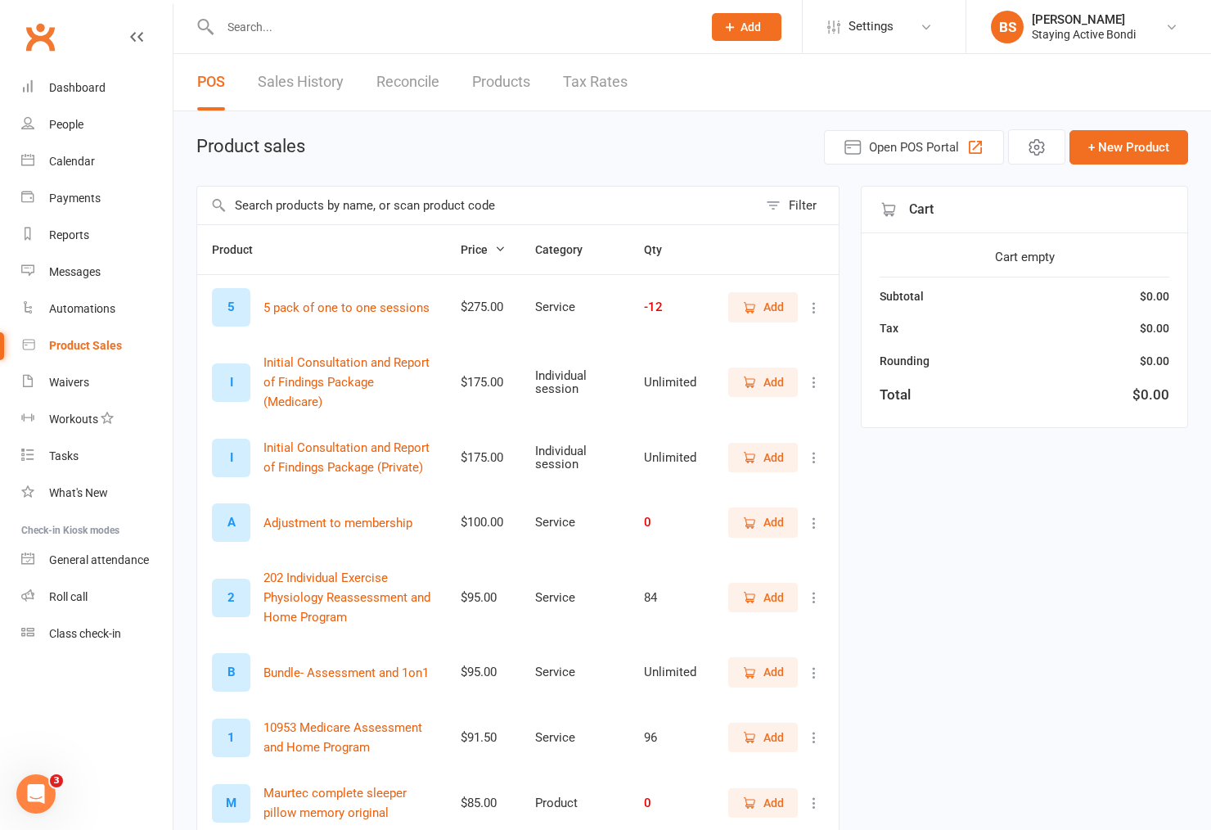
click at [365, 193] on input "text" at bounding box center [477, 206] width 560 height 38
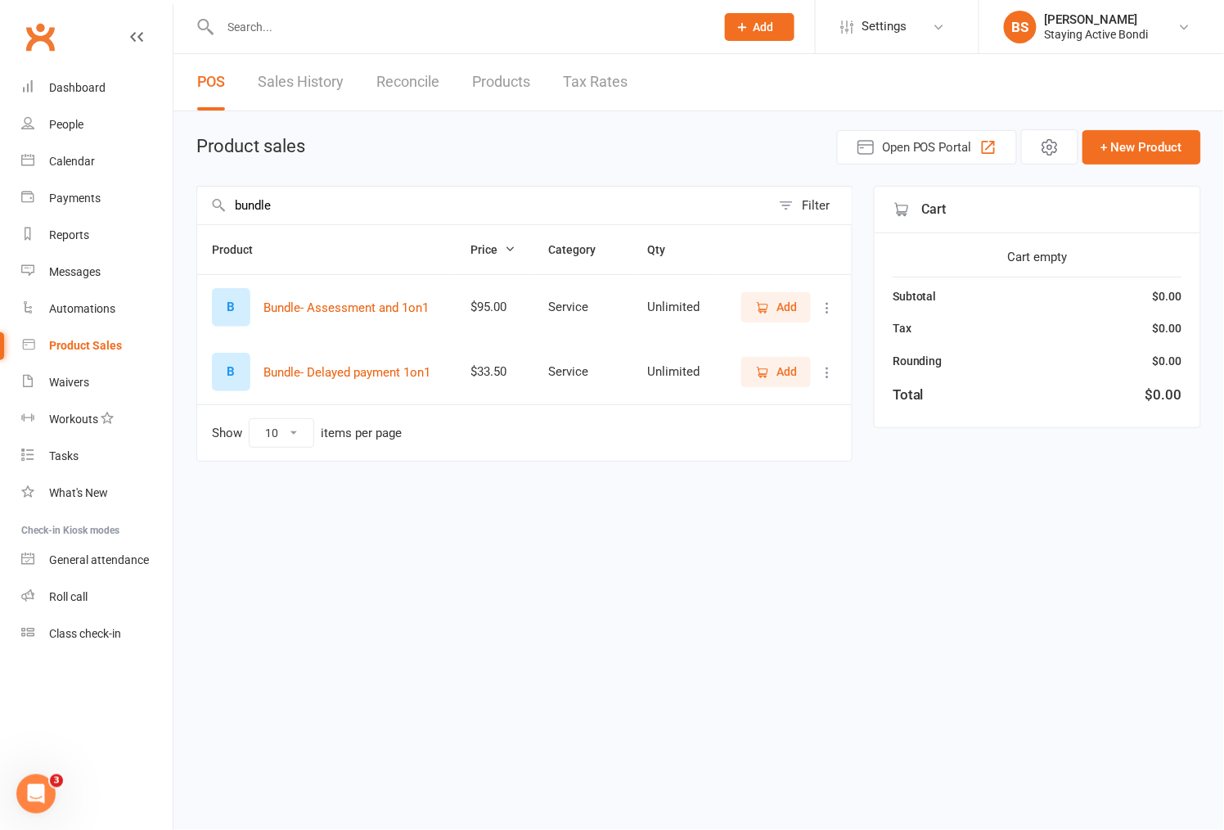
type input "bundle"
click at [762, 306] on icon "button" at bounding box center [762, 307] width 15 height 15
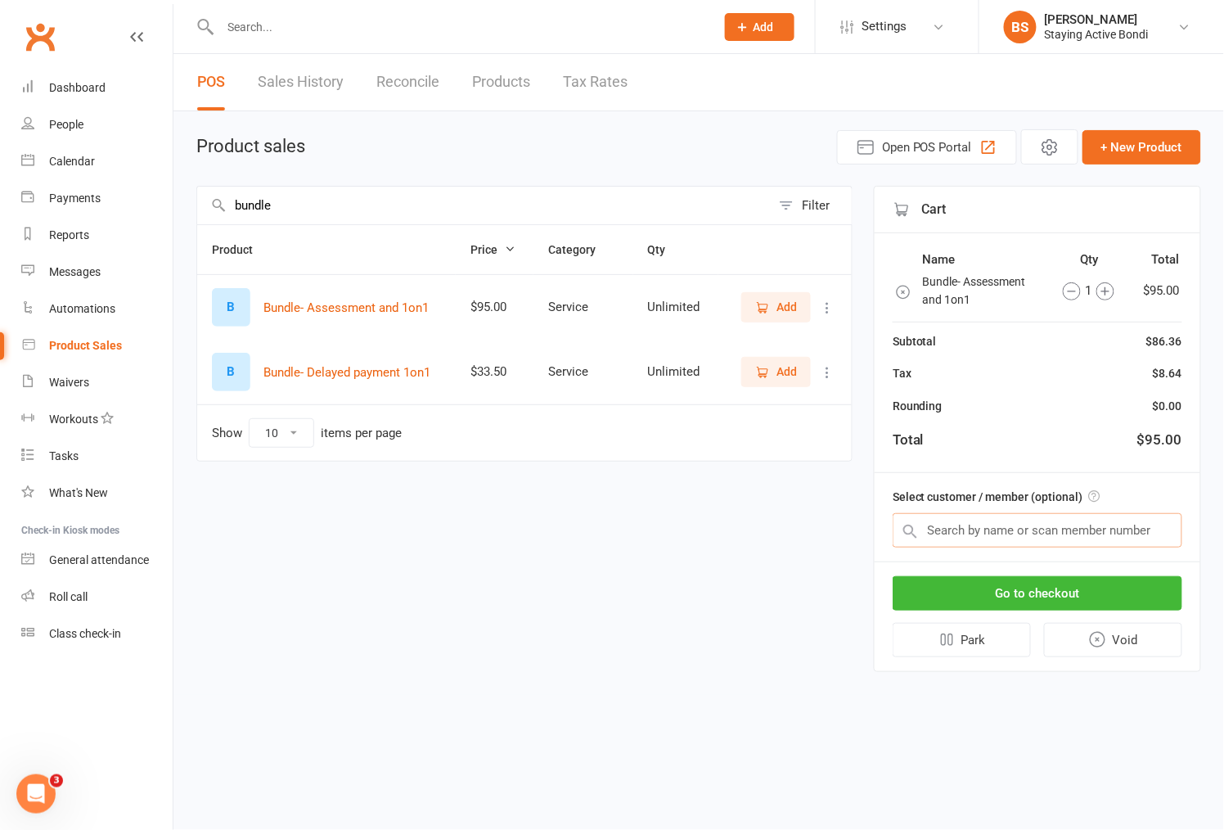
click at [975, 526] on input "text" at bounding box center [1038, 530] width 290 height 34
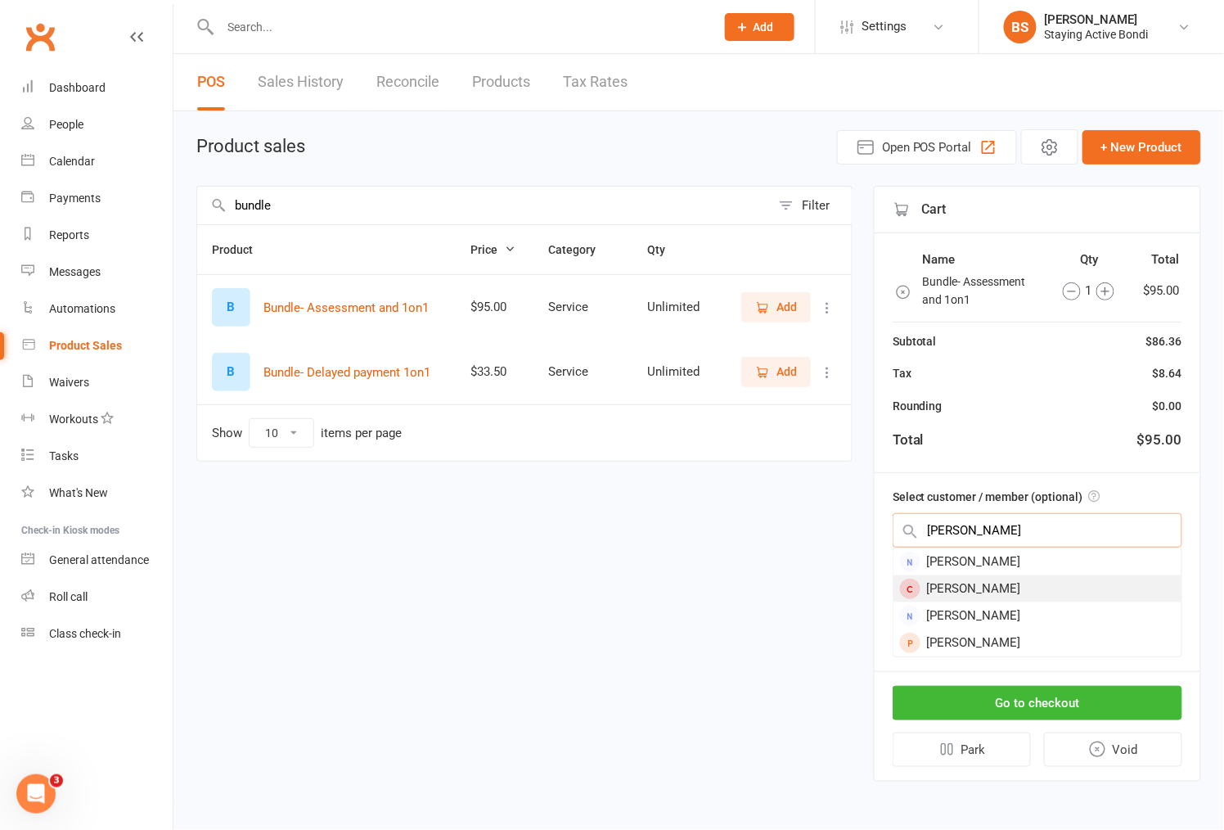
type input "baitz"
click at [938, 577] on div "[PERSON_NAME]" at bounding box center [1037, 588] width 288 height 27
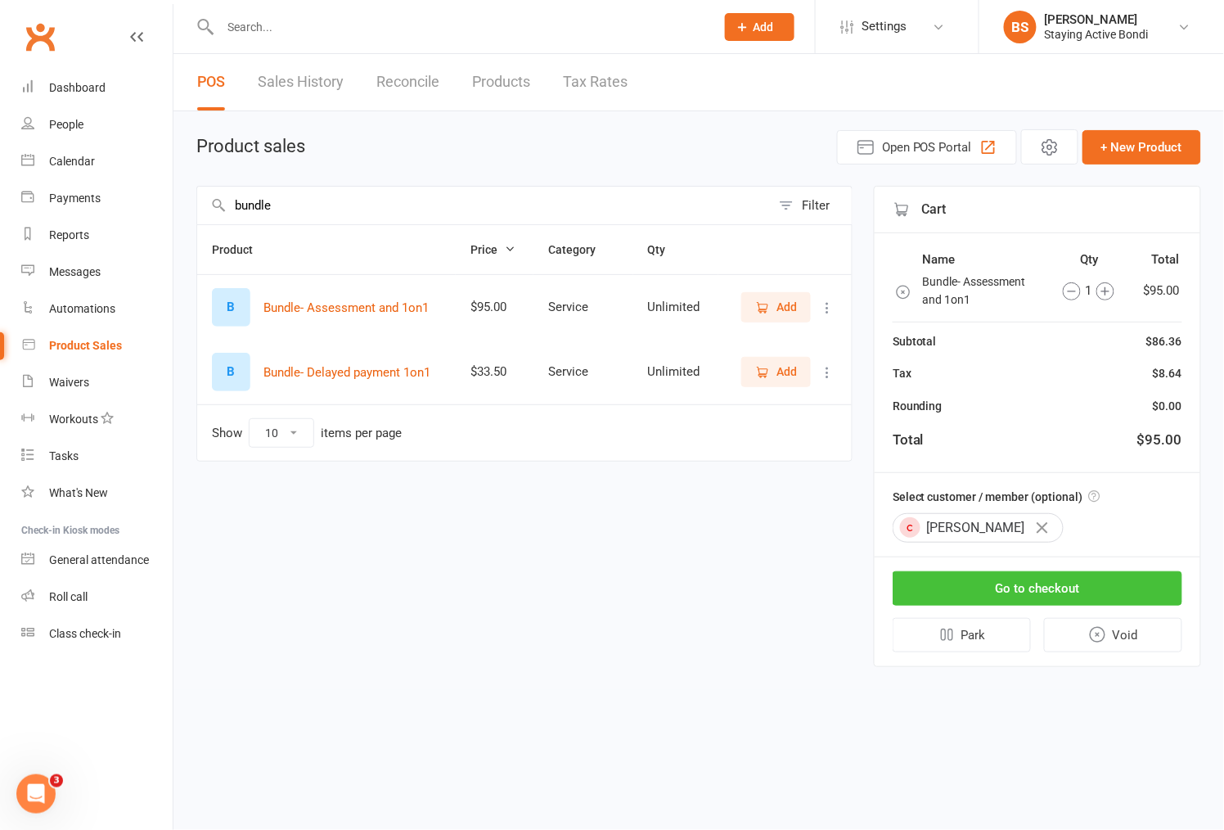
click at [1051, 586] on button "Go to checkout" at bounding box center [1038, 588] width 290 height 34
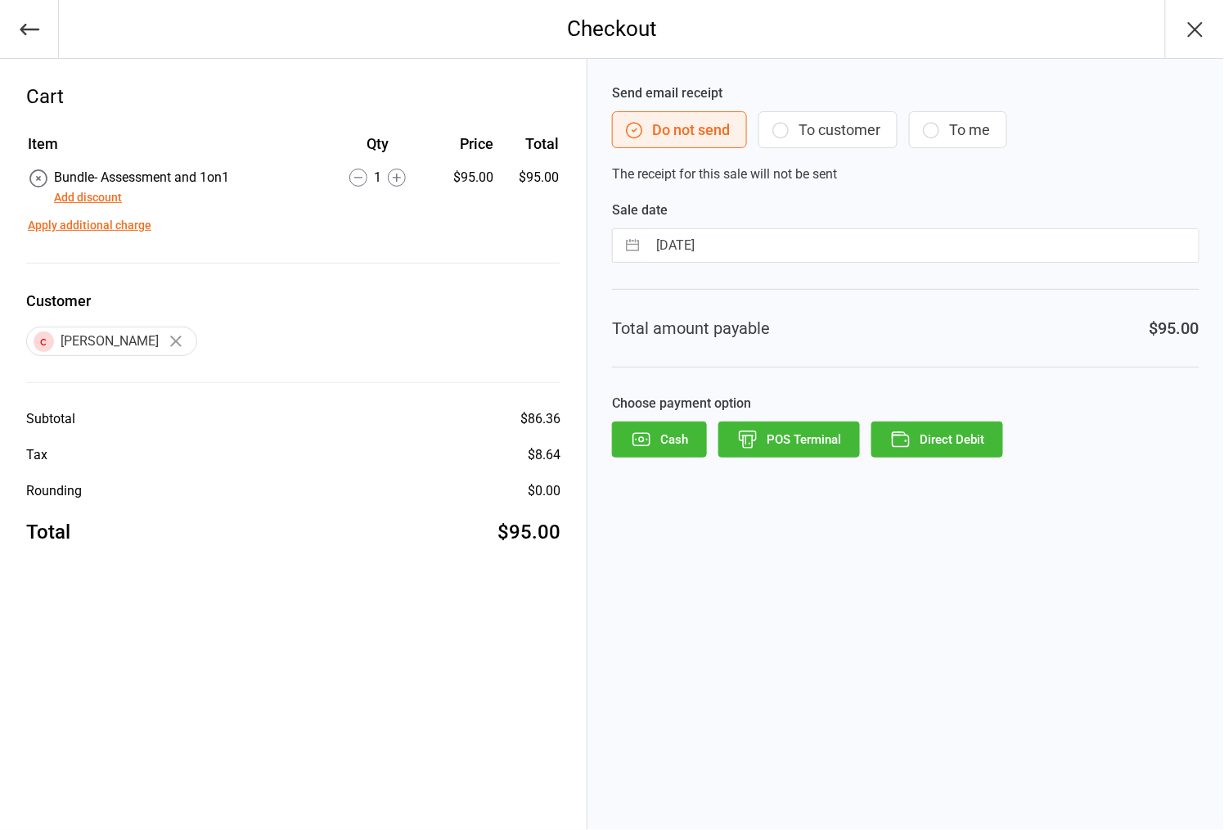
click at [771, 440] on button "POS Terminal" at bounding box center [789, 439] width 142 height 36
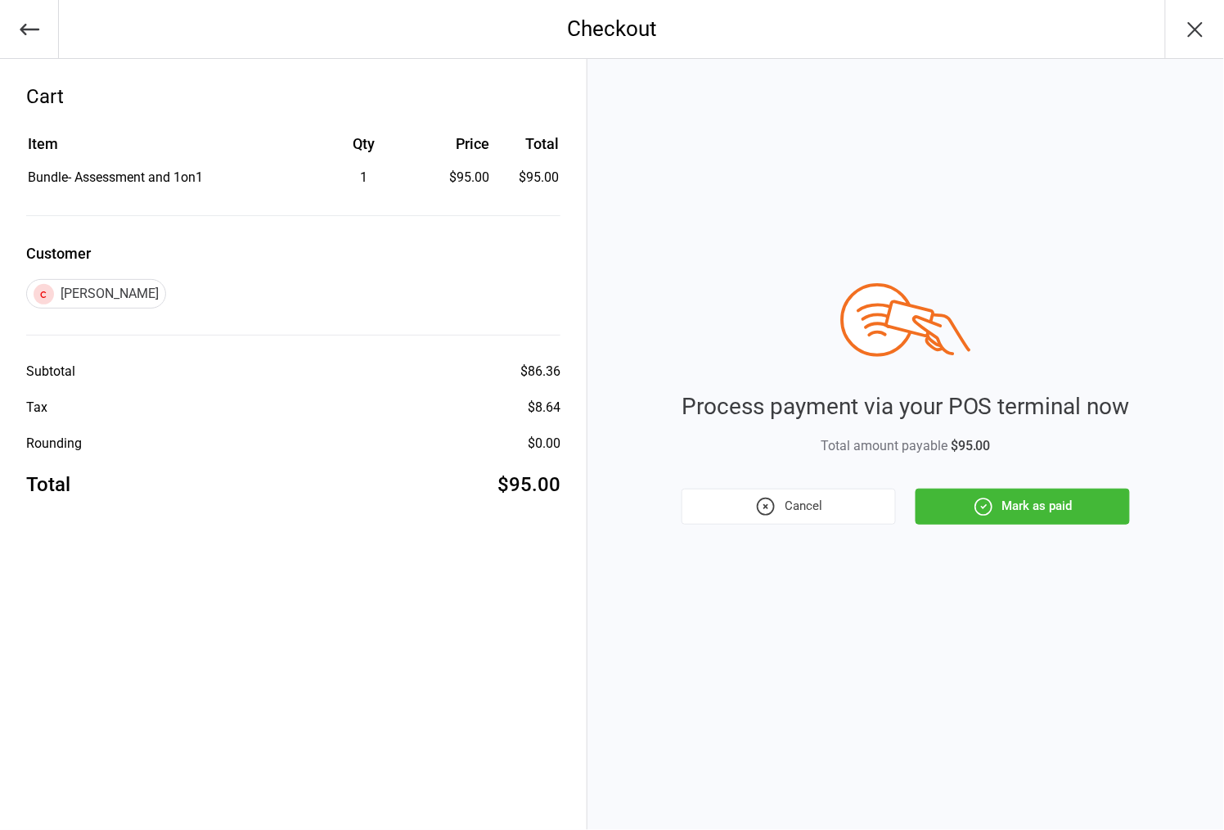
click at [1032, 508] on button "Mark as paid" at bounding box center [1022, 506] width 214 height 36
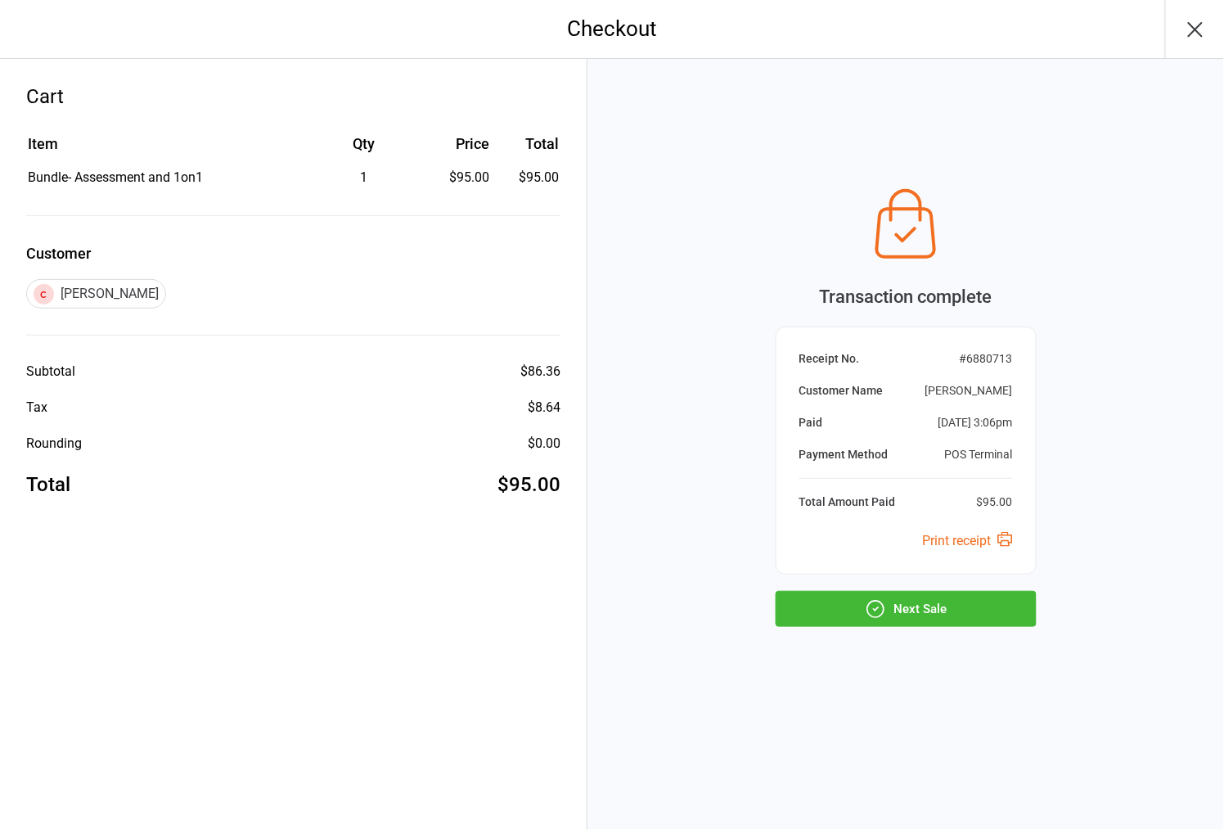
click at [928, 604] on button "Next Sale" at bounding box center [906, 609] width 261 height 36
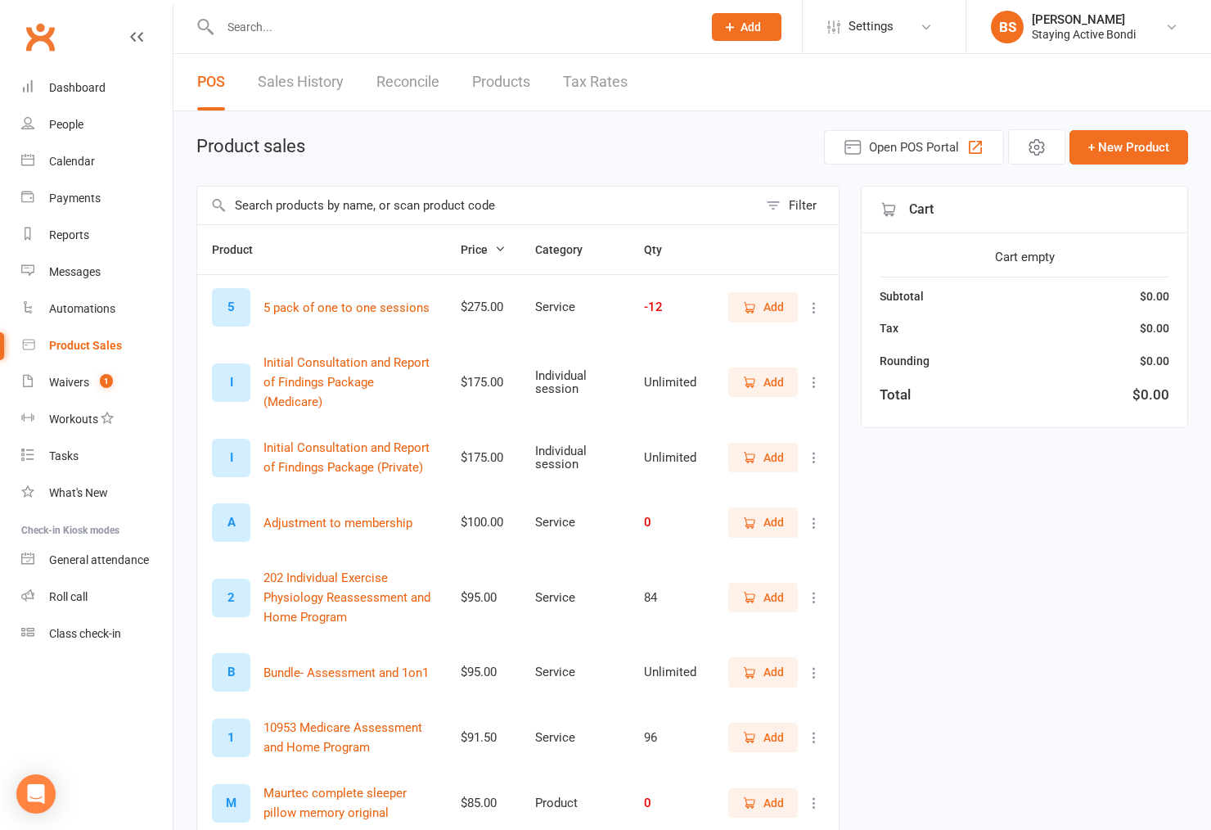
click at [319, 20] on input "text" at bounding box center [452, 27] width 475 height 23
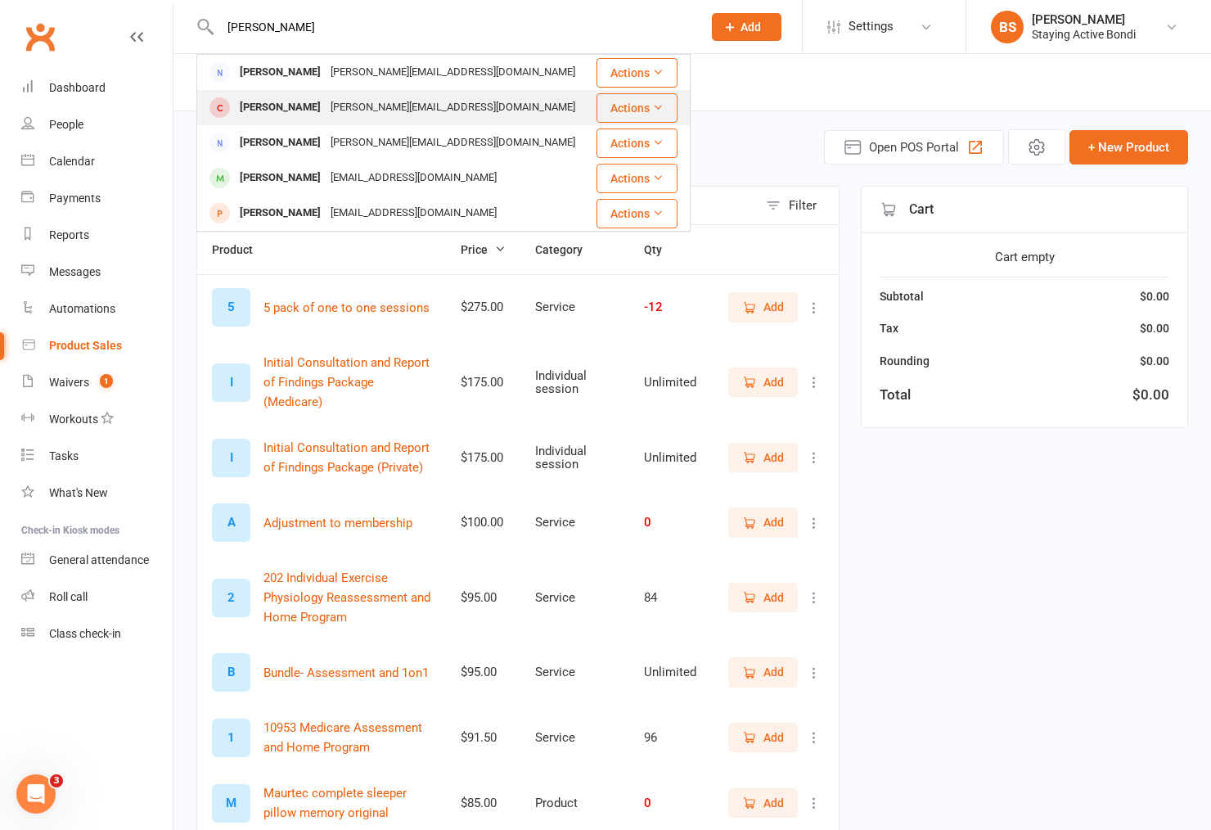
type input "[PERSON_NAME]"
click at [290, 103] on div "[PERSON_NAME]" at bounding box center [280, 108] width 91 height 24
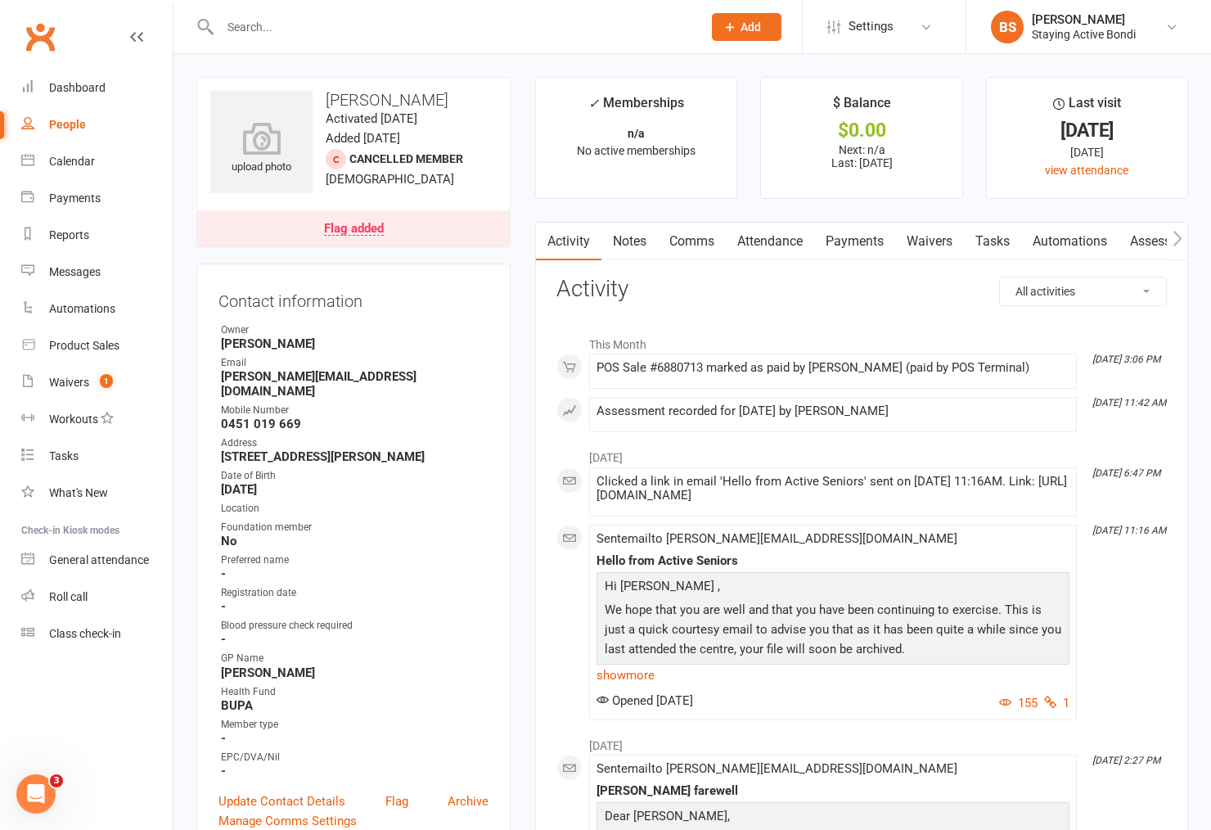
click at [830, 238] on link "Payments" at bounding box center [854, 242] width 81 height 38
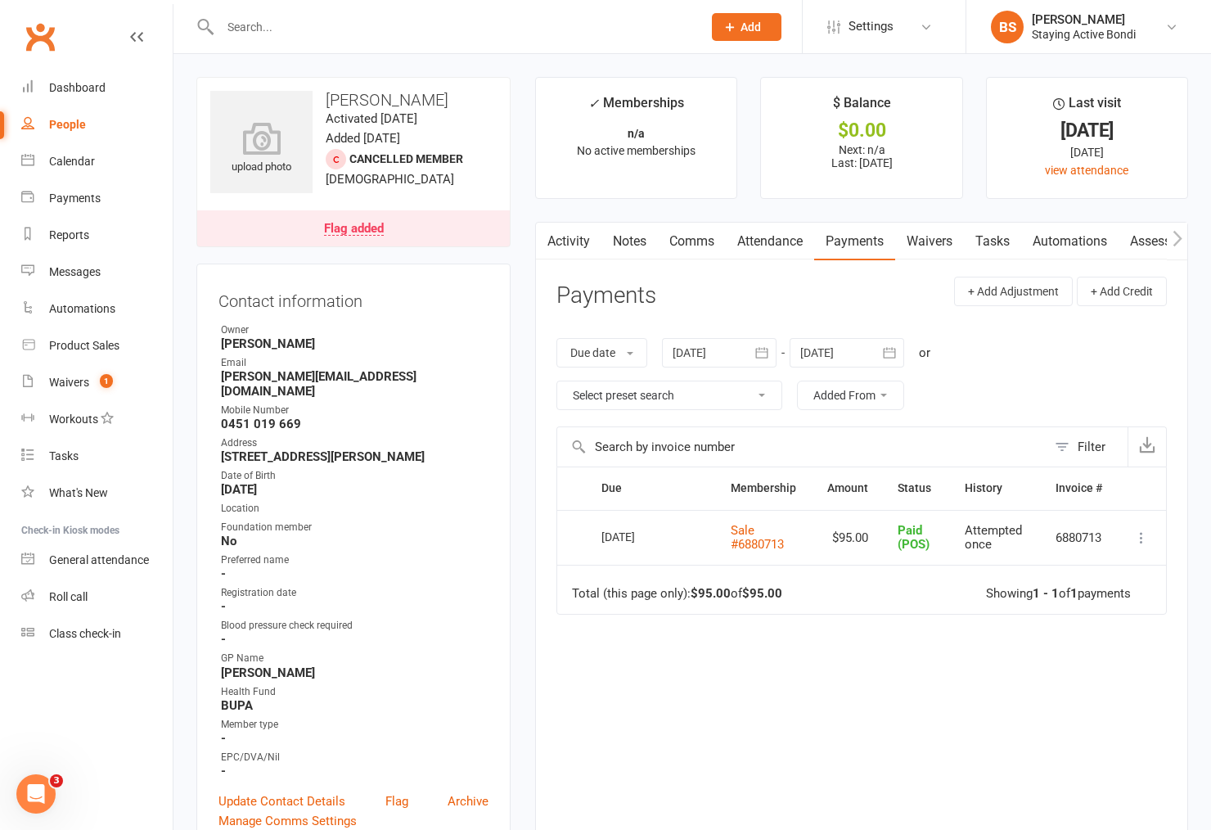
click at [825, 346] on div at bounding box center [846, 352] width 115 height 29
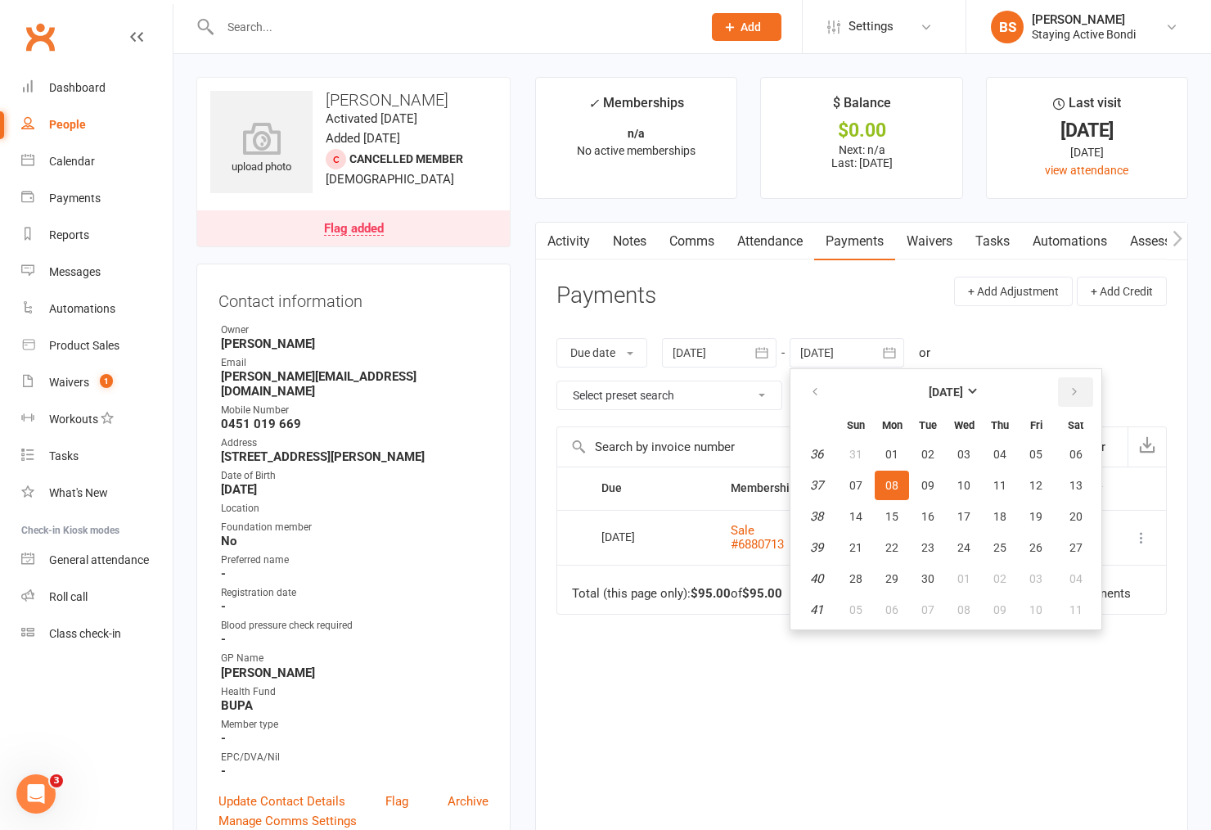
click at [1072, 388] on icon "button" at bounding box center [1073, 391] width 11 height 13
click at [995, 488] on span "11" at bounding box center [999, 485] width 13 height 13
type input "11 Dec 2025"
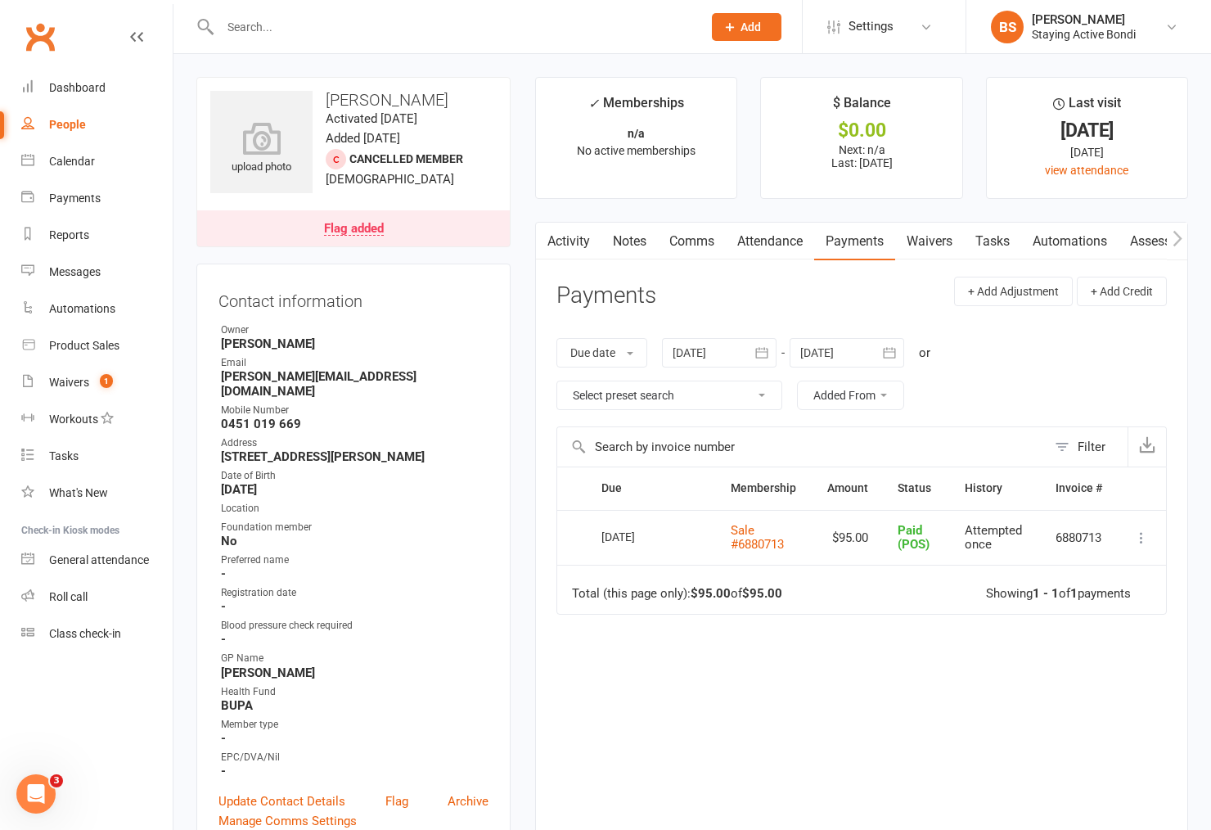
click at [866, 679] on div "Due Contact Membership Amount Status History Invoice # Select this 11 Aug 2025 …" at bounding box center [861, 645] width 610 height 358
